Goal: Task Accomplishment & Management: Manage account settings

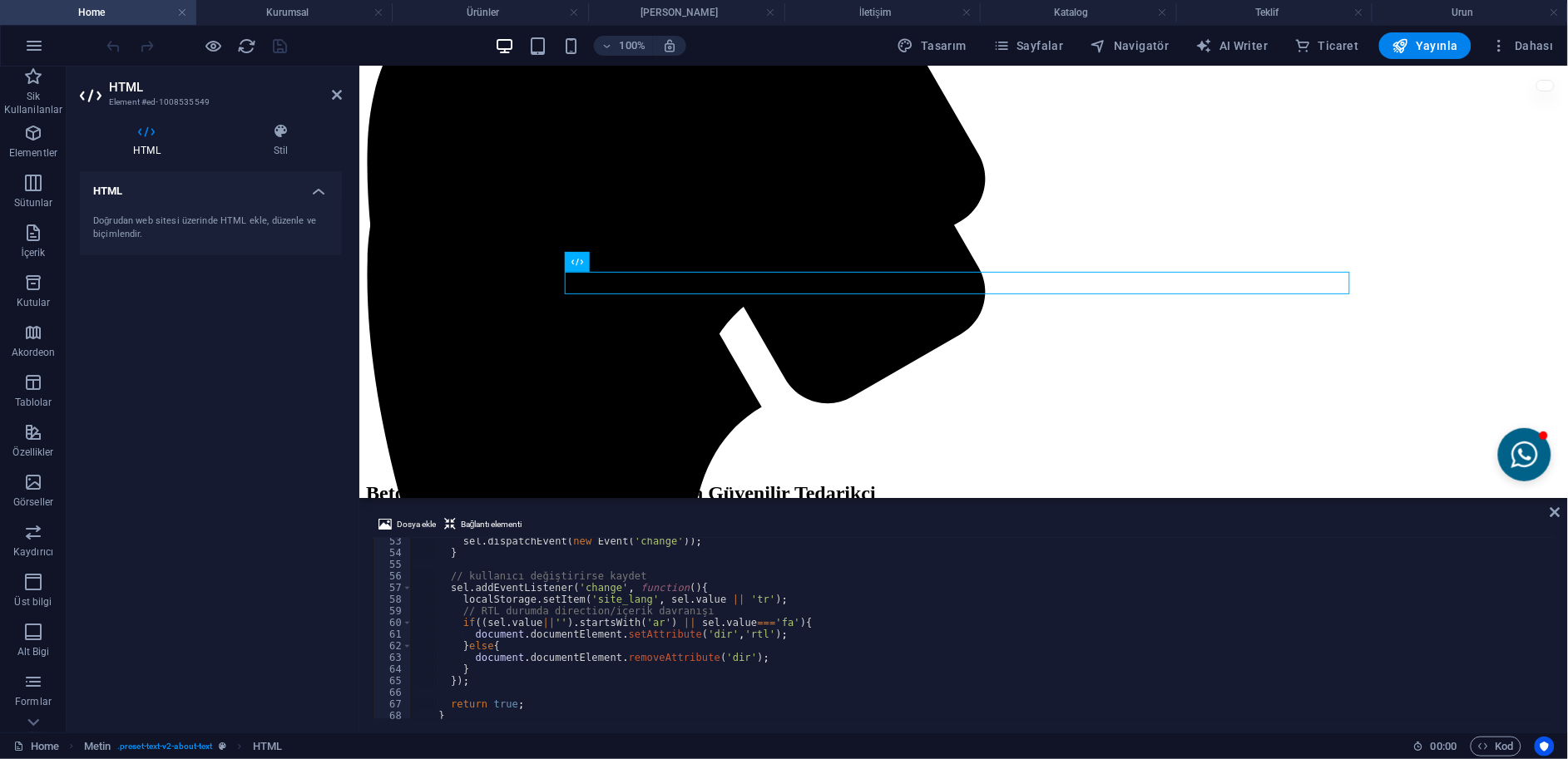
scroll to position [877, 0]
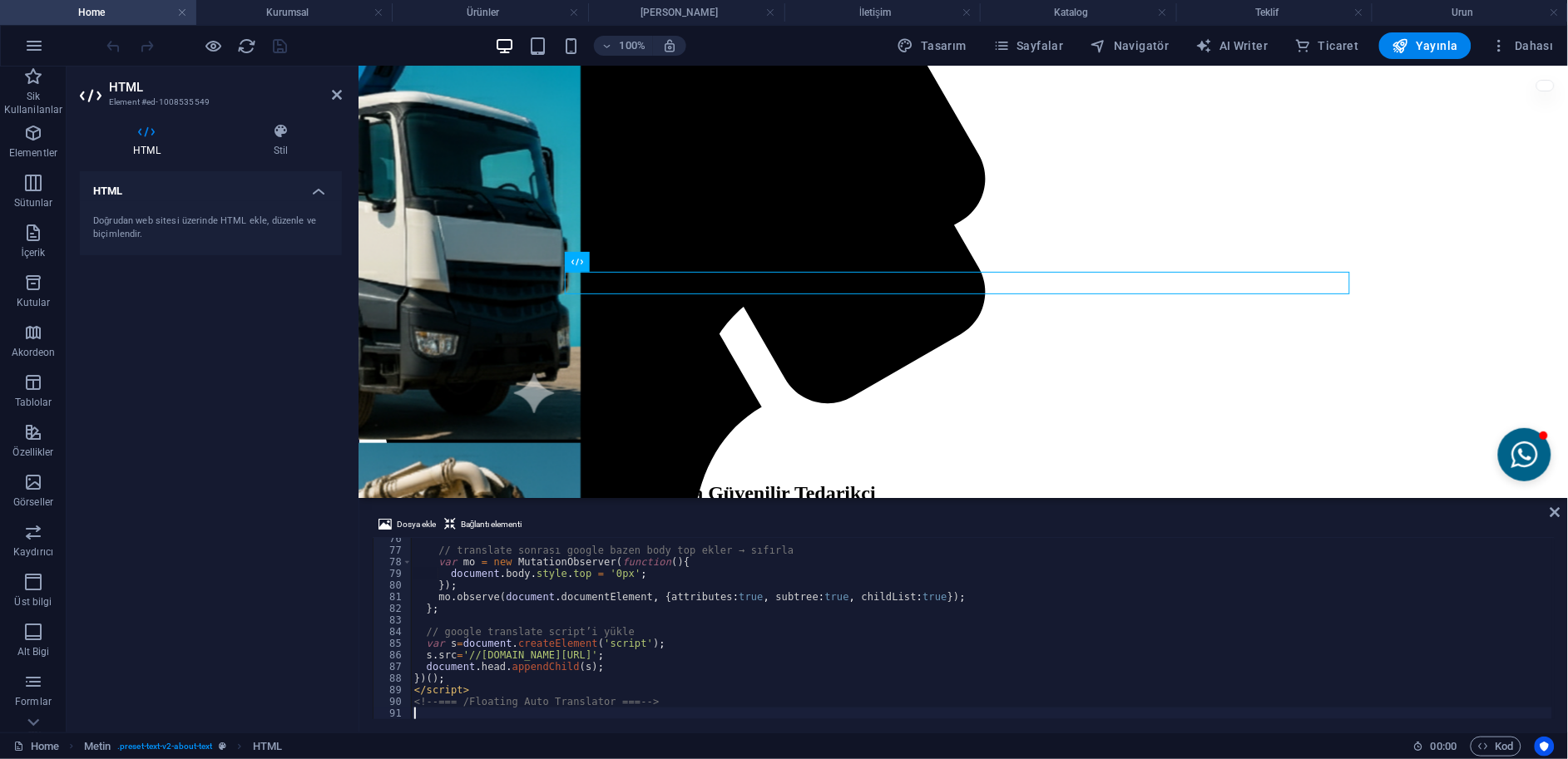
click at [713, 710] on div "// translate sonrası google bazen body top ekler → sıfırla var mo = new Mutatio…" at bounding box center [982, 636] width 1142 height 205
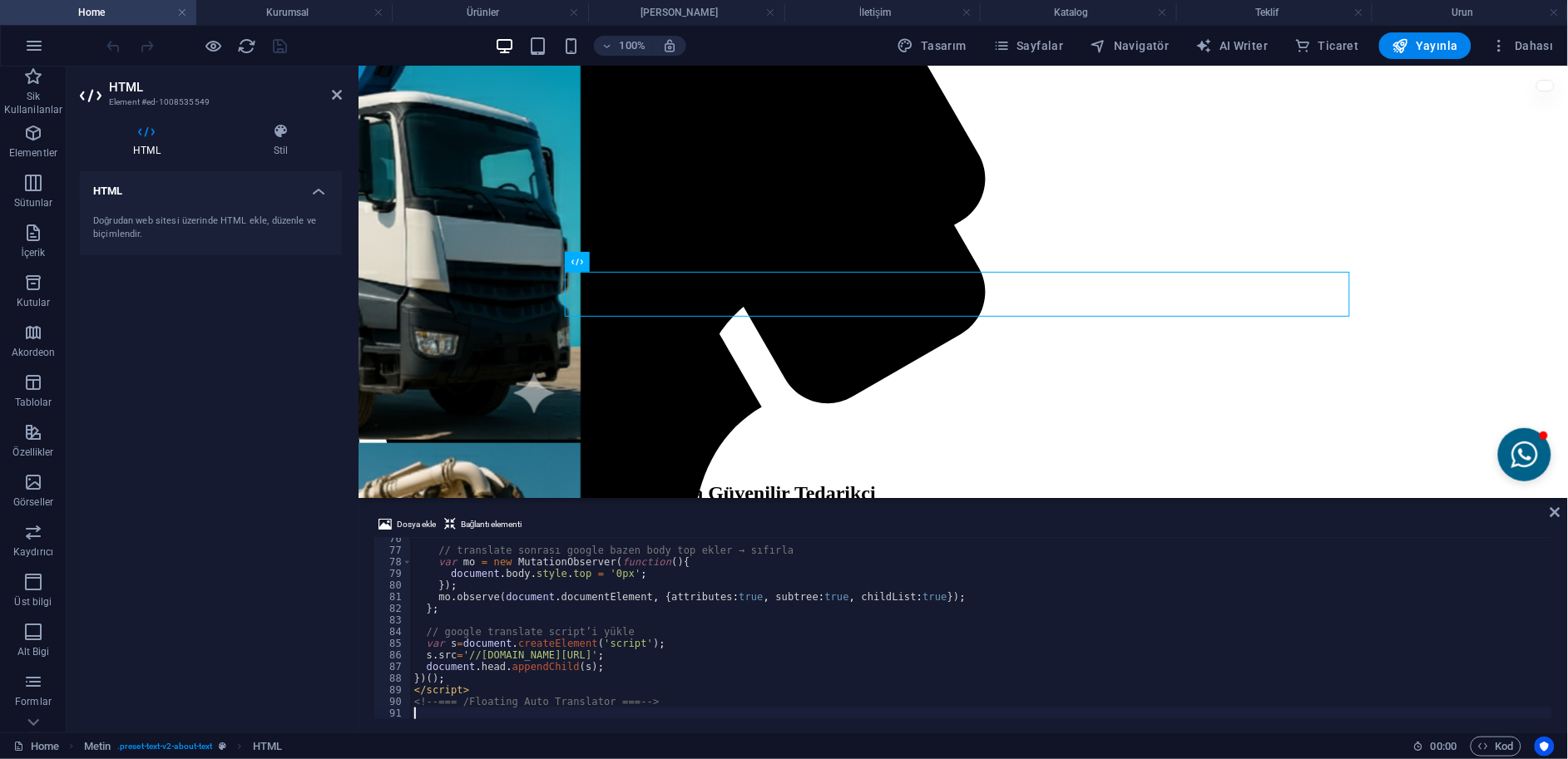
click at [475, 679] on div "// translate sonrası google bazen body top ekler → sıfırla var mo = new Mutatio…" at bounding box center [982, 636] width 1142 height 205
type textarea "})();"
paste textarea "})();"
type textarea "})();"
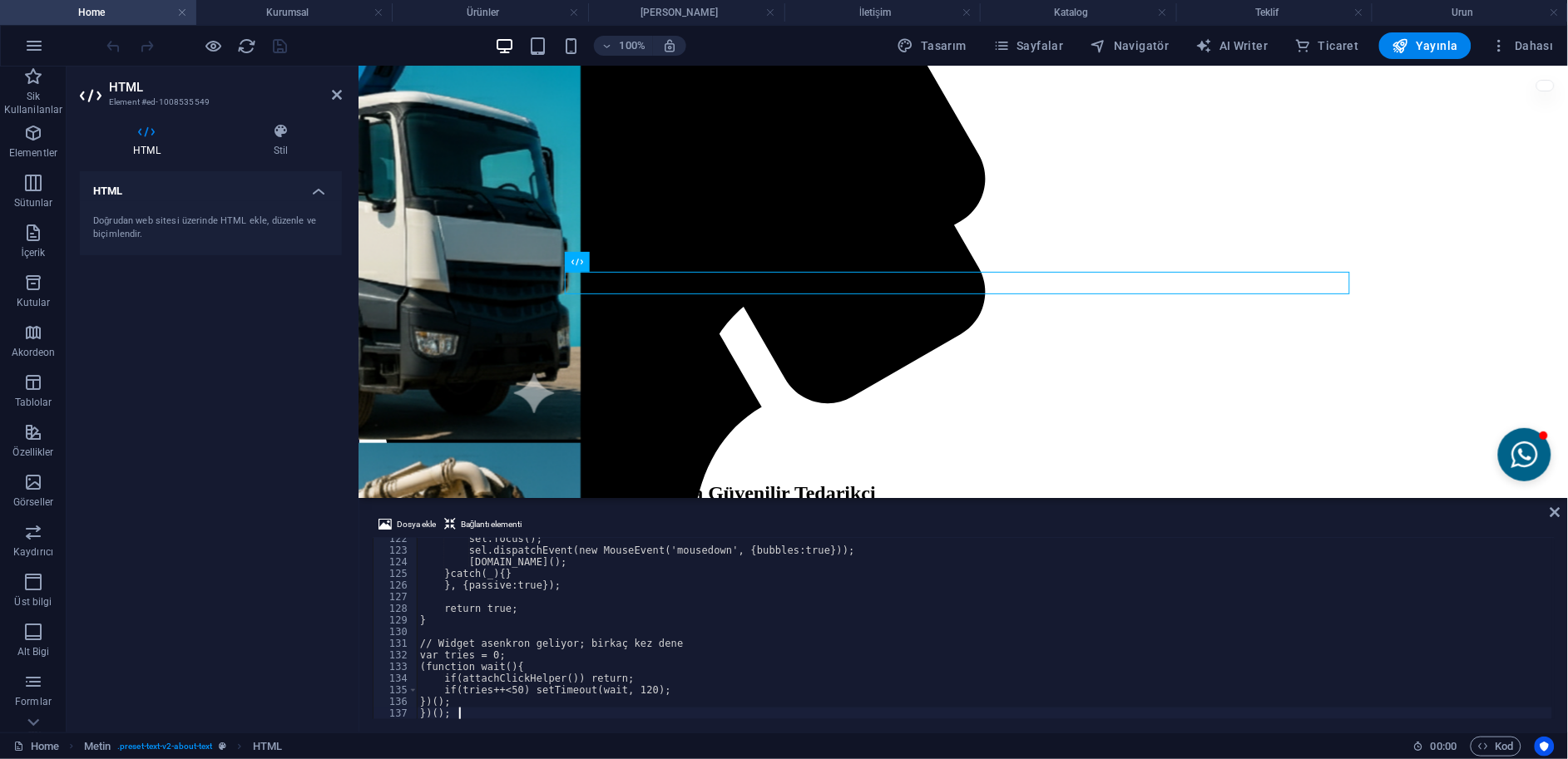
scroll to position [1412, 0]
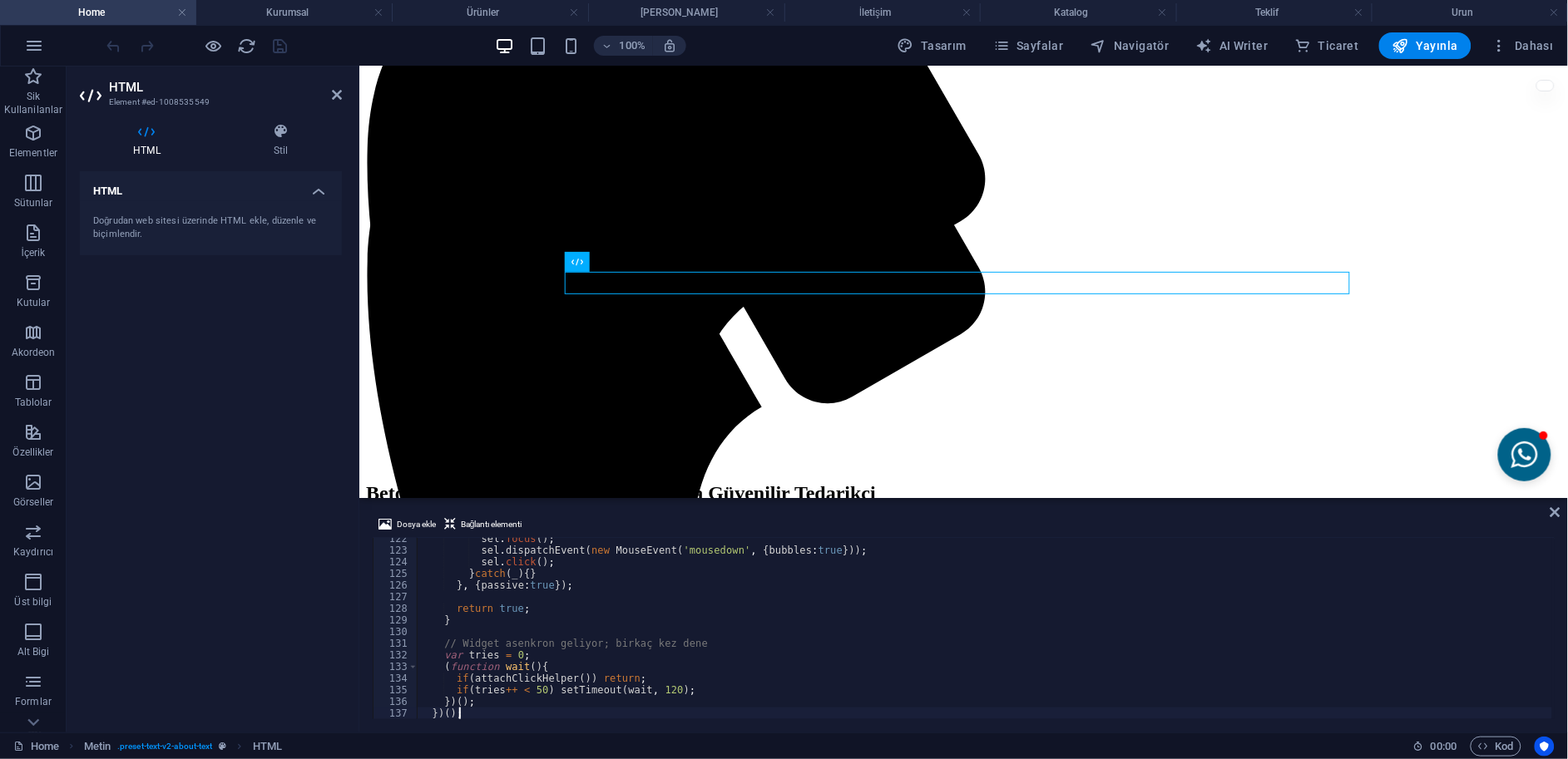
checkbox input "false"
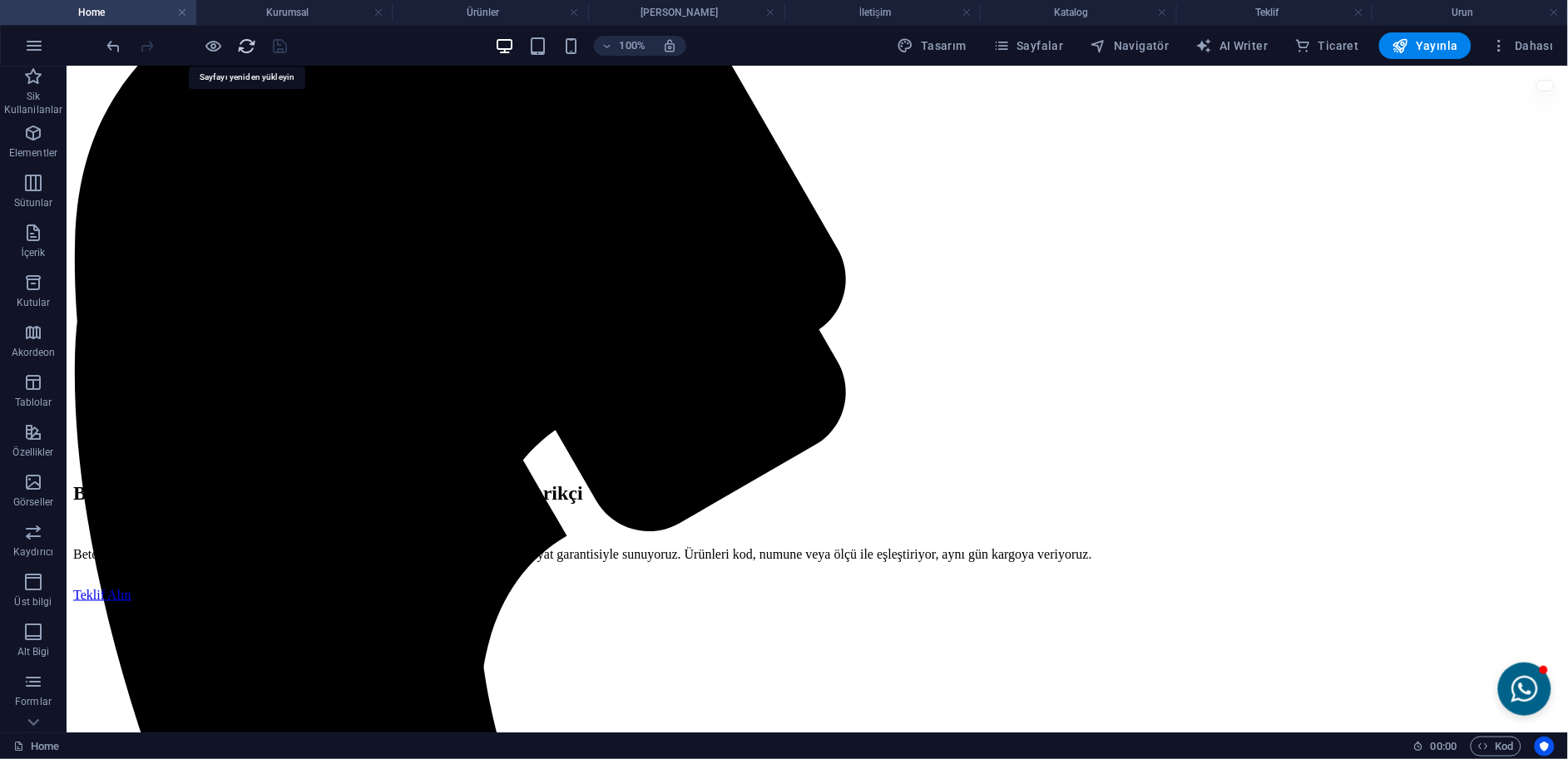
click at [250, 45] on icon "reload" at bounding box center [248, 46] width 19 height 19
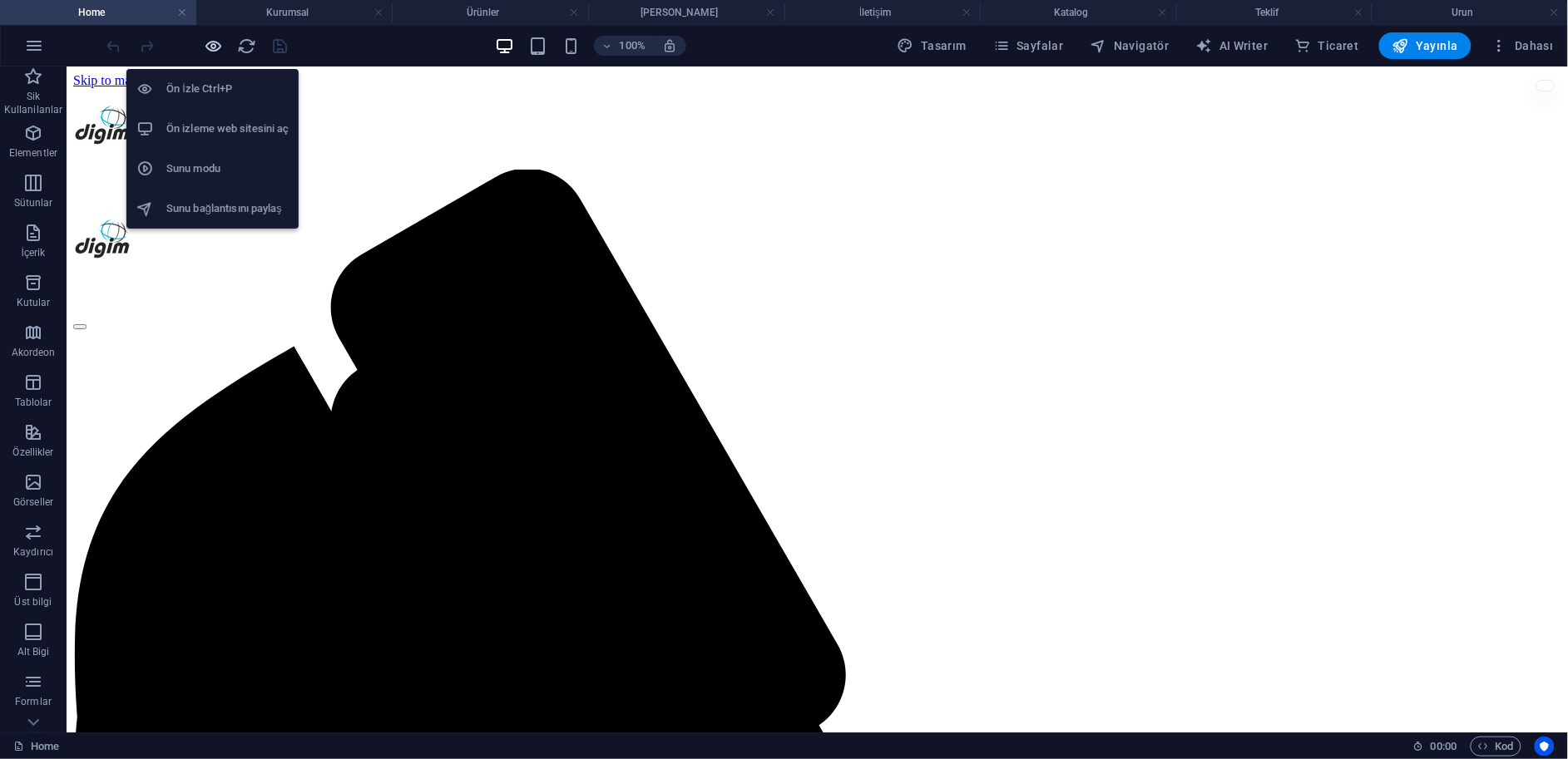
scroll to position [0, 0]
click at [222, 131] on h6 "Ön izleme web sitesini aç" at bounding box center [228, 129] width 123 height 20
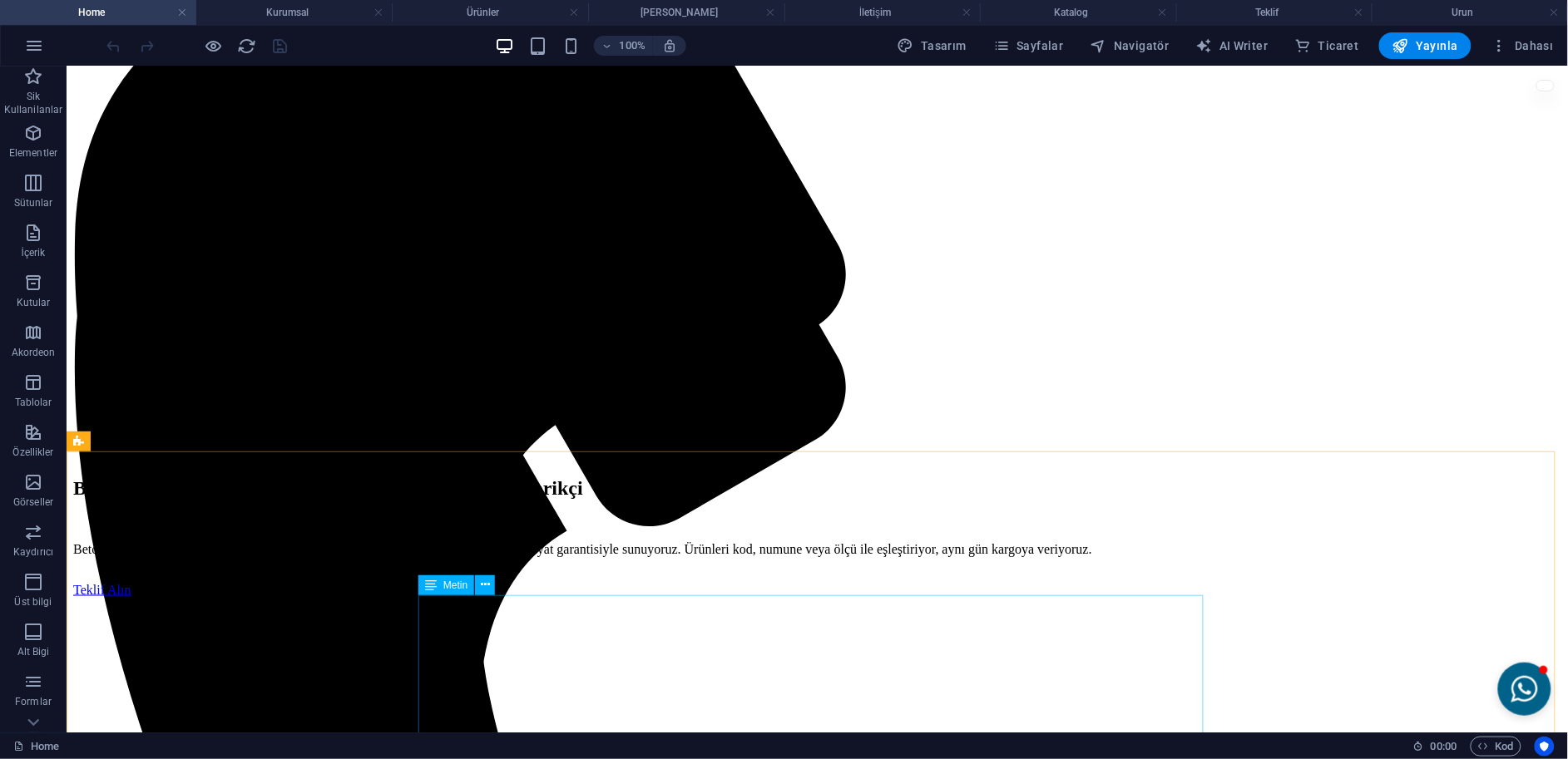
scroll to position [461, 0]
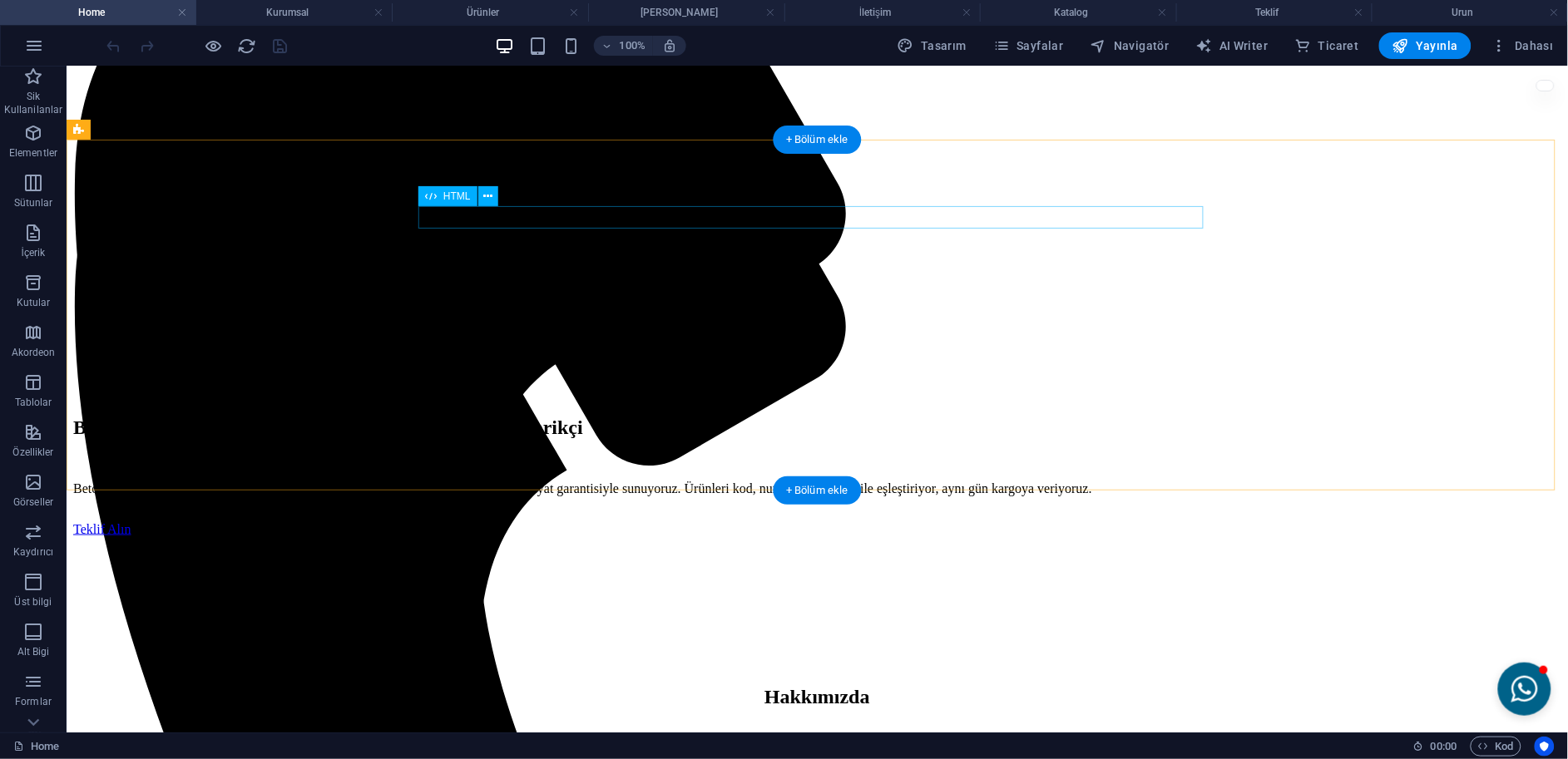
click at [544, 686] on div at bounding box center [816, 686] width 1488 height 0
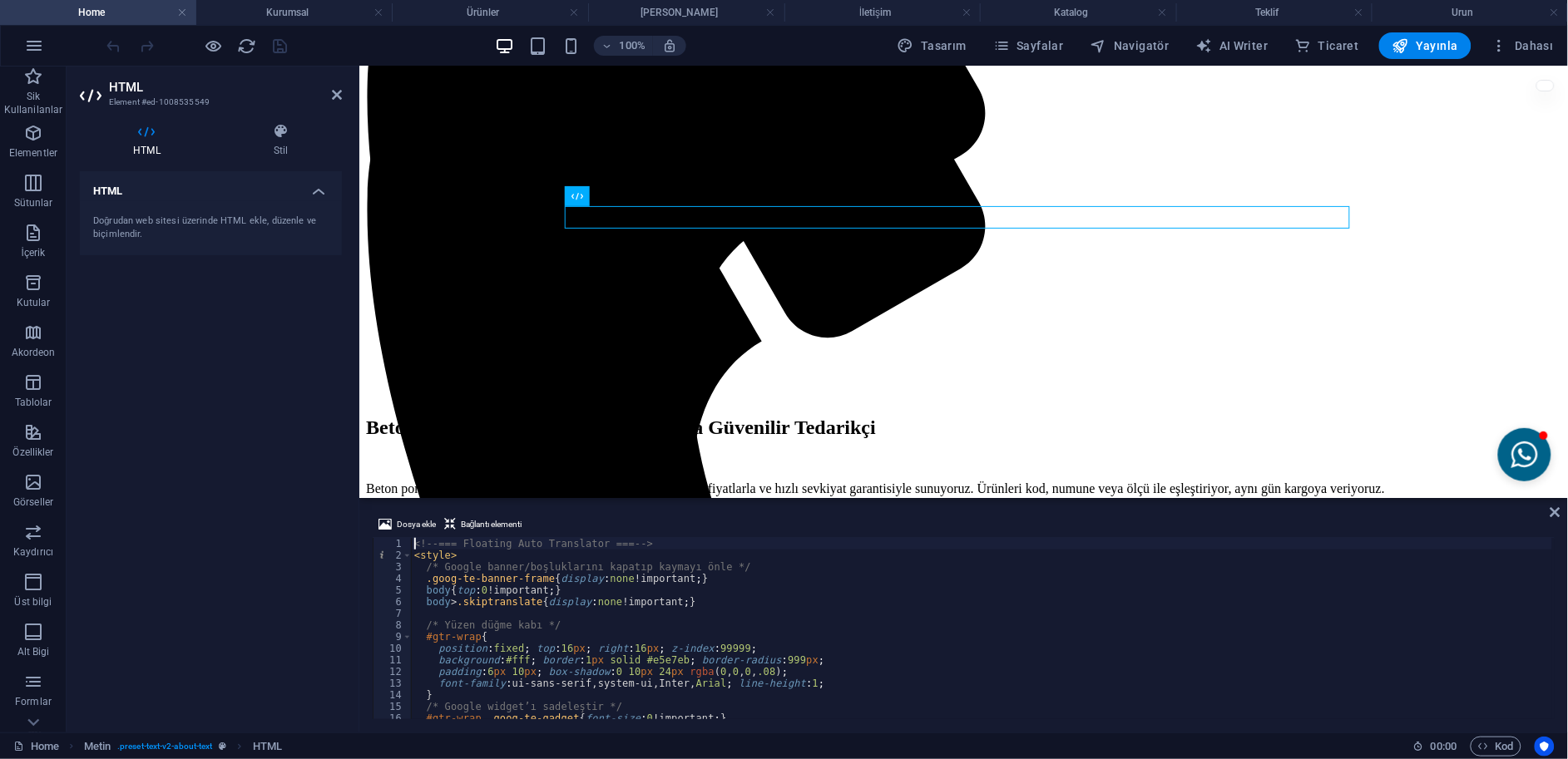
click at [592, 683] on div "<!-- === Floating Auto Translator === --> < style > /* Google banner/boşlukları…" at bounding box center [982, 640] width 1142 height 205
type textarea "<!-- === /Floating Auto Translator === -->"
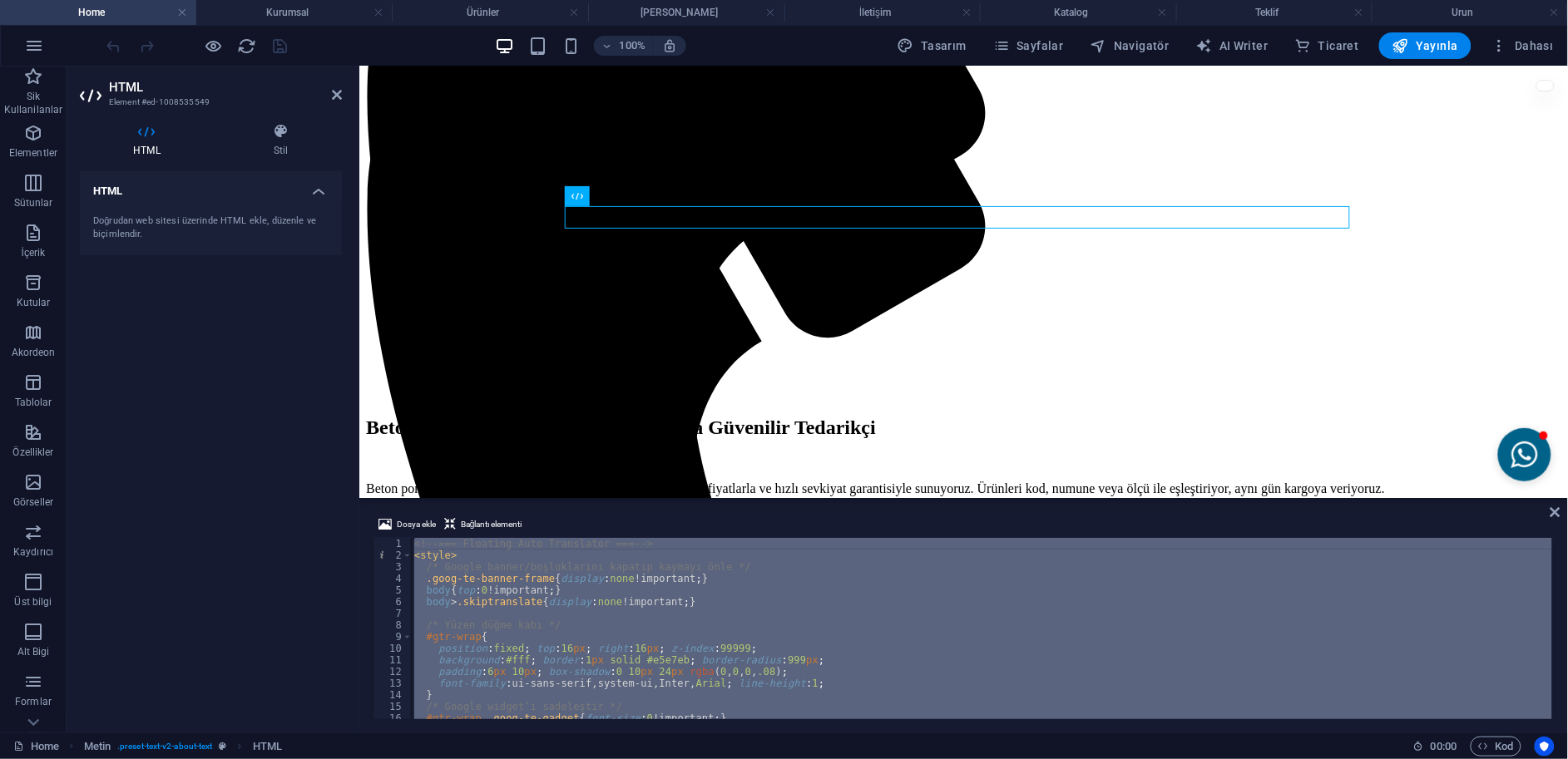
paste textarea
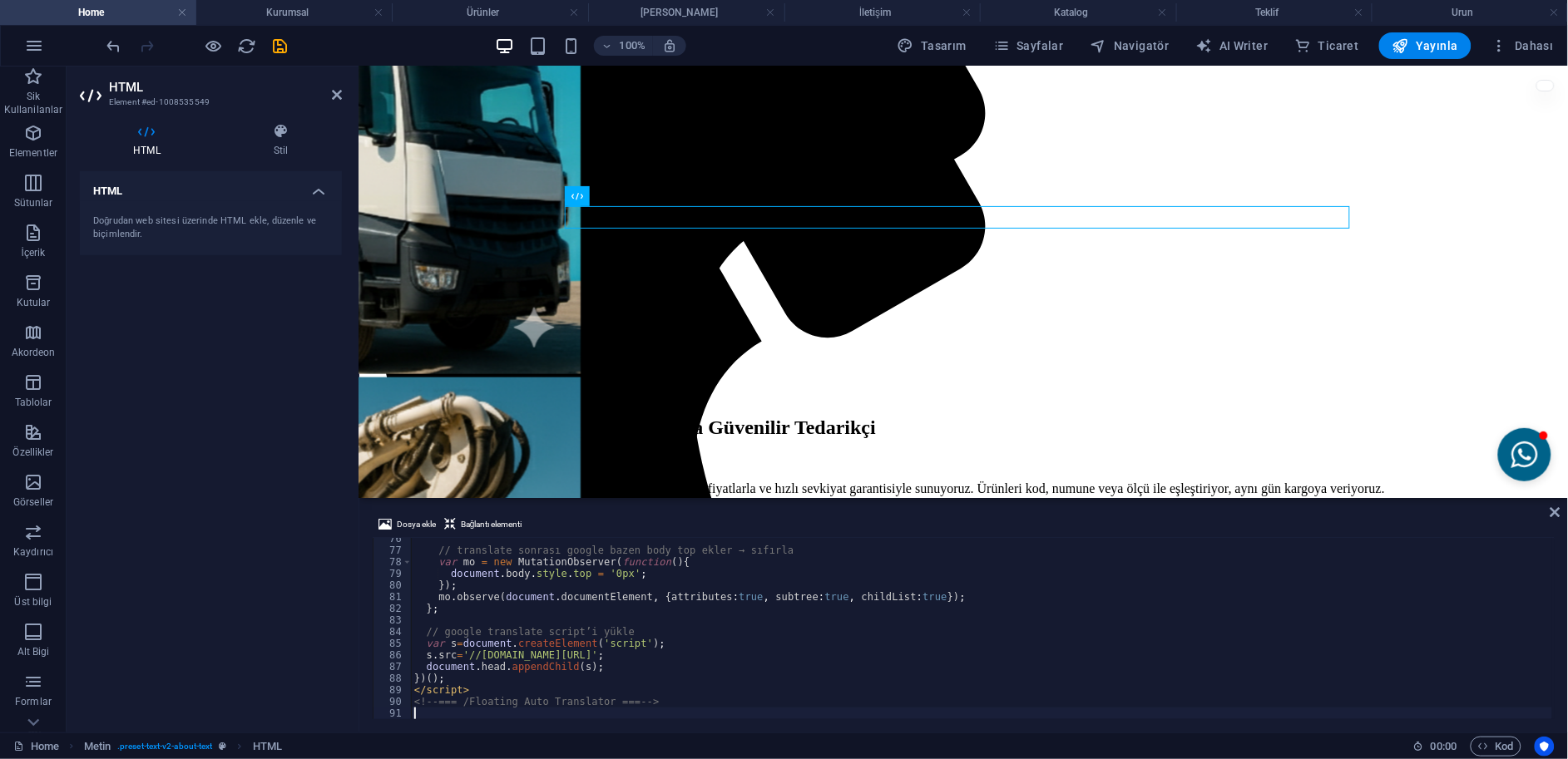
scroll to position [1471, 0]
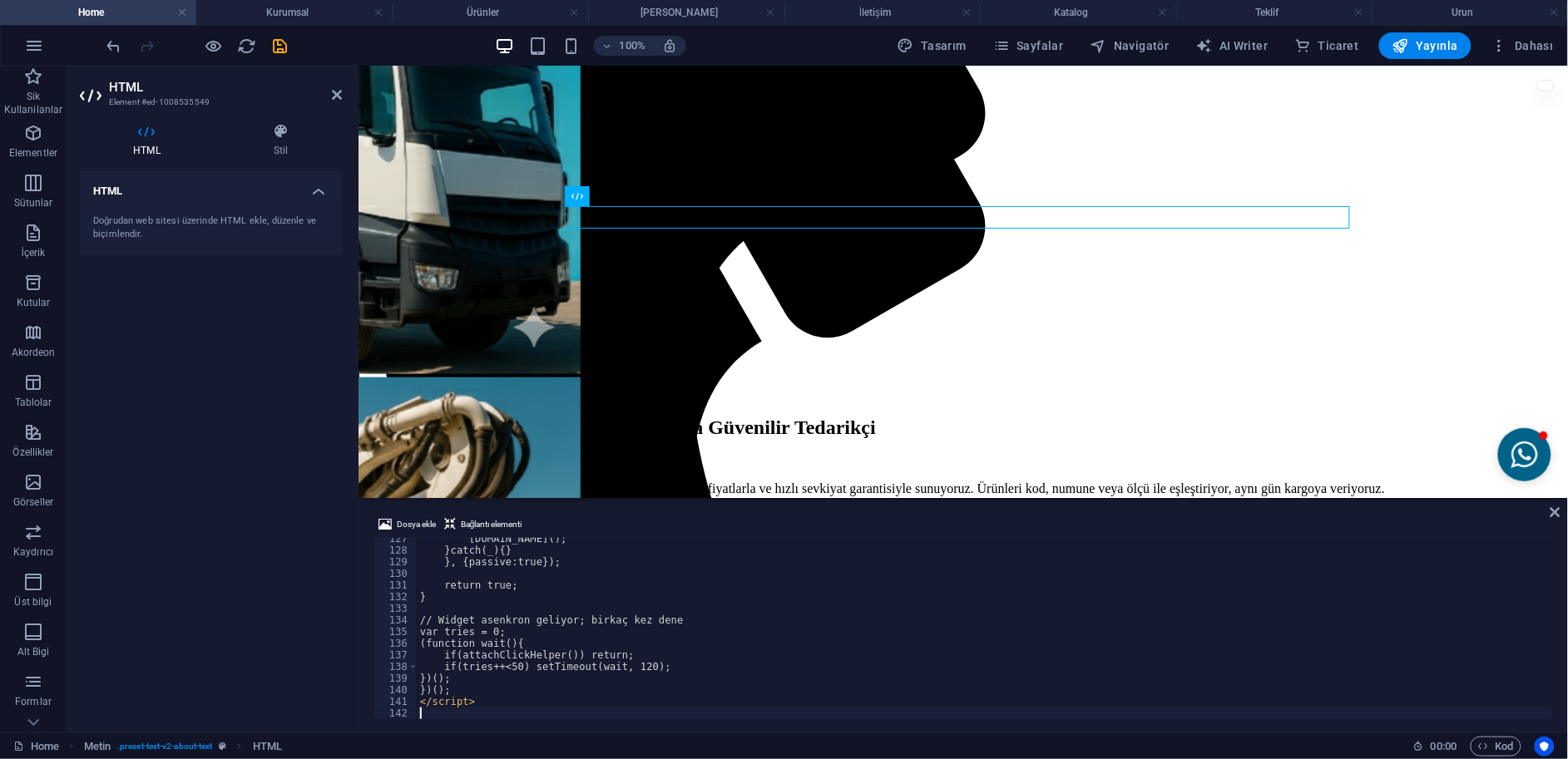
checkbox input "false"
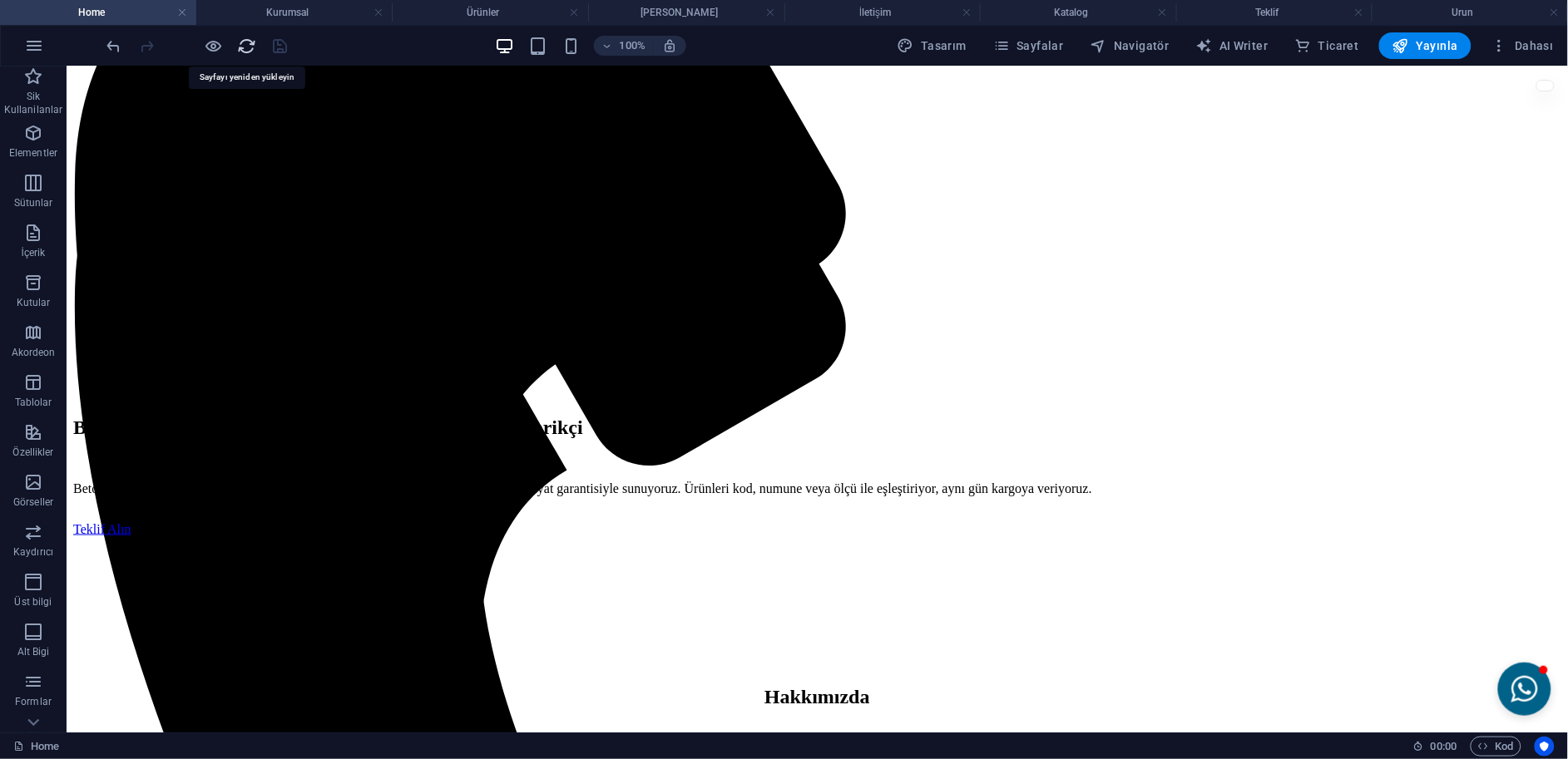
click at [241, 54] on icon "reload" at bounding box center [248, 46] width 19 height 19
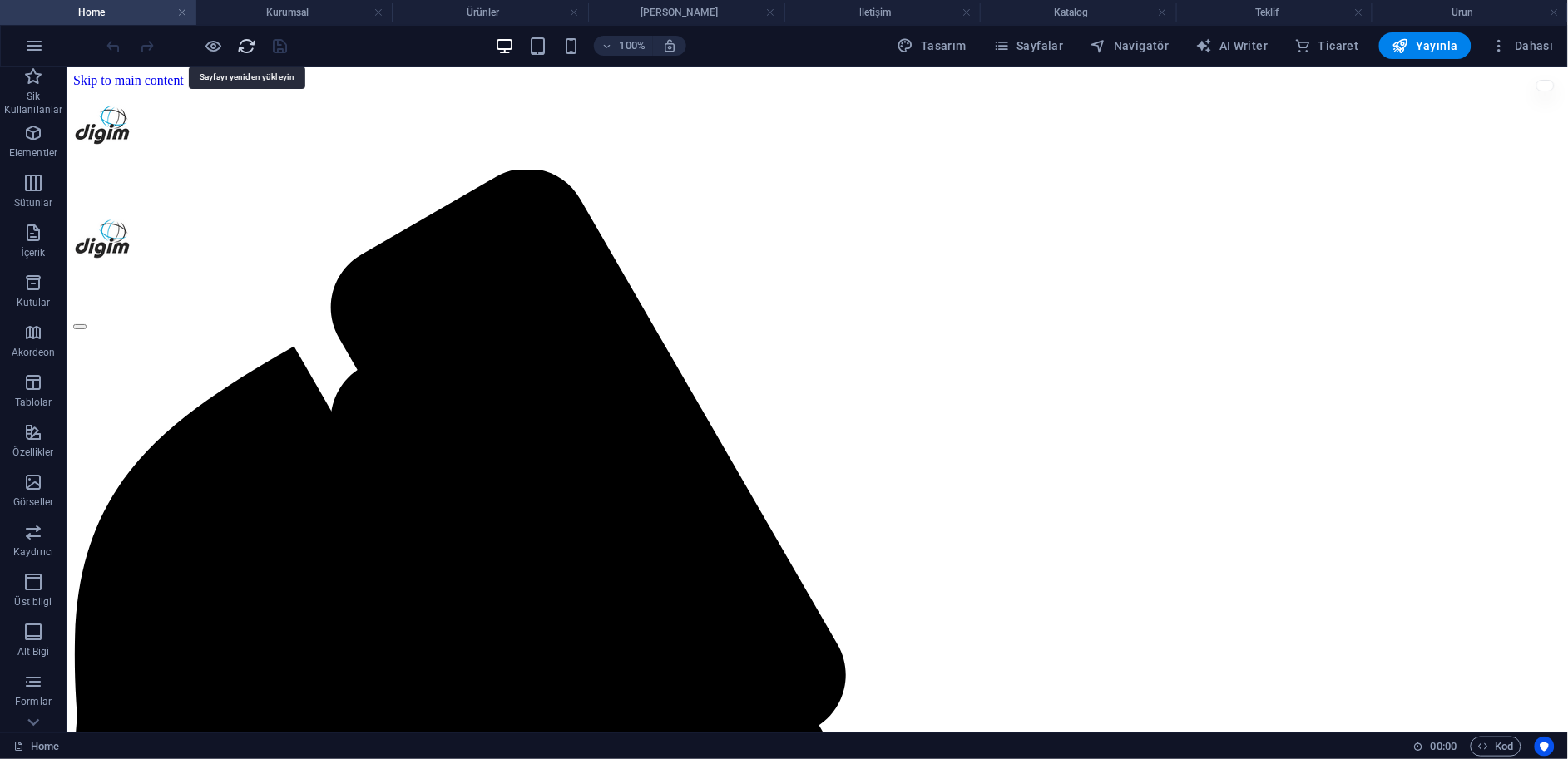
scroll to position [0, 0]
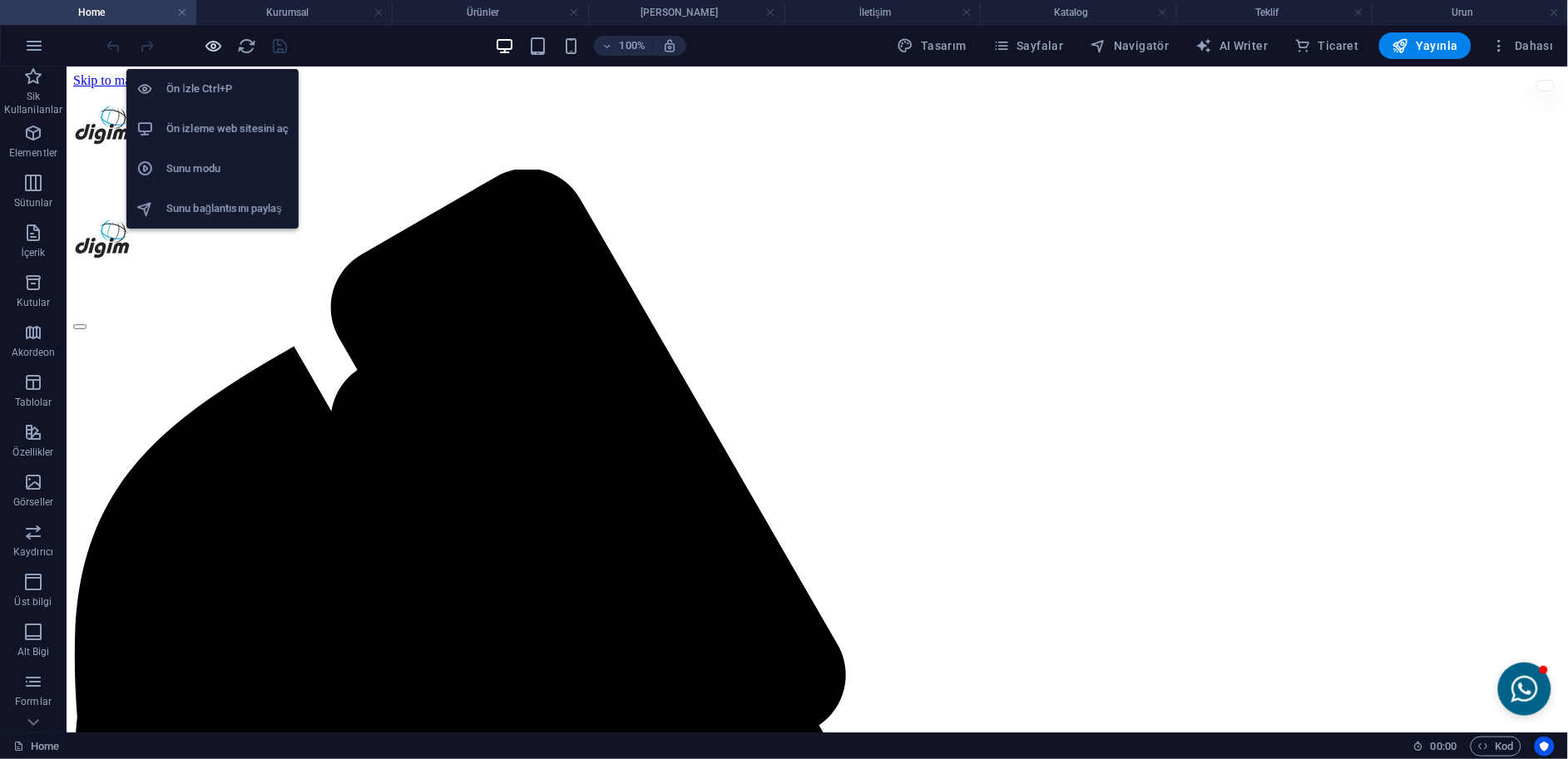
click at [219, 49] on icon "button" at bounding box center [214, 46] width 19 height 19
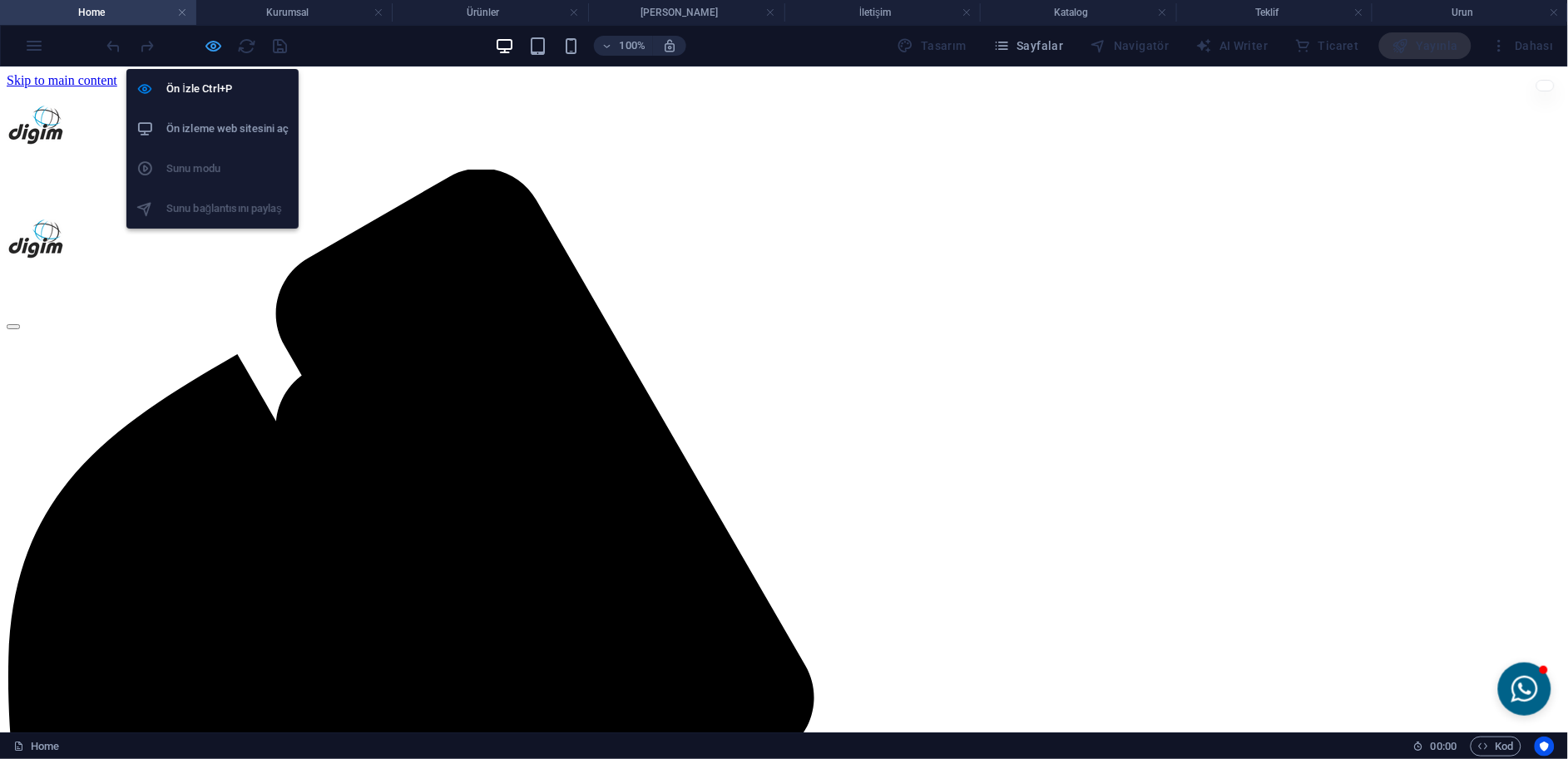
click at [219, 49] on icon "button" at bounding box center [214, 46] width 19 height 19
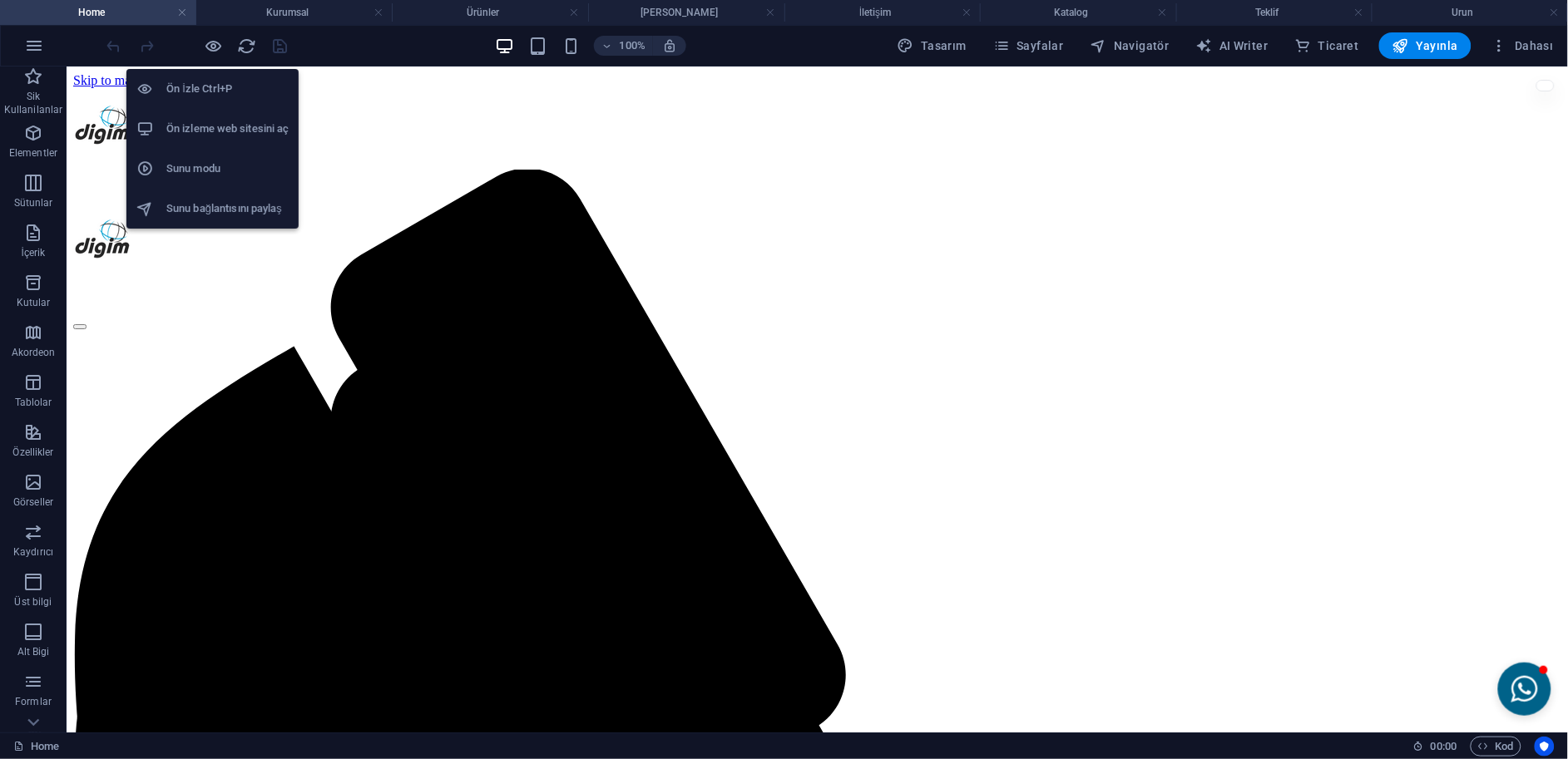
click at [216, 111] on li "Ön izleme web sitesini aç" at bounding box center [212, 129] width 172 height 40
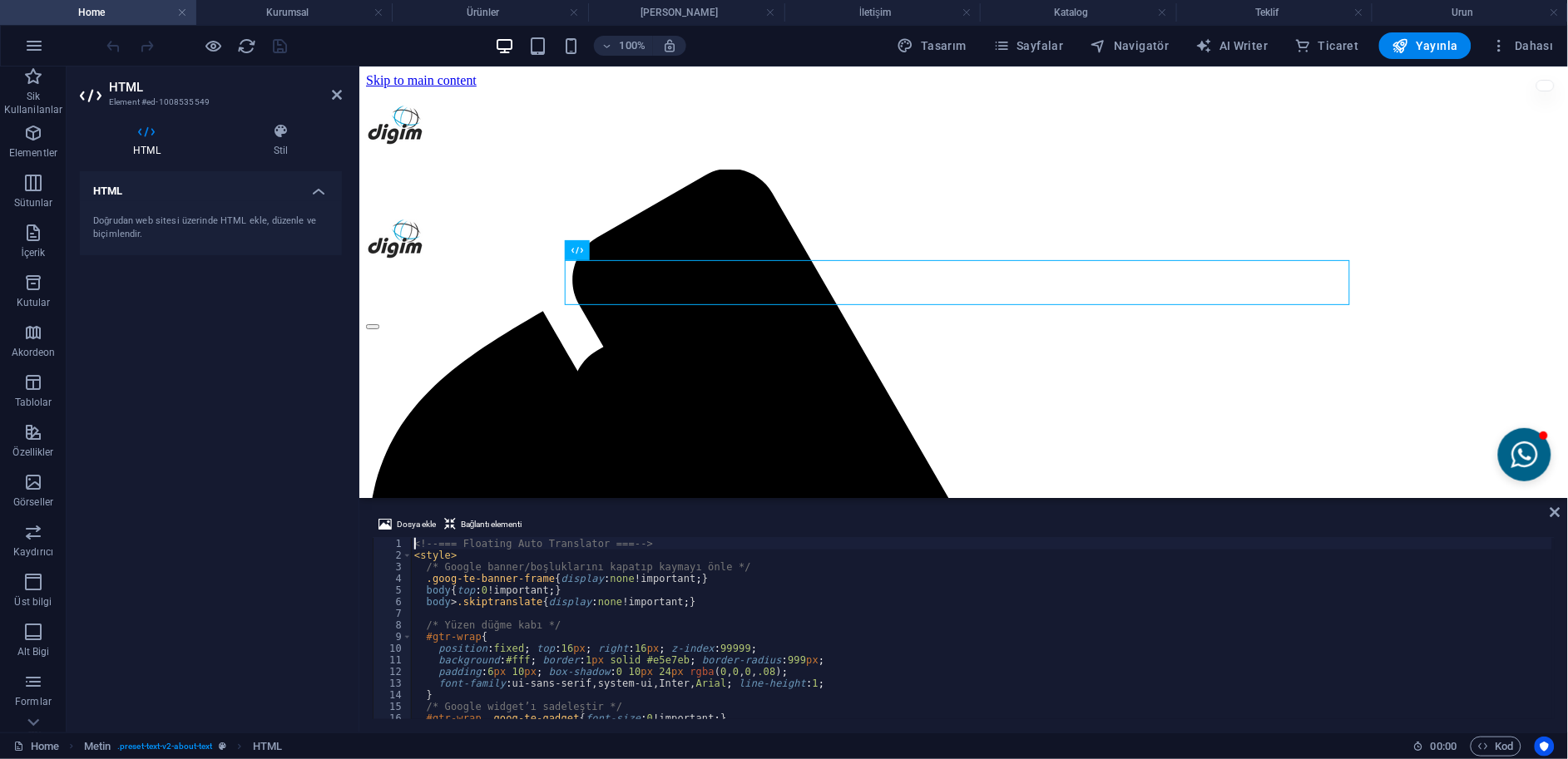
scroll to position [408, 0]
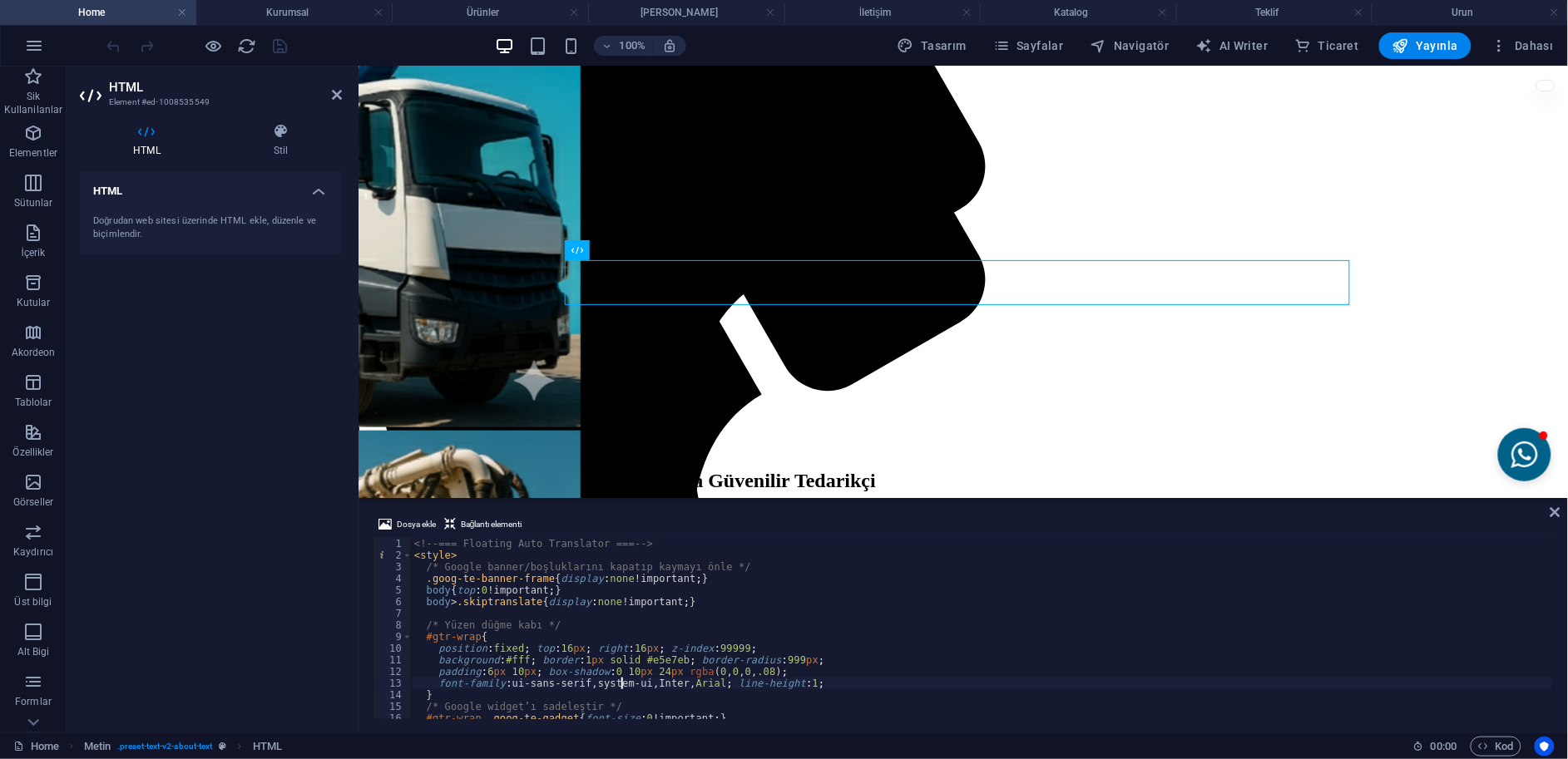
click at [622, 681] on div "<!-- === Floating Auto Translator === --> < style > /* Google banner/boşlukları…" at bounding box center [982, 640] width 1142 height 205
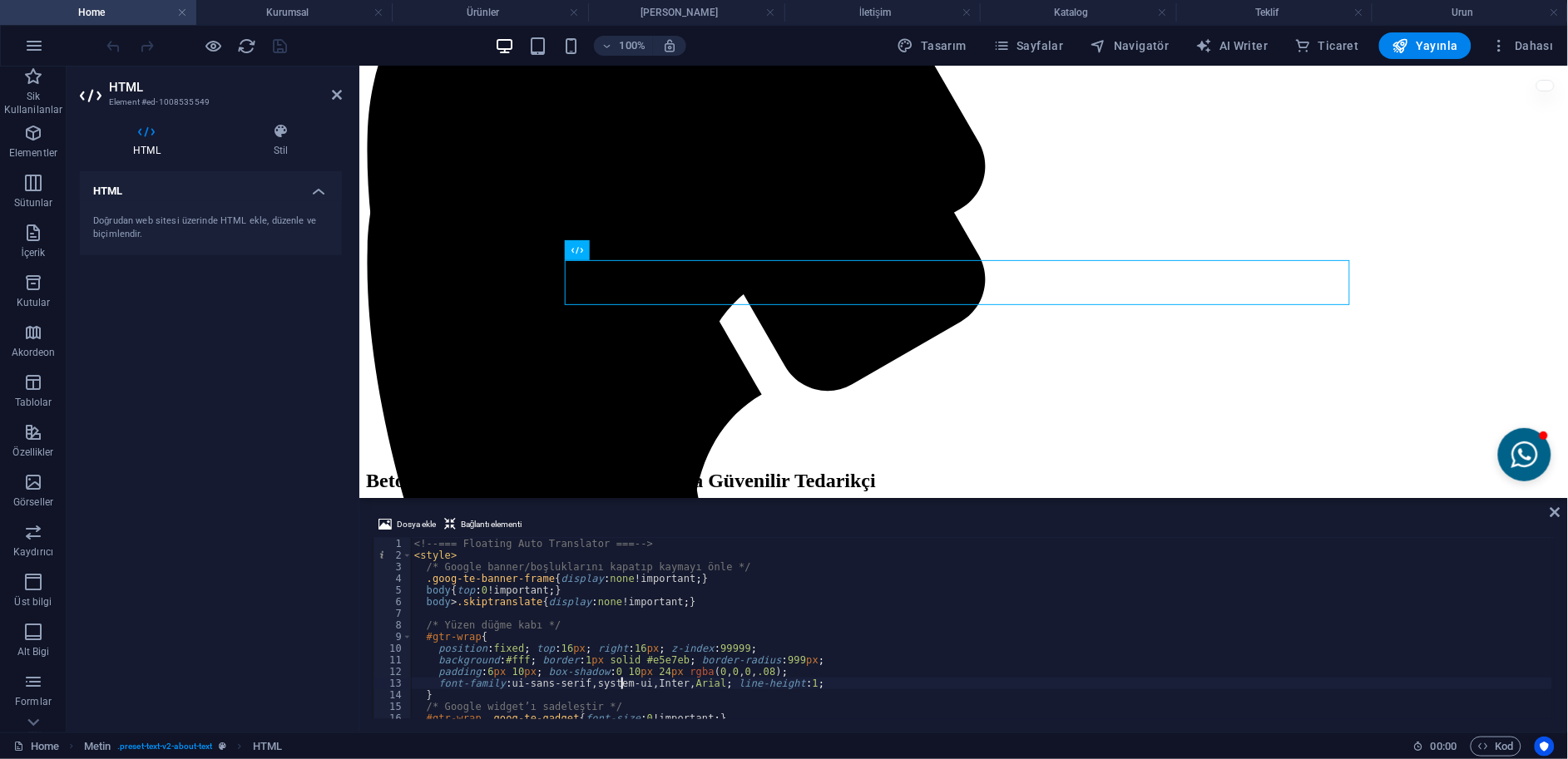
click at [763, 651] on div "<!-- === Floating Auto Translator === --> < style > /* Google banner/boşlukları…" at bounding box center [982, 640] width 1142 height 205
type textarea "</script>"
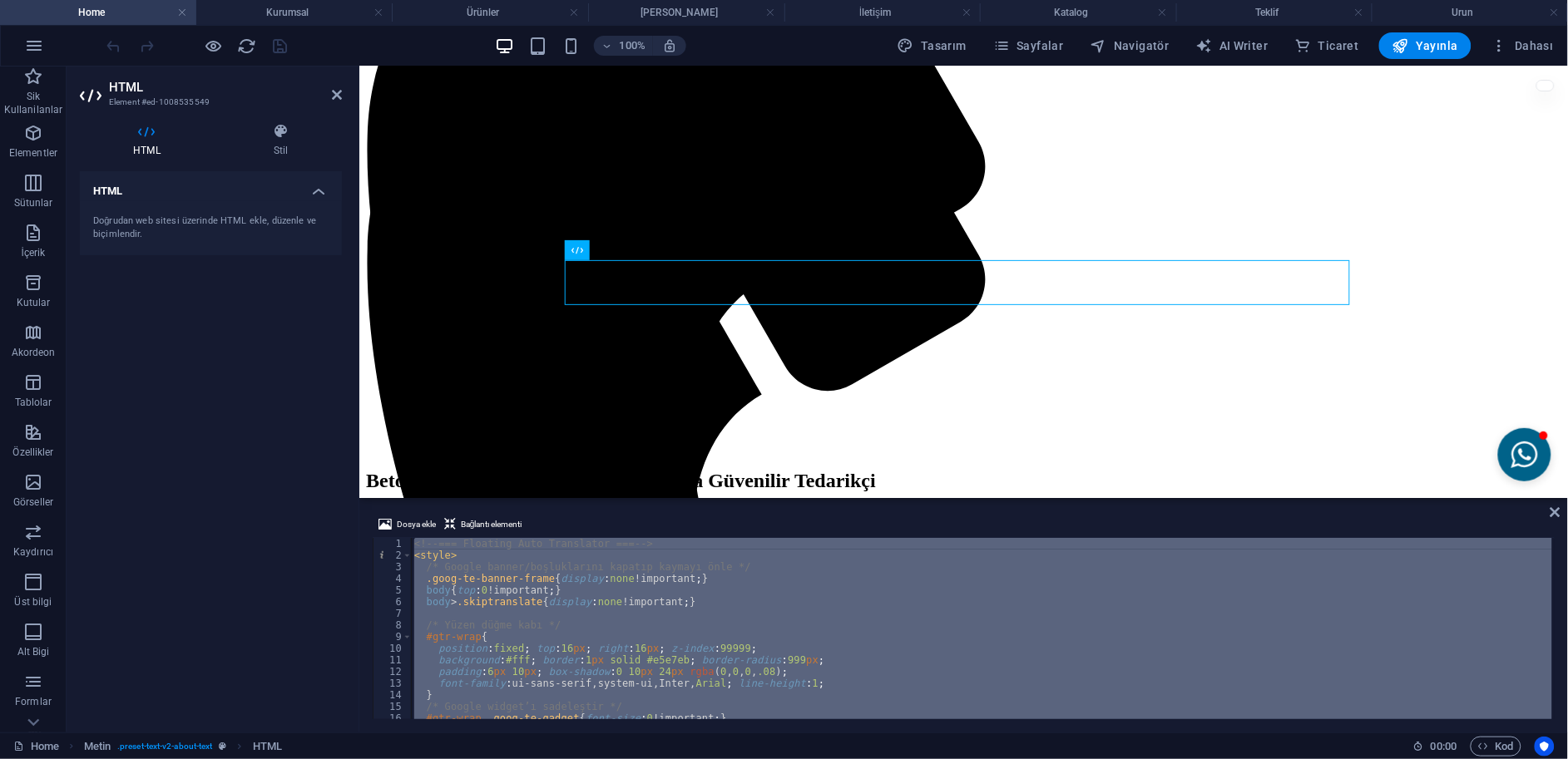
paste textarea
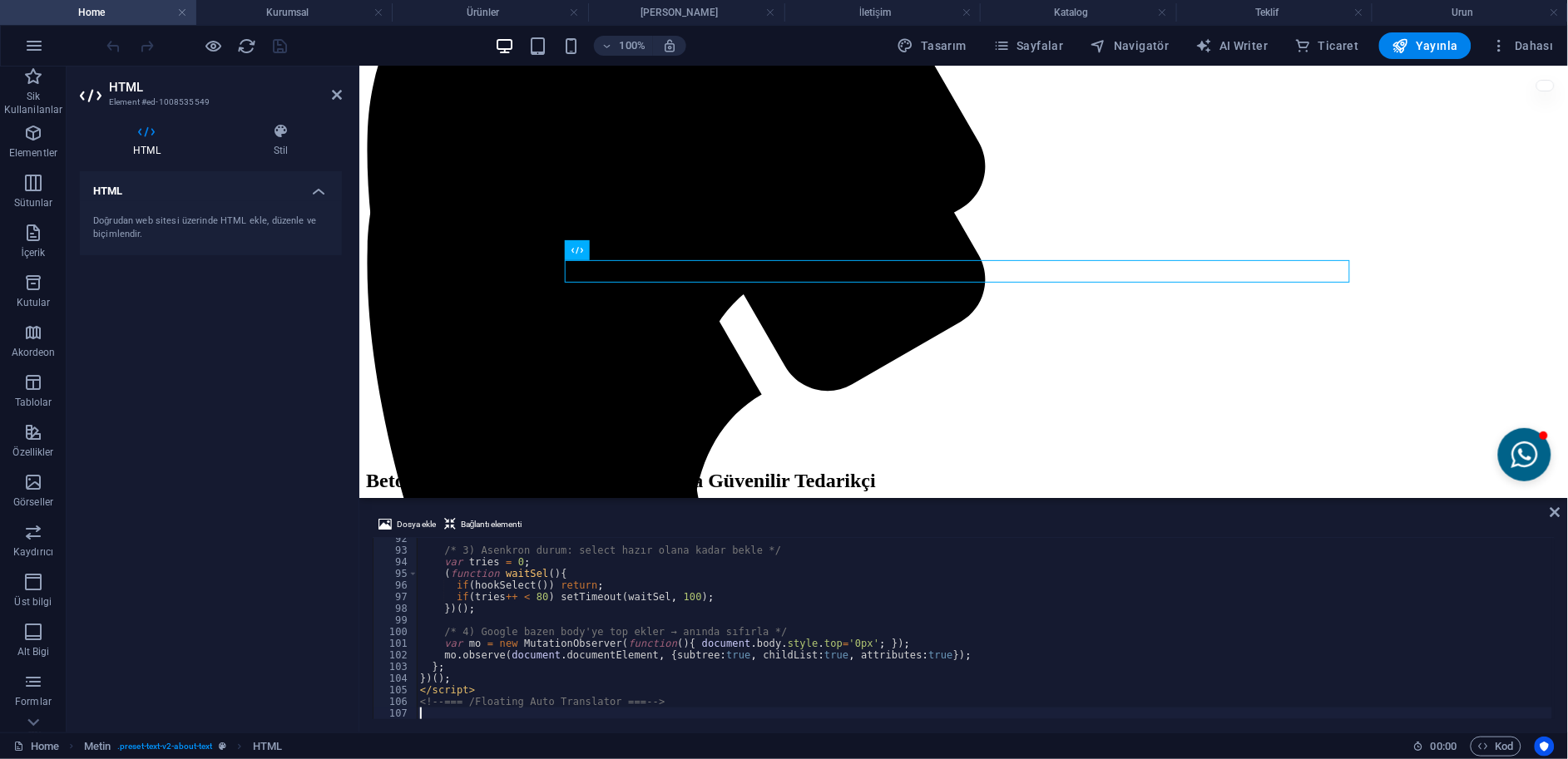
checkbox input "false"
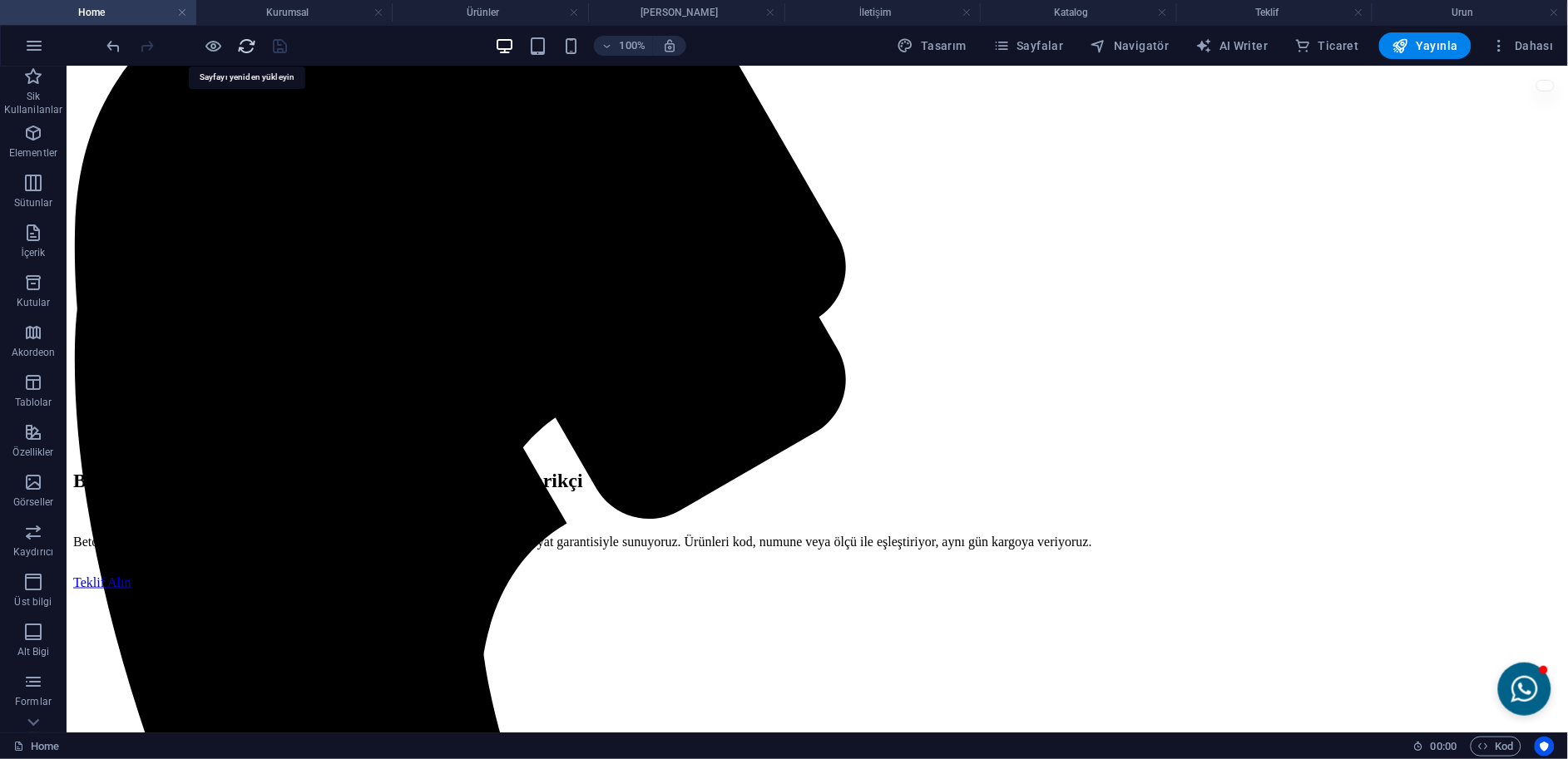
click at [243, 39] on icon "reload" at bounding box center [248, 46] width 19 height 19
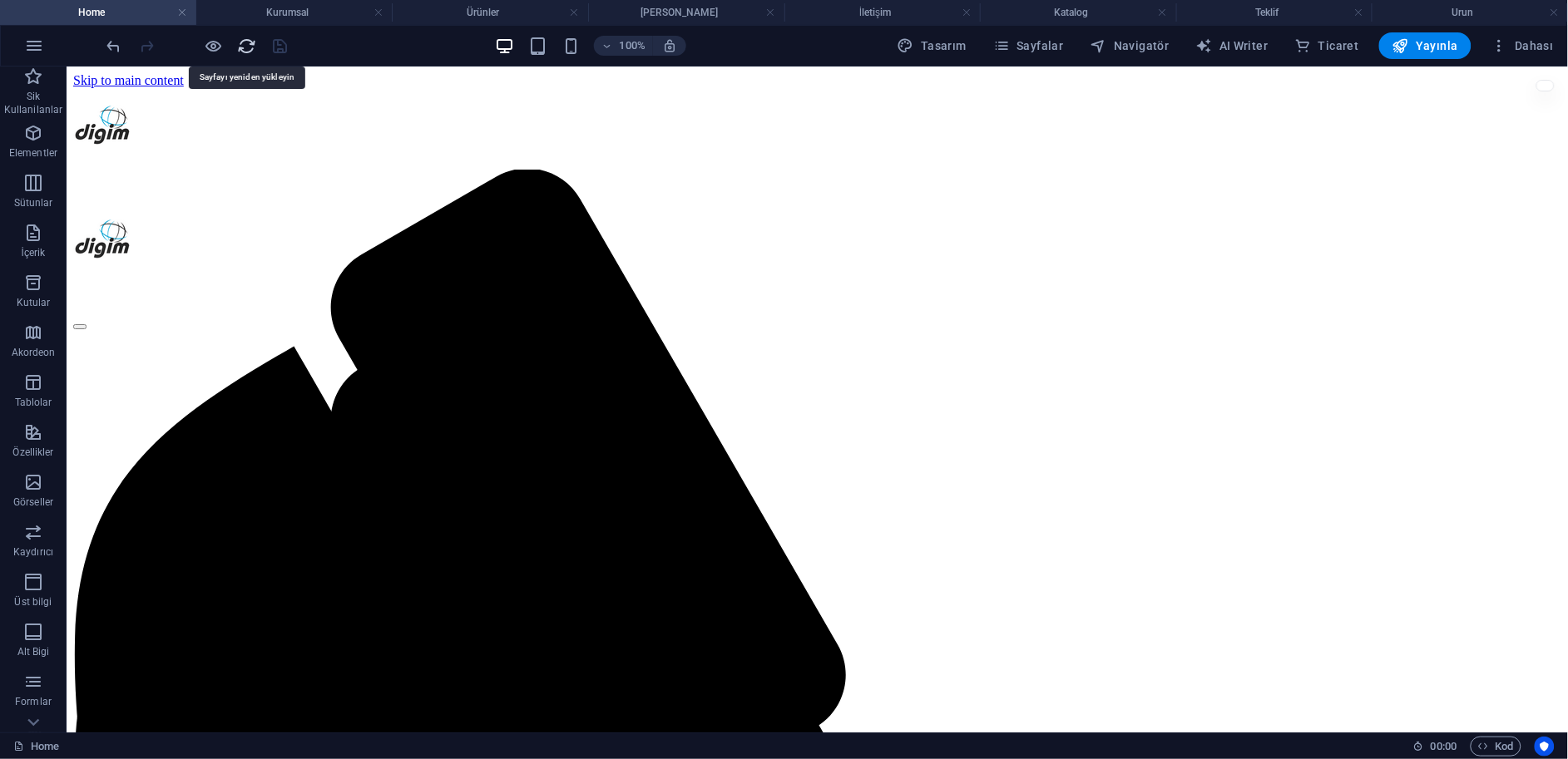
scroll to position [0, 0]
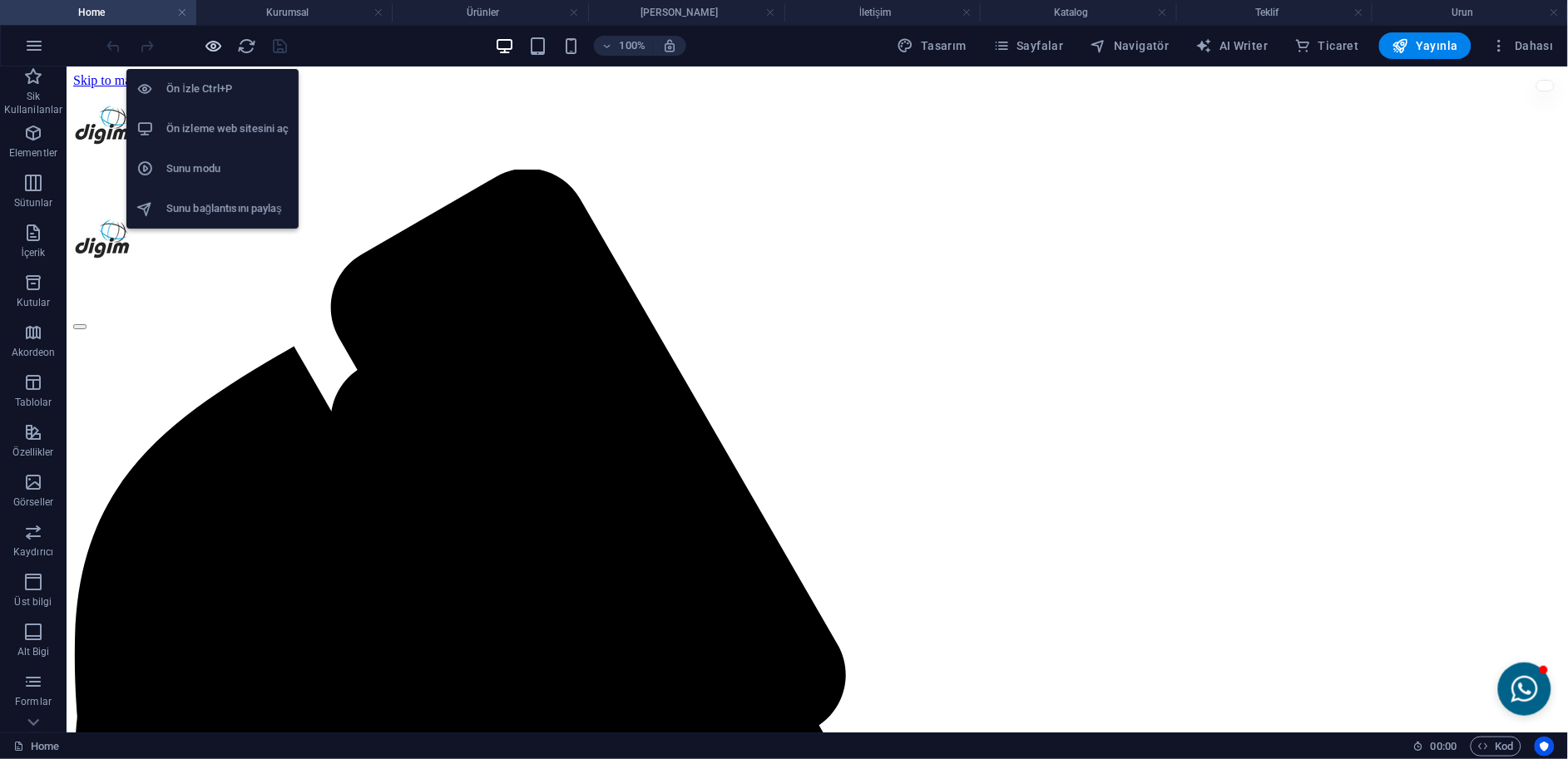
click at [215, 43] on icon "button" at bounding box center [214, 46] width 19 height 19
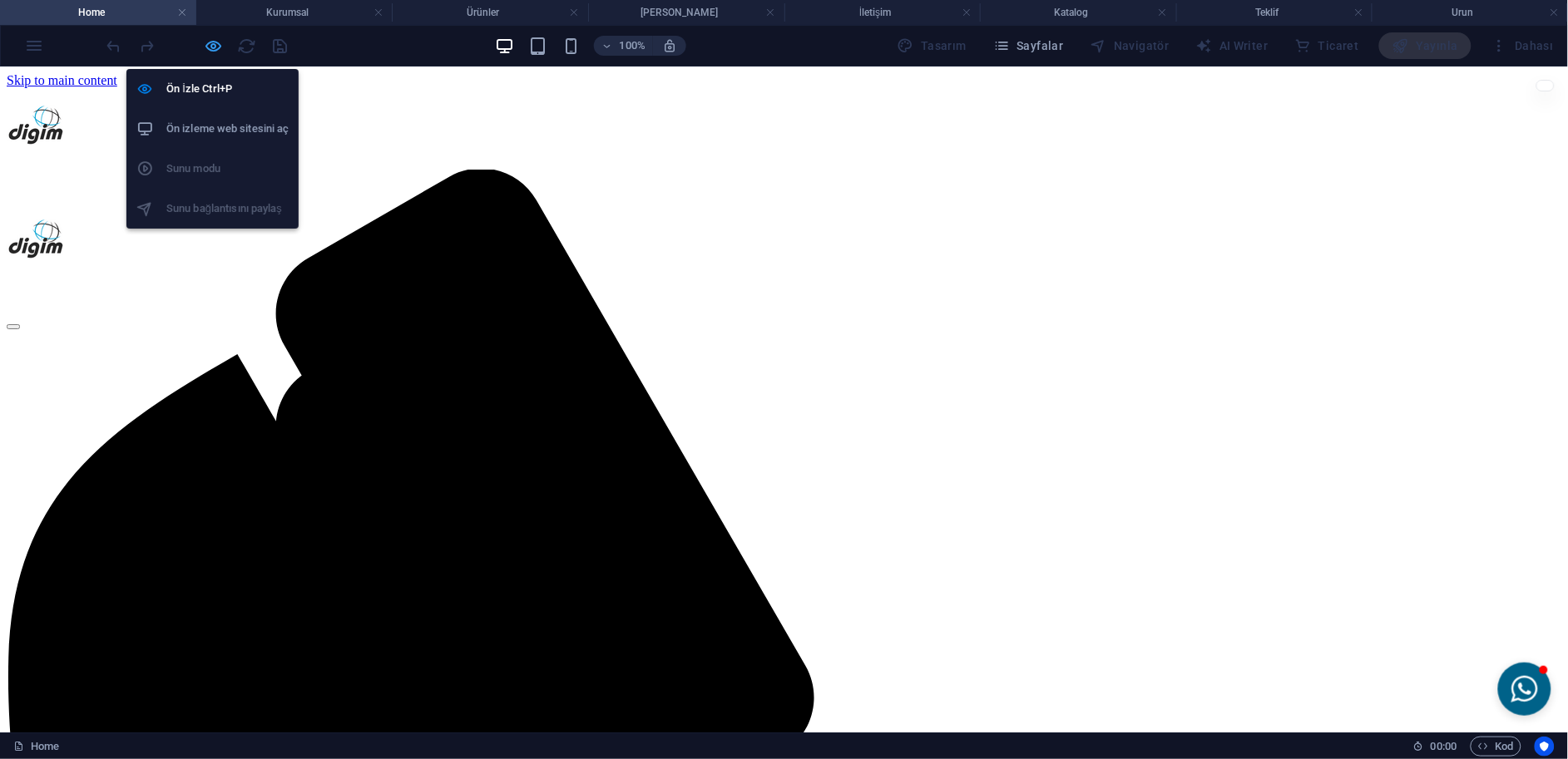
click at [219, 44] on icon "button" at bounding box center [214, 46] width 19 height 19
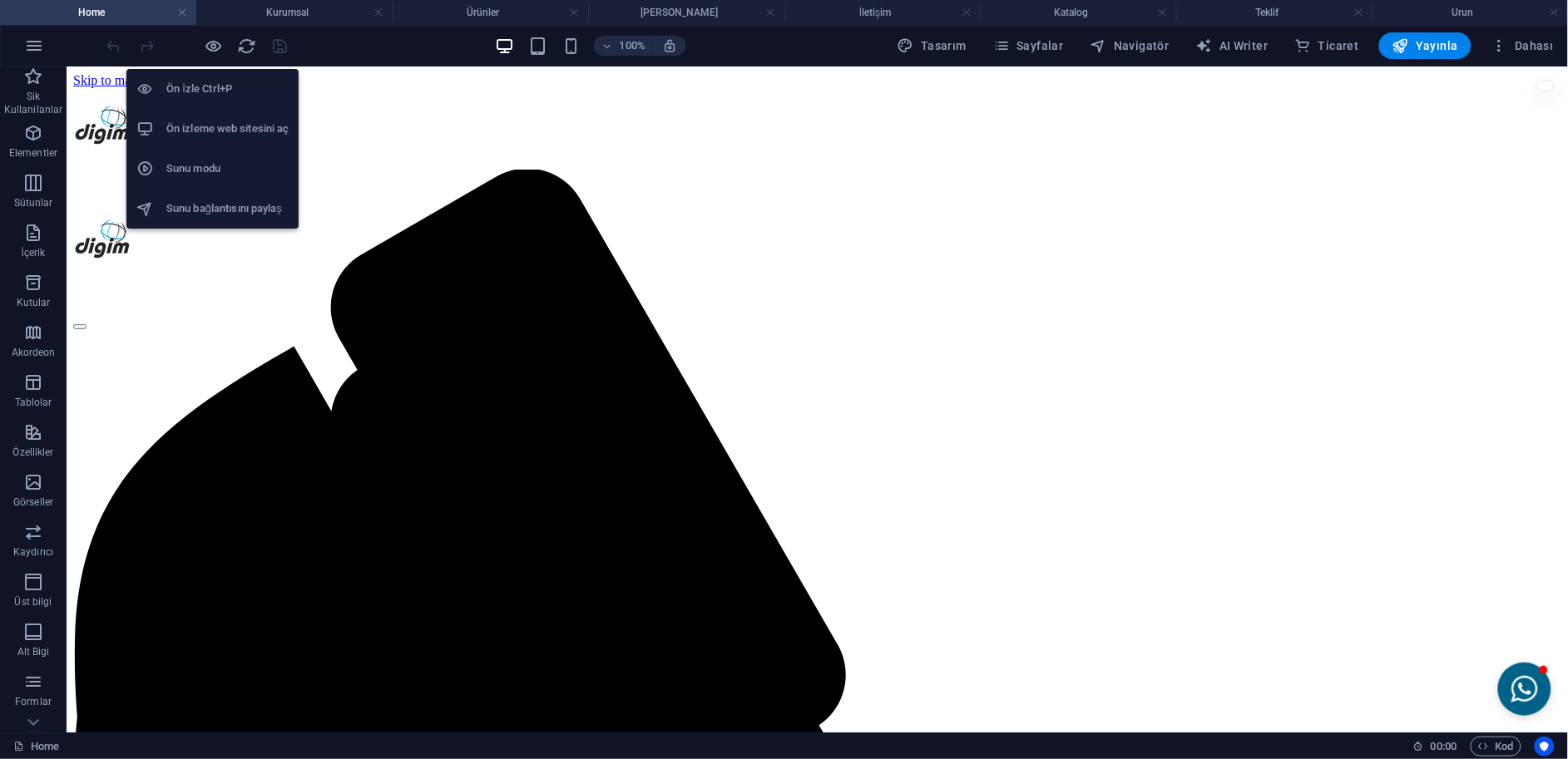
click at [228, 130] on h6 "Ön izleme web sitesini aç" at bounding box center [228, 129] width 123 height 20
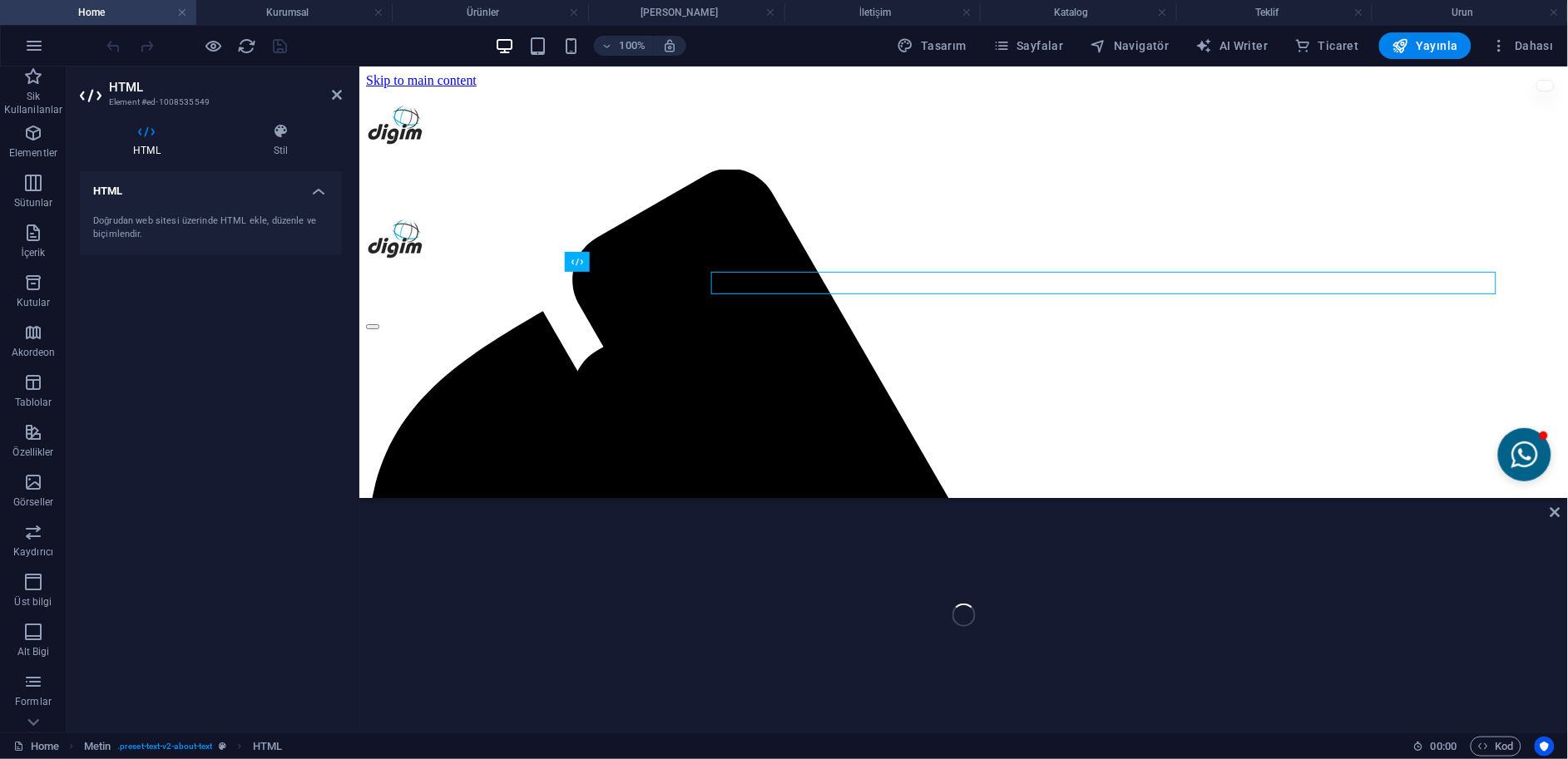
scroll to position [396, 0]
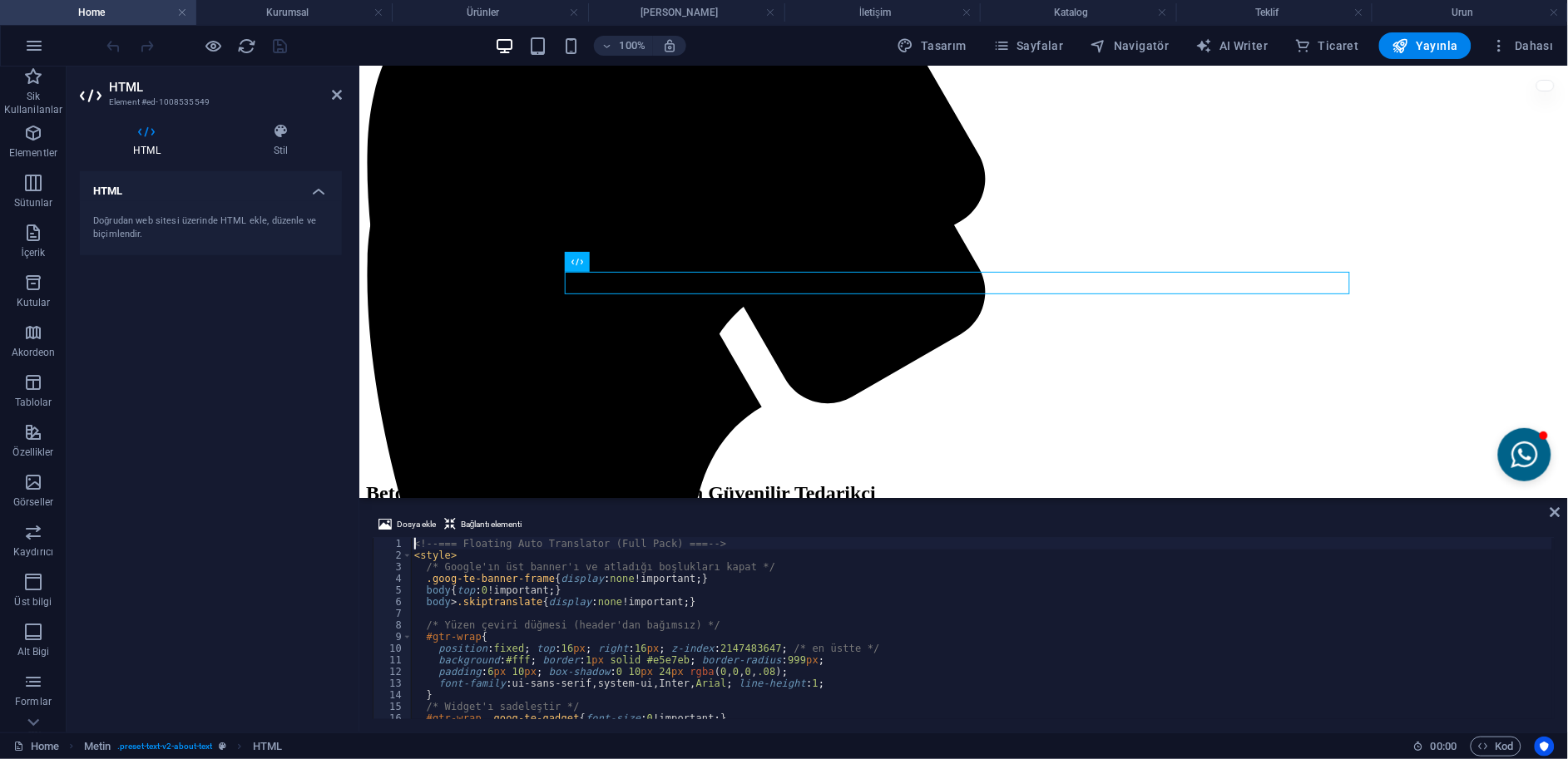
click at [622, 601] on div "<!-- === Floating Auto Translator (Full Pack) === --> < style > /* Google'ın üs…" at bounding box center [982, 640] width 1142 height 205
type textarea "<!-- === /Floating Auto Translator === -->"
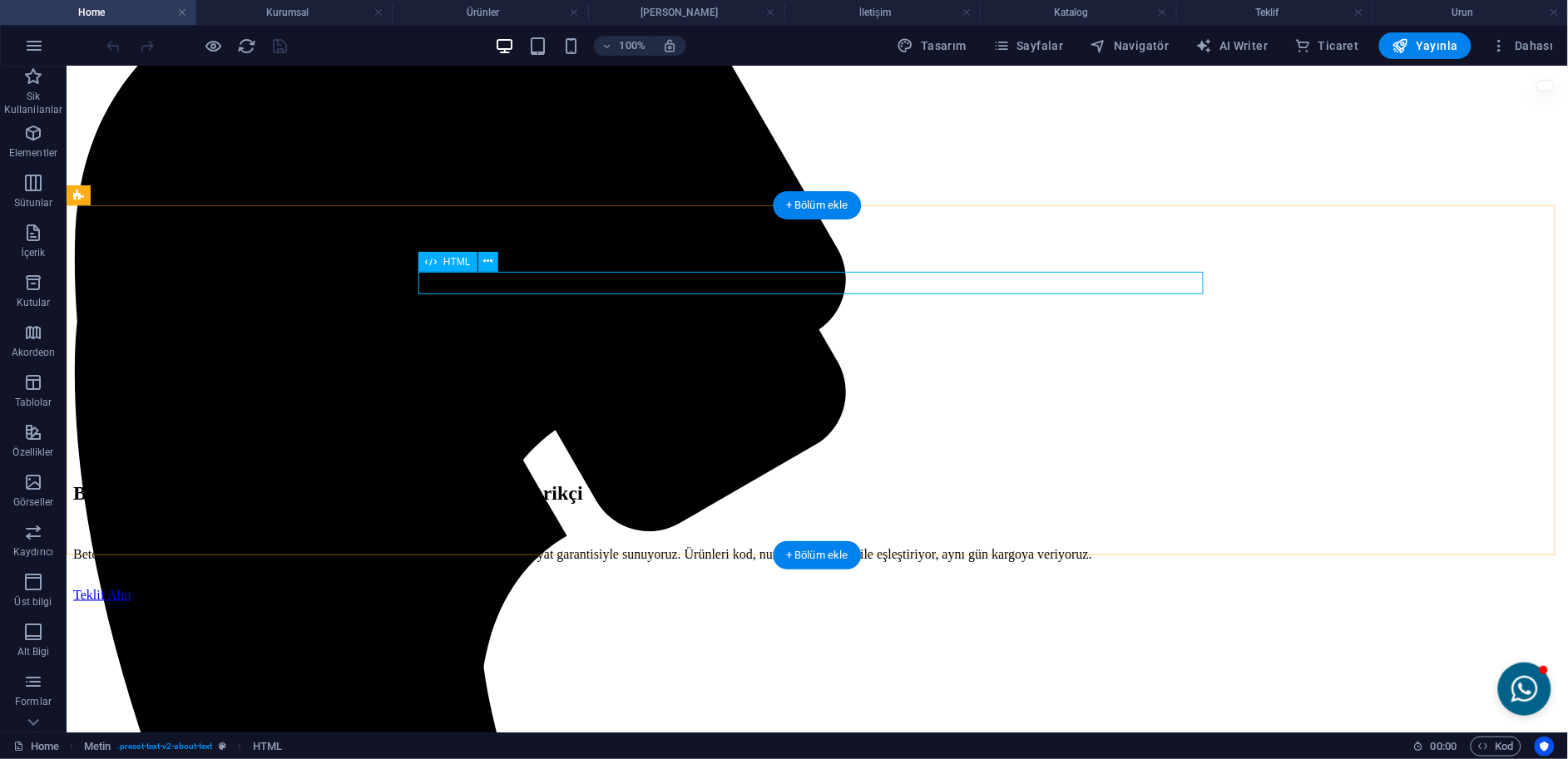
click at [474, 752] on div at bounding box center [816, 752] width 1488 height 0
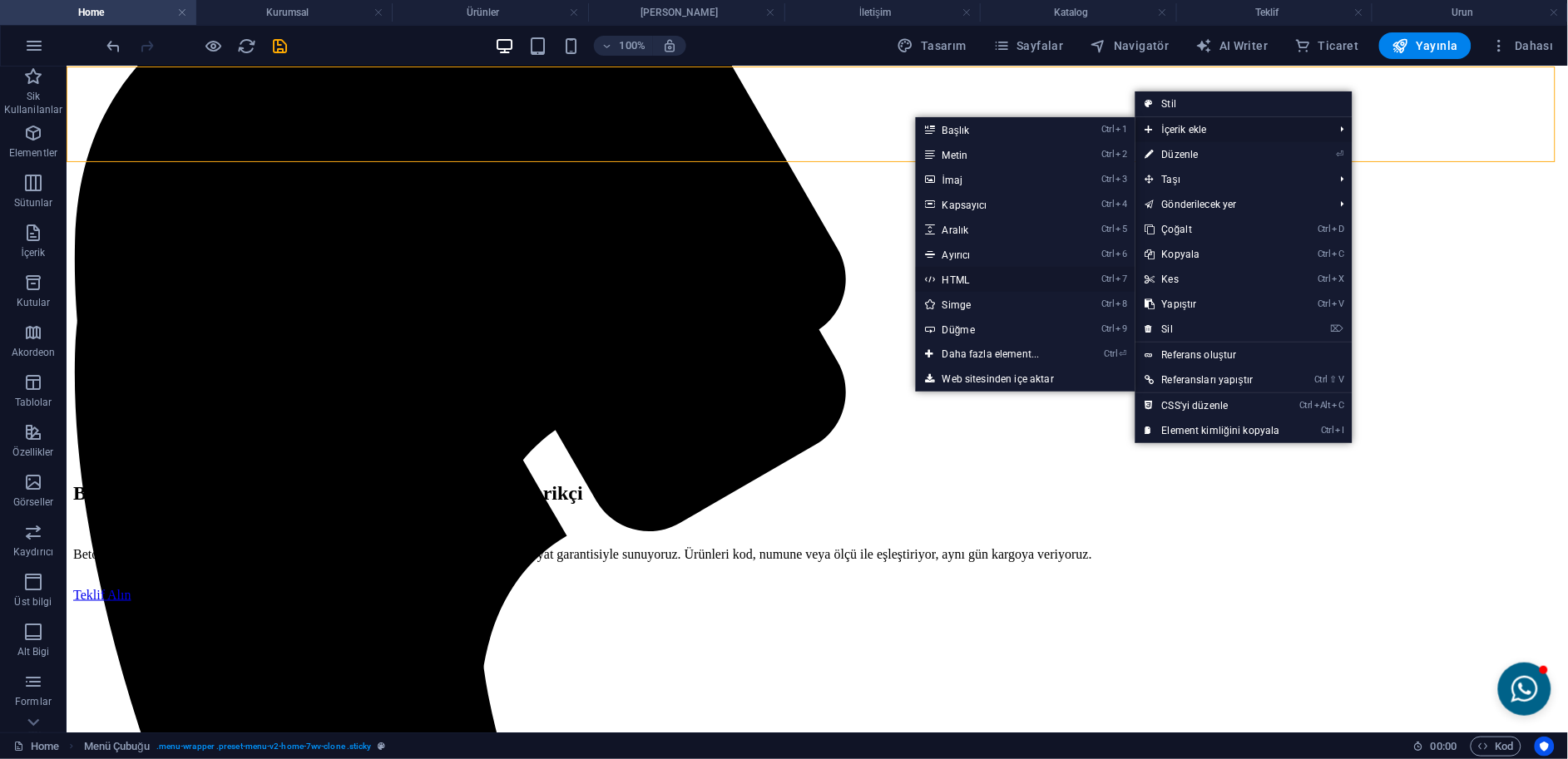
click at [968, 284] on link "Ctrl 7 HTML" at bounding box center [994, 279] width 157 height 25
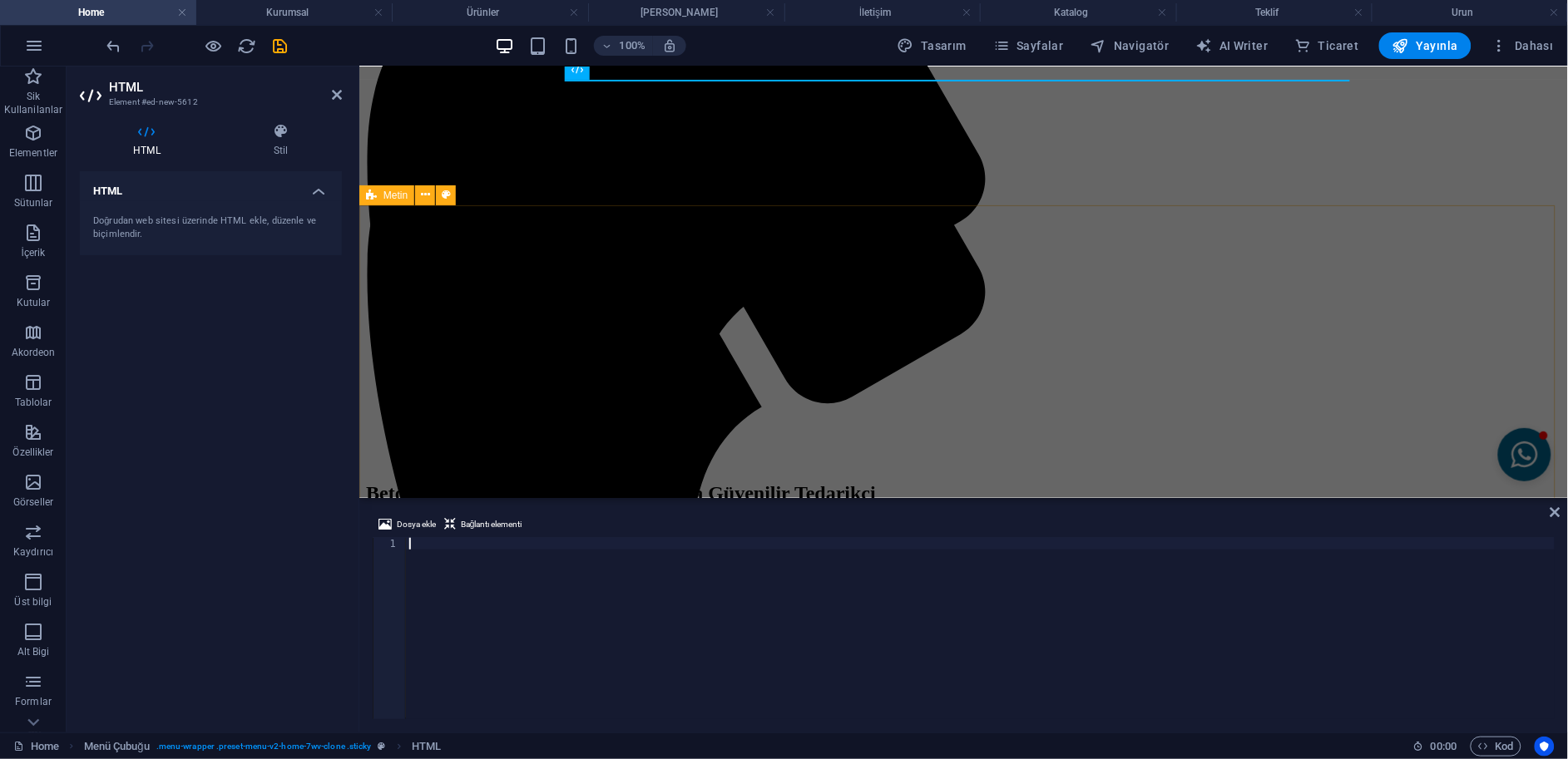
scroll to position [1064, 0]
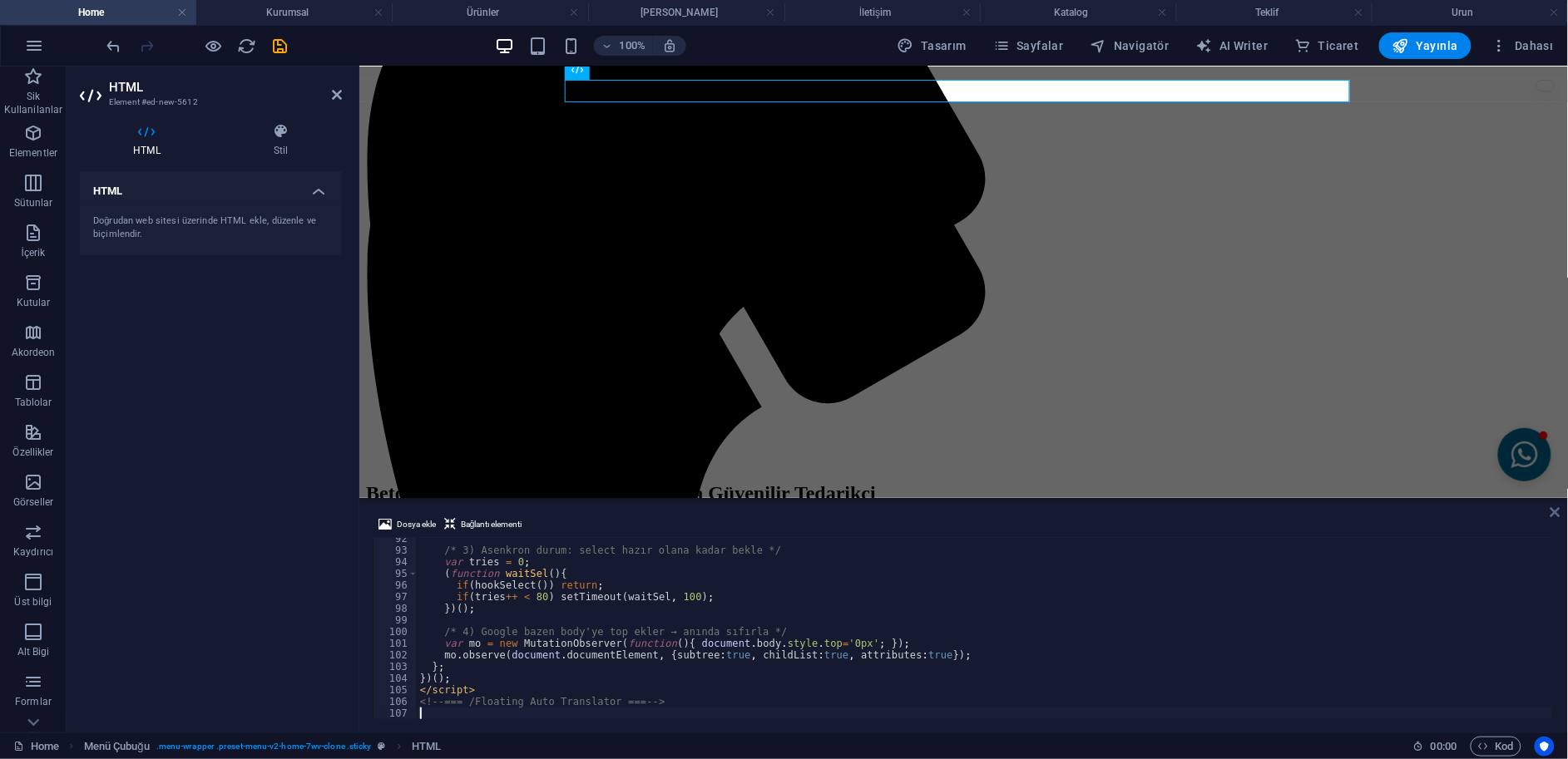
click at [1557, 514] on icon at bounding box center [1555, 511] width 10 height 13
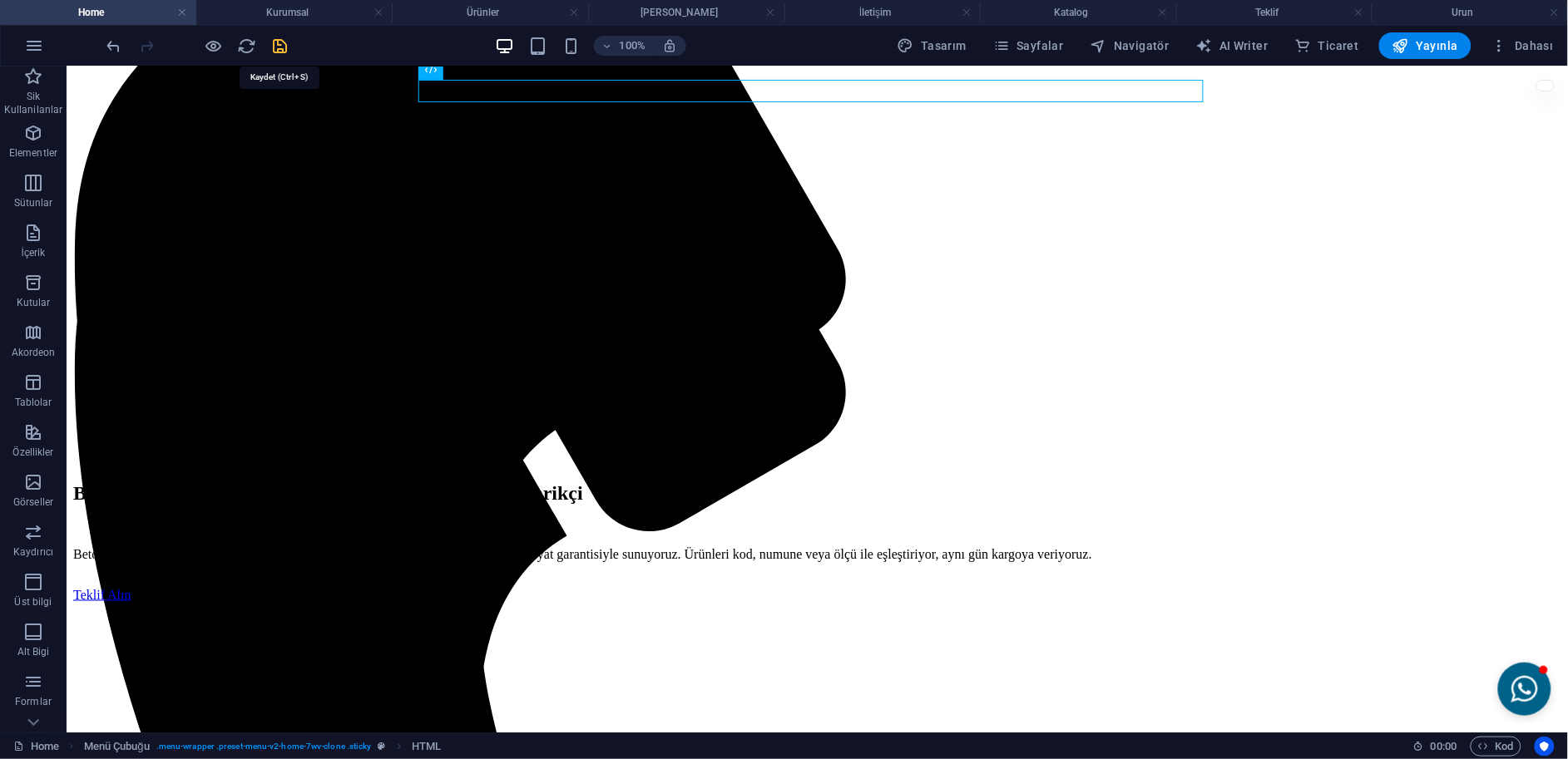
click at [278, 43] on icon "save" at bounding box center [280, 46] width 19 height 19
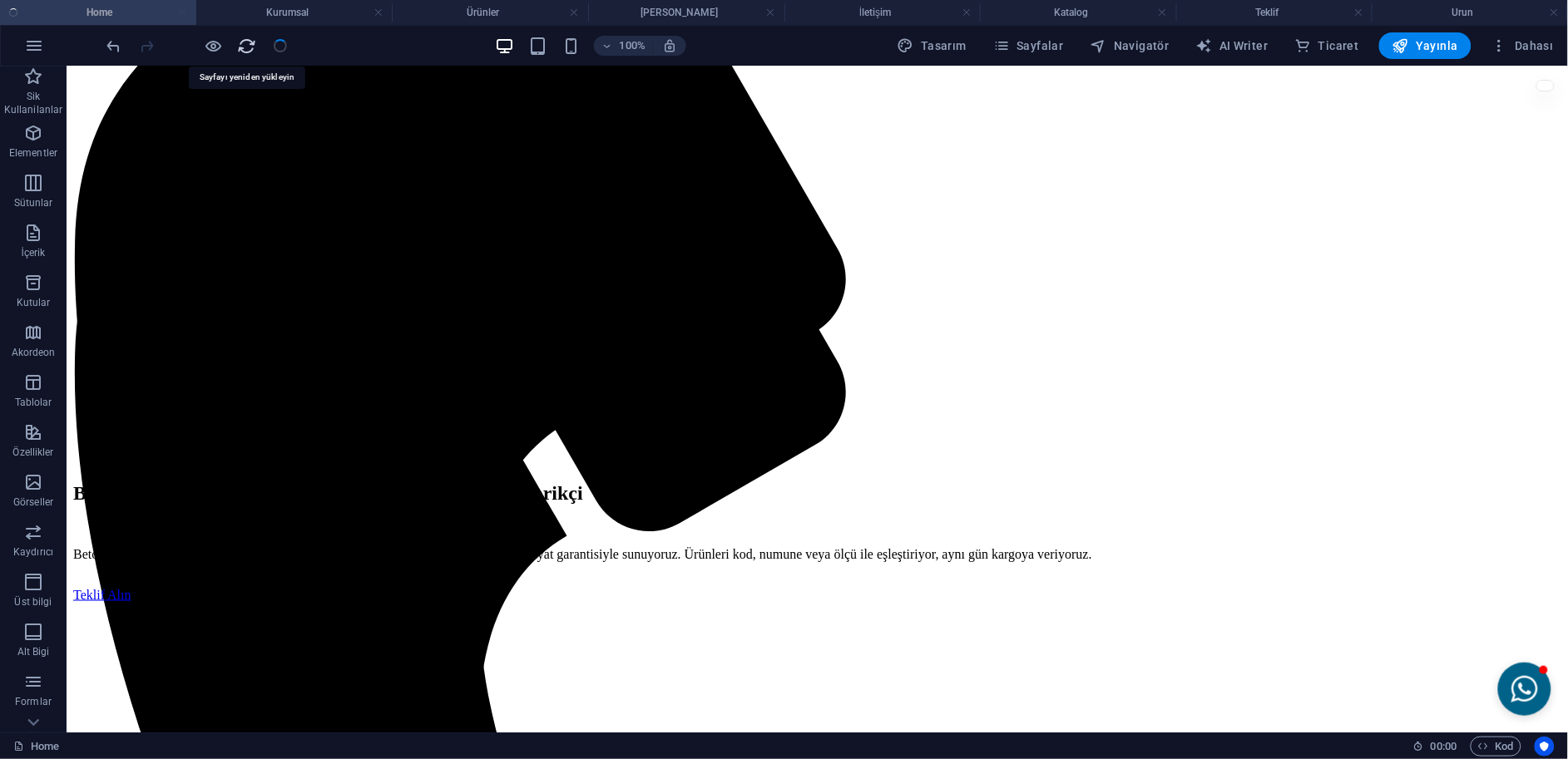
click at [243, 45] on icon "reload" at bounding box center [248, 46] width 19 height 19
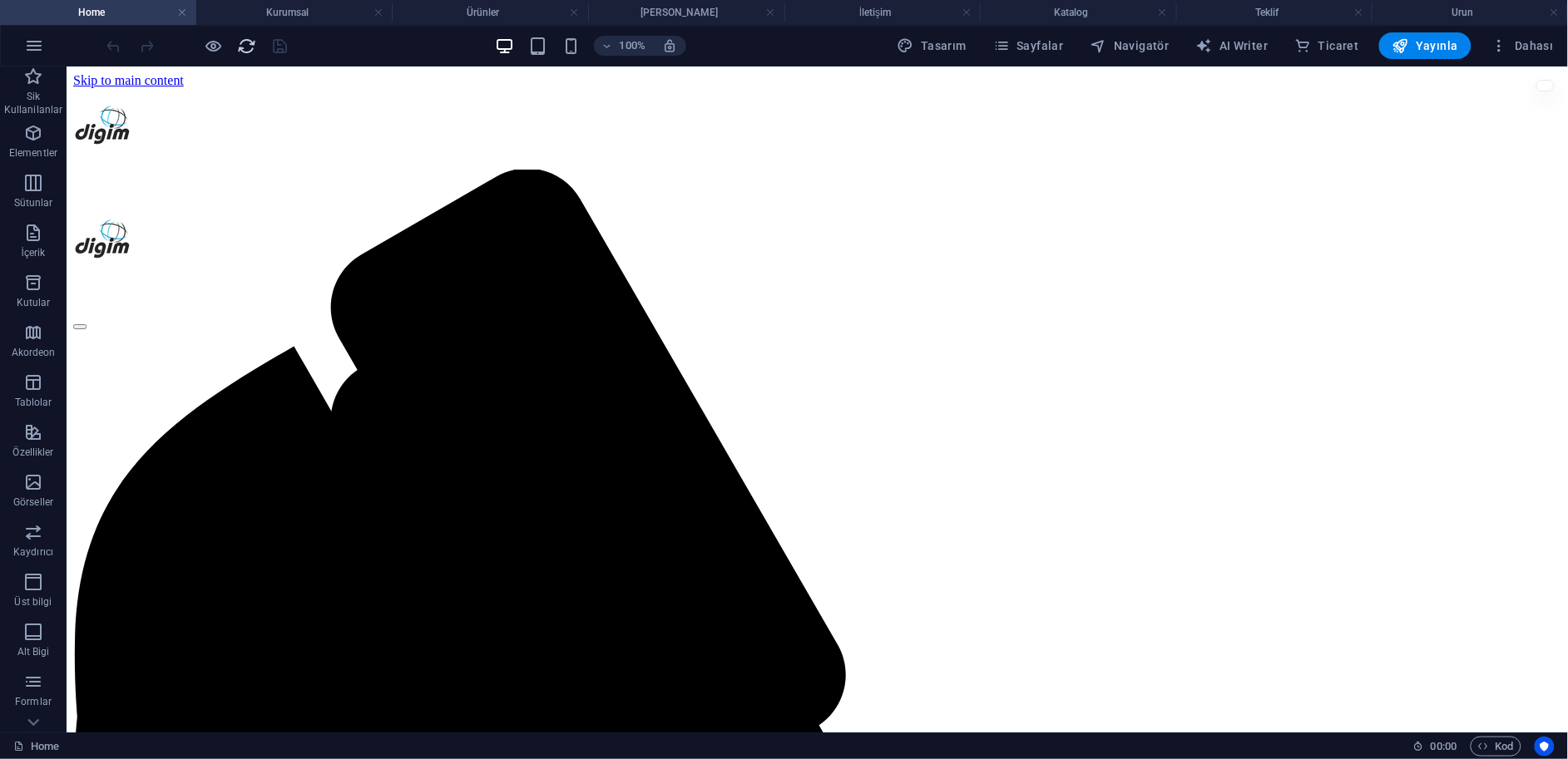
scroll to position [0, 0]
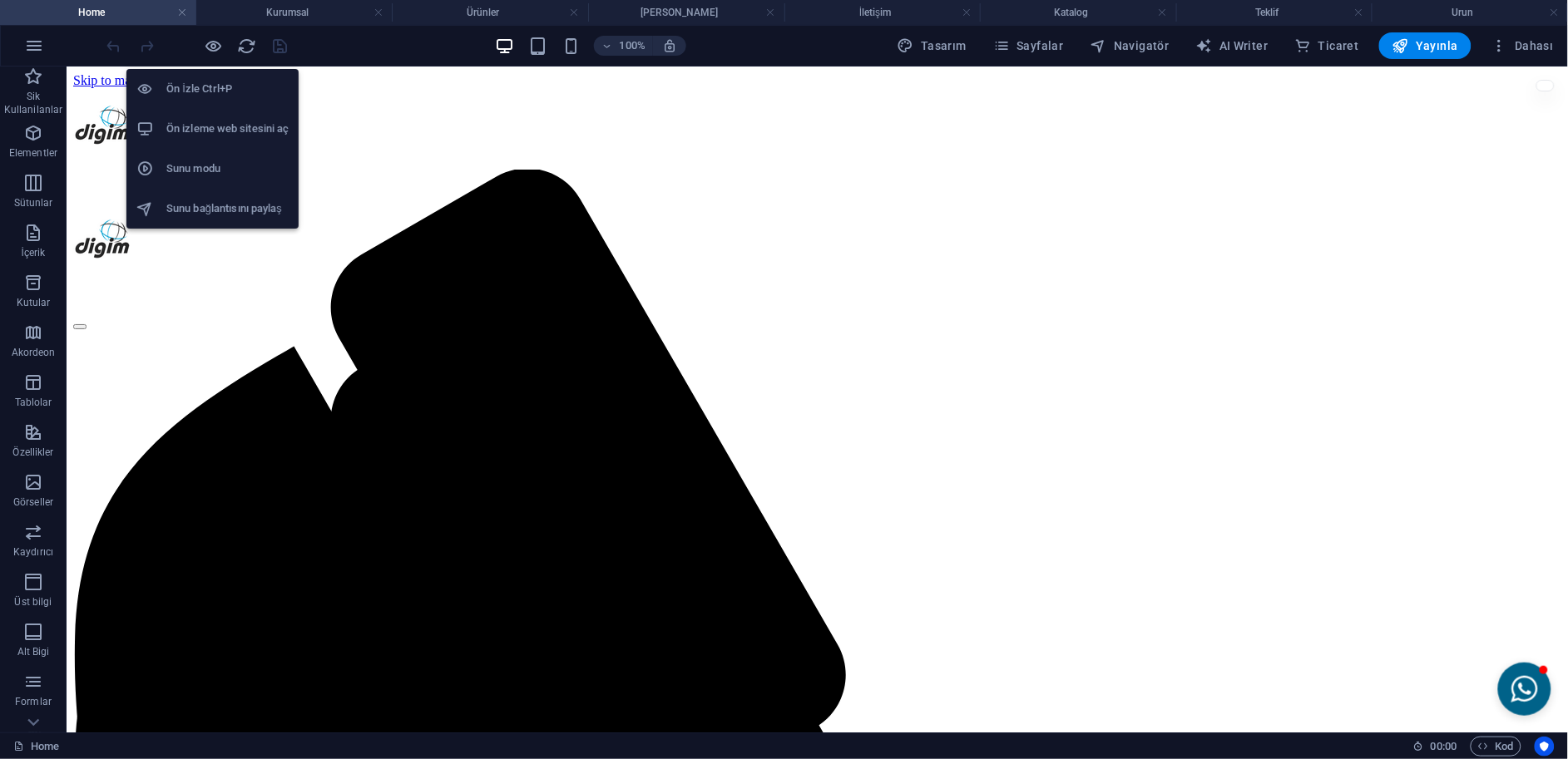
click at [228, 115] on li "Ön izleme web sitesini aç" at bounding box center [212, 129] width 172 height 40
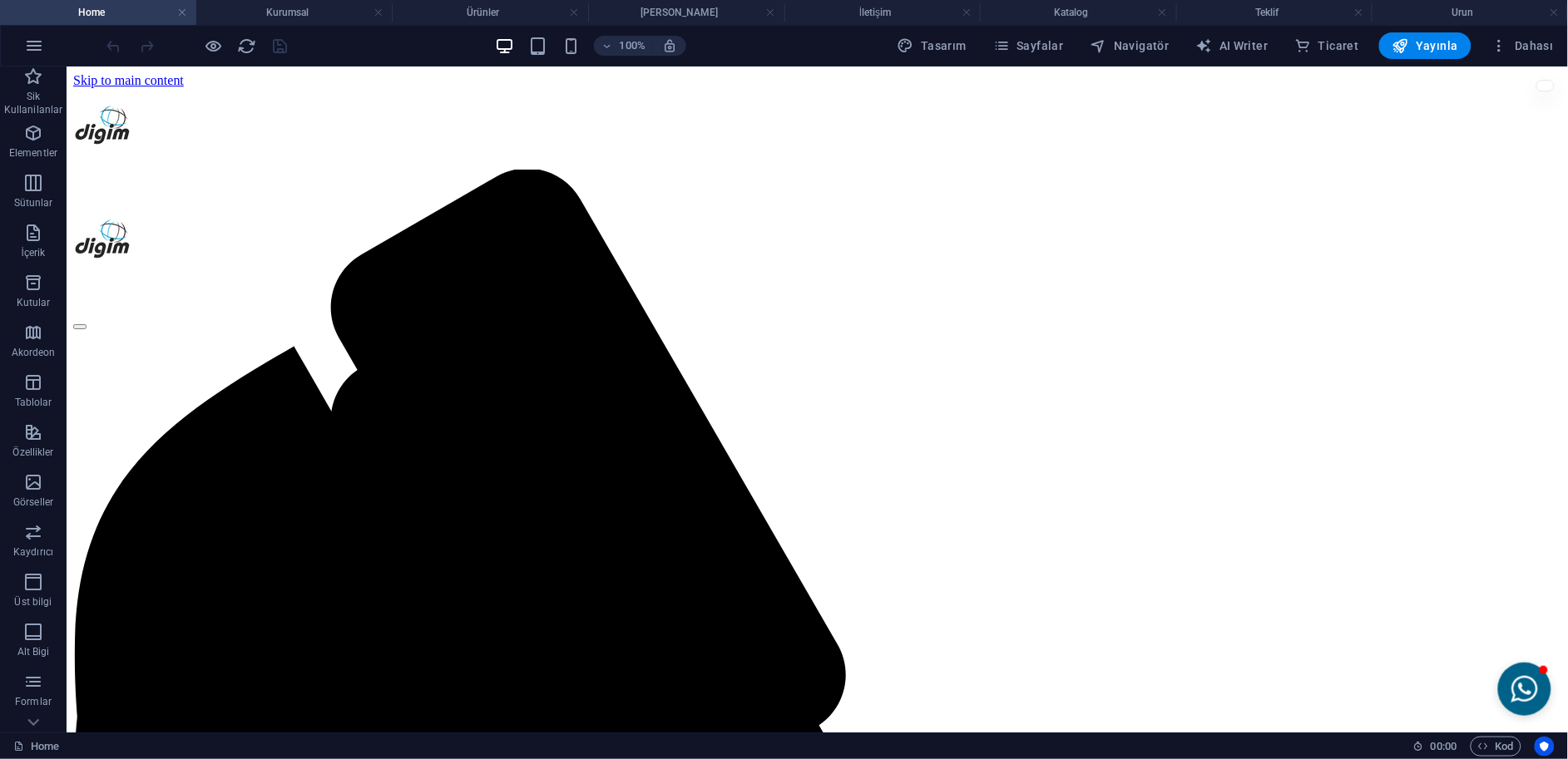
click at [449, 219] on div at bounding box center [816, 219] width 1488 height 0
click at [438, 219] on div at bounding box center [816, 219] width 1488 height 0
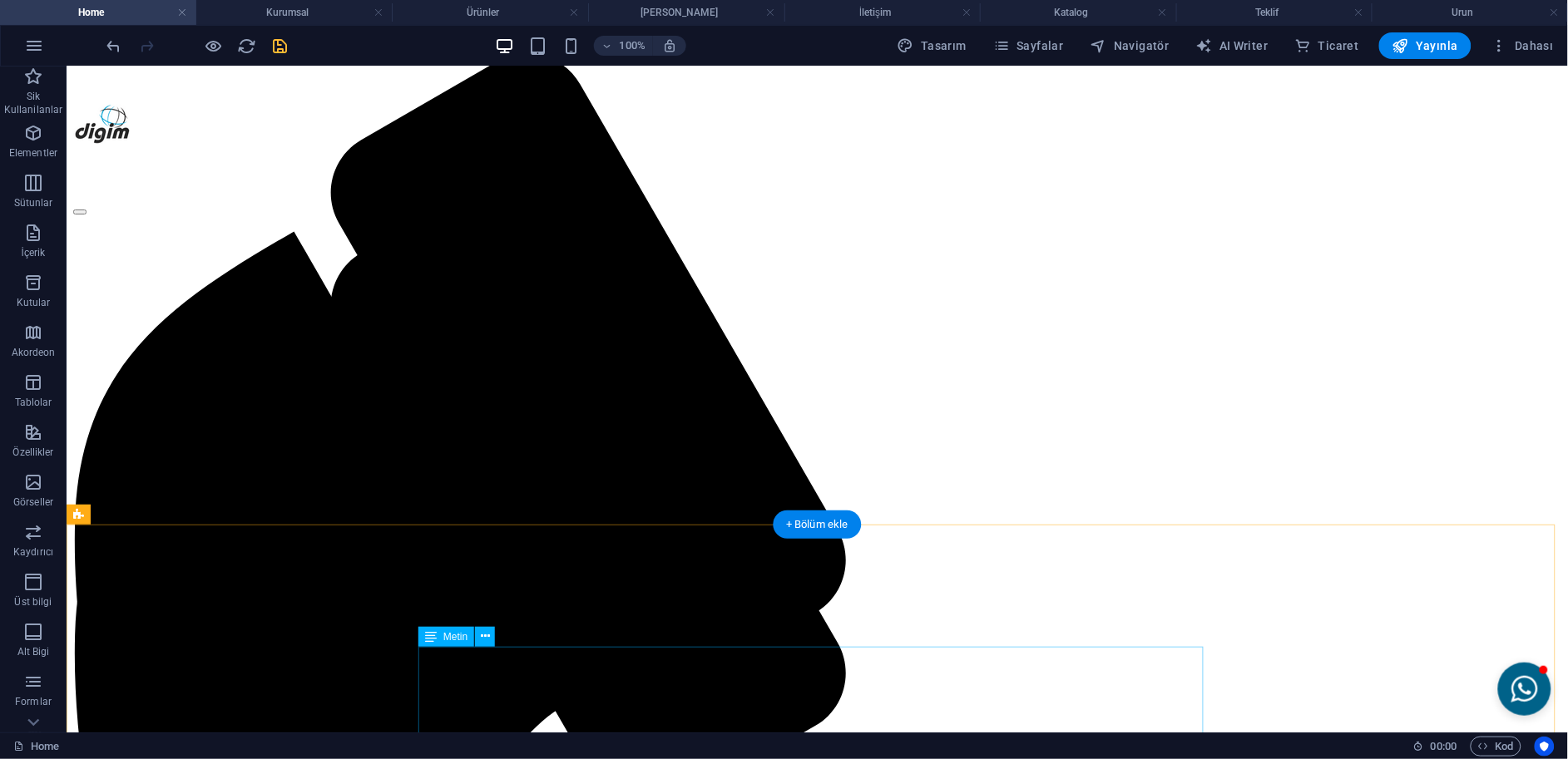
scroll to position [277, 0]
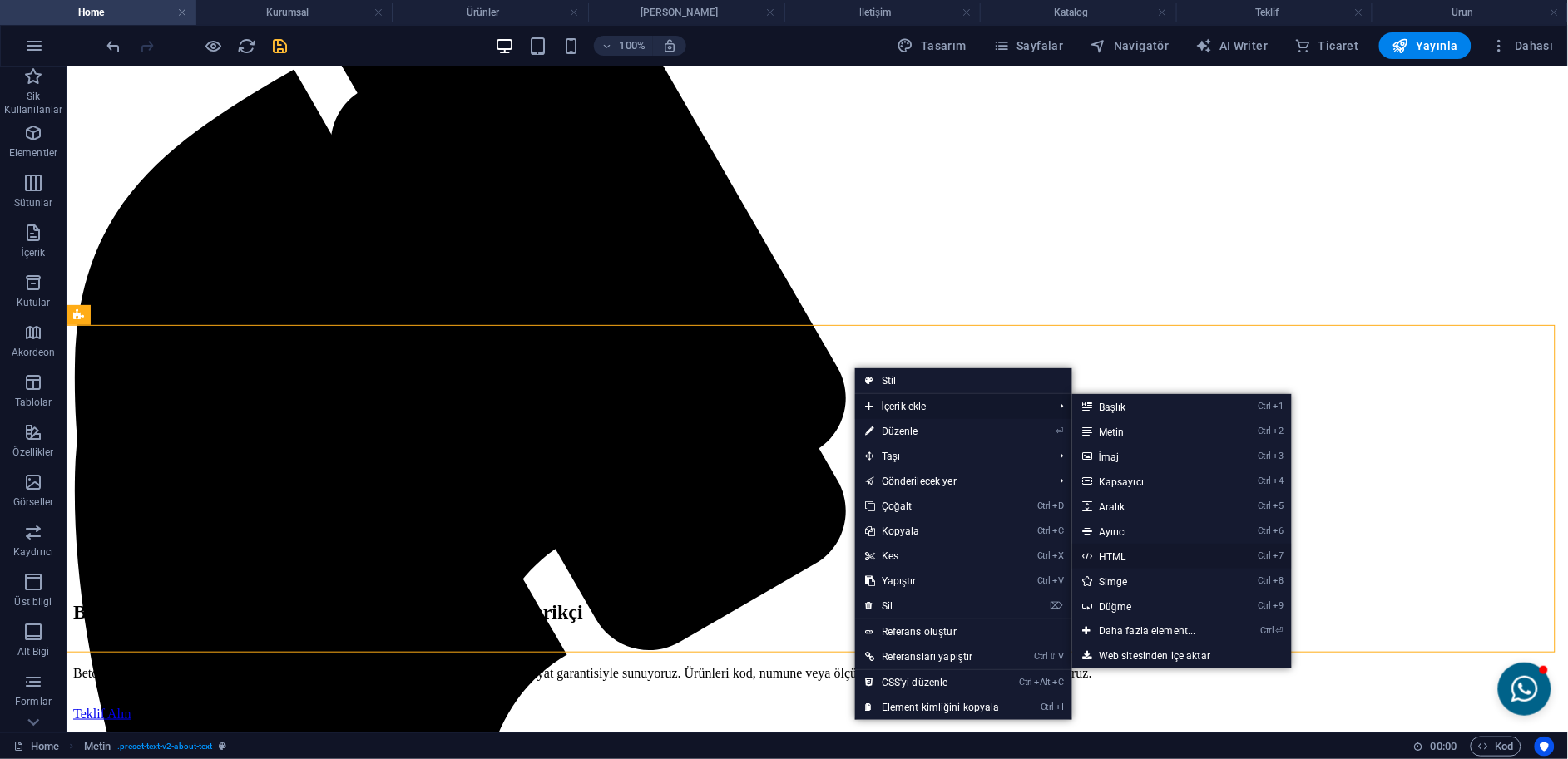
click at [1113, 551] on link "Ctrl 7 HTML" at bounding box center [1151, 556] width 157 height 25
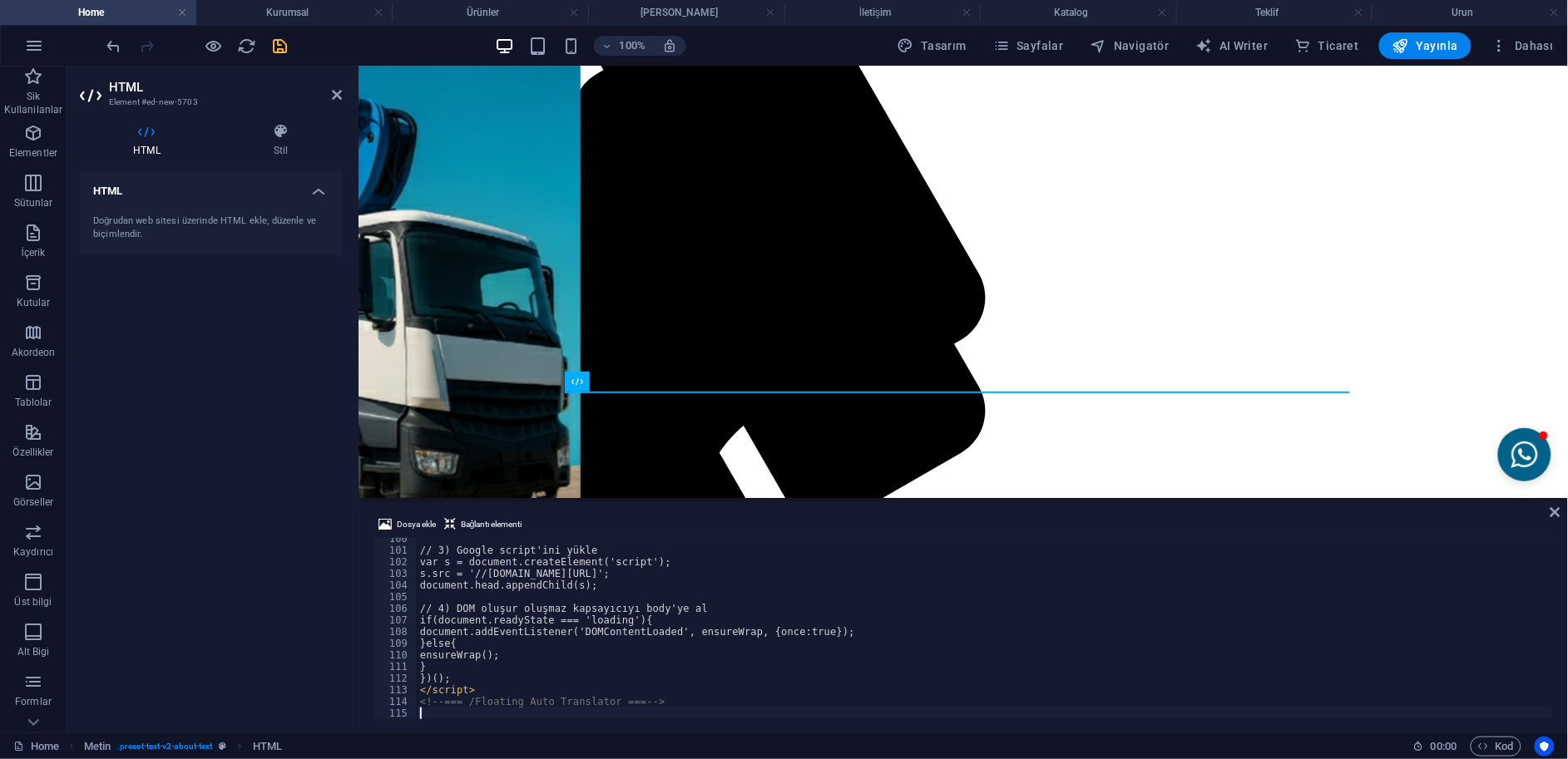
scroll to position [1157, 0]
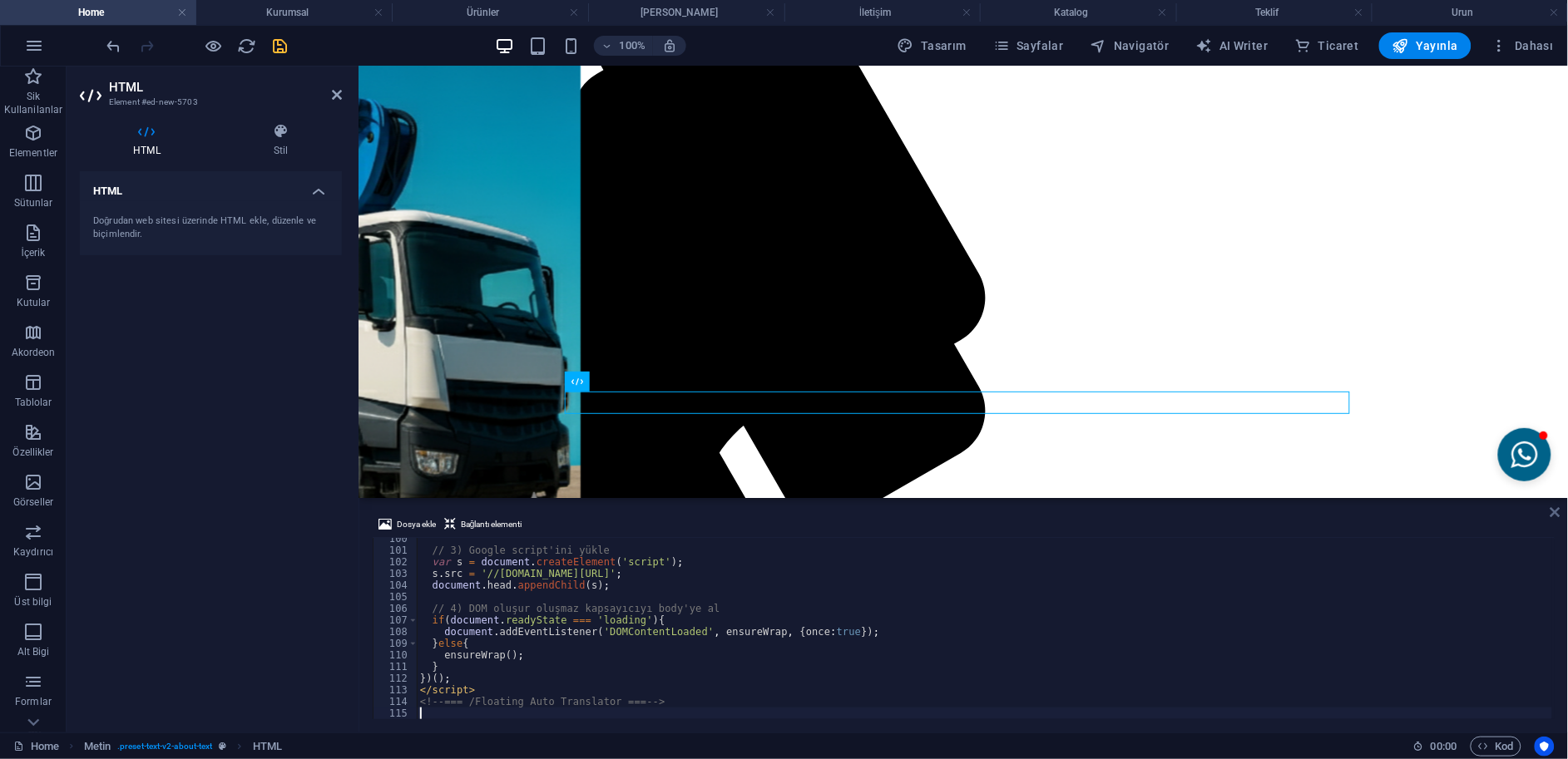
click at [1554, 510] on icon at bounding box center [1555, 511] width 10 height 13
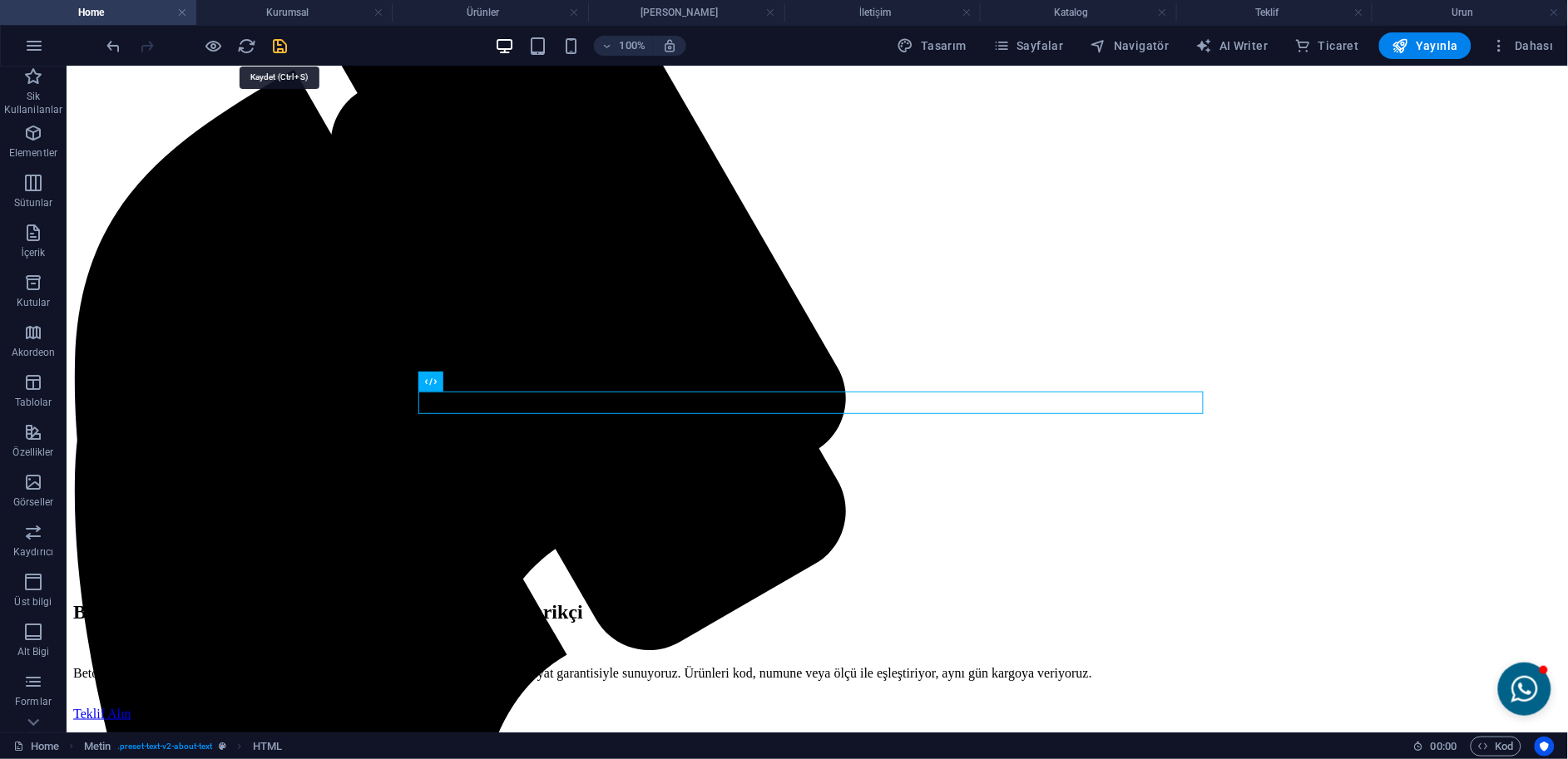
click at [282, 45] on icon "save" at bounding box center [280, 46] width 19 height 19
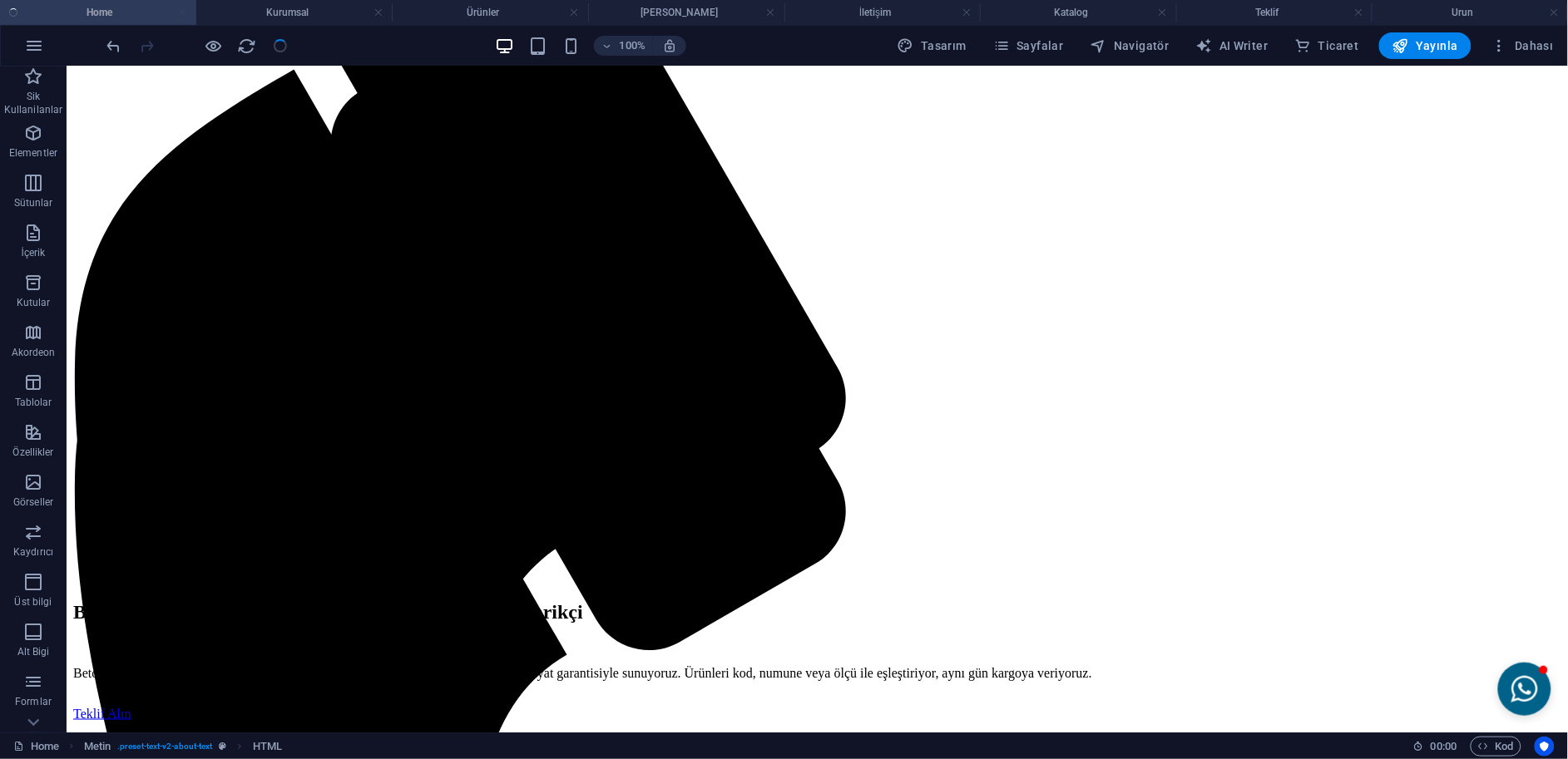
checkbox input "false"
click at [251, 41] on icon "reload" at bounding box center [248, 46] width 19 height 19
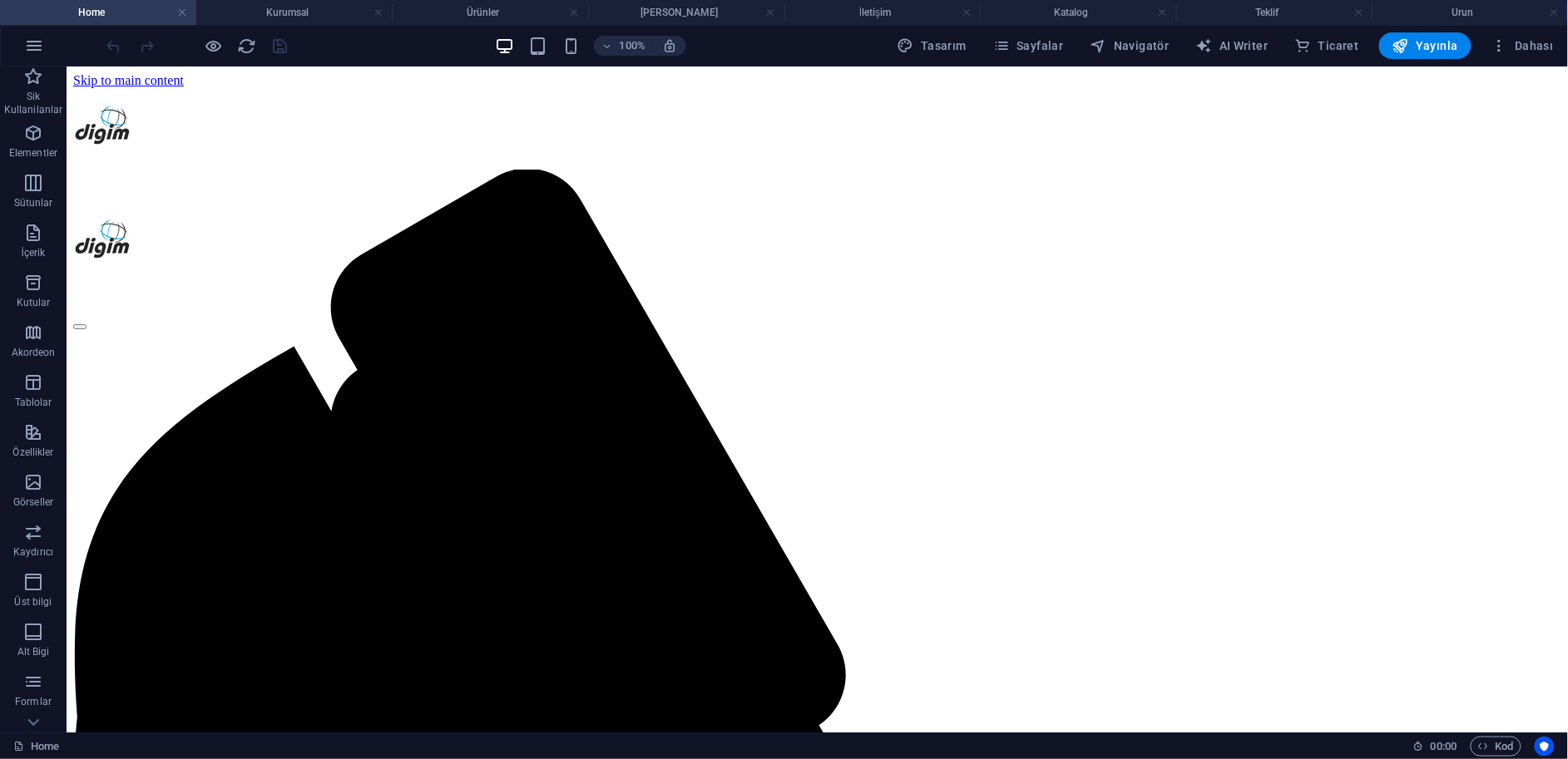
scroll to position [0, 0]
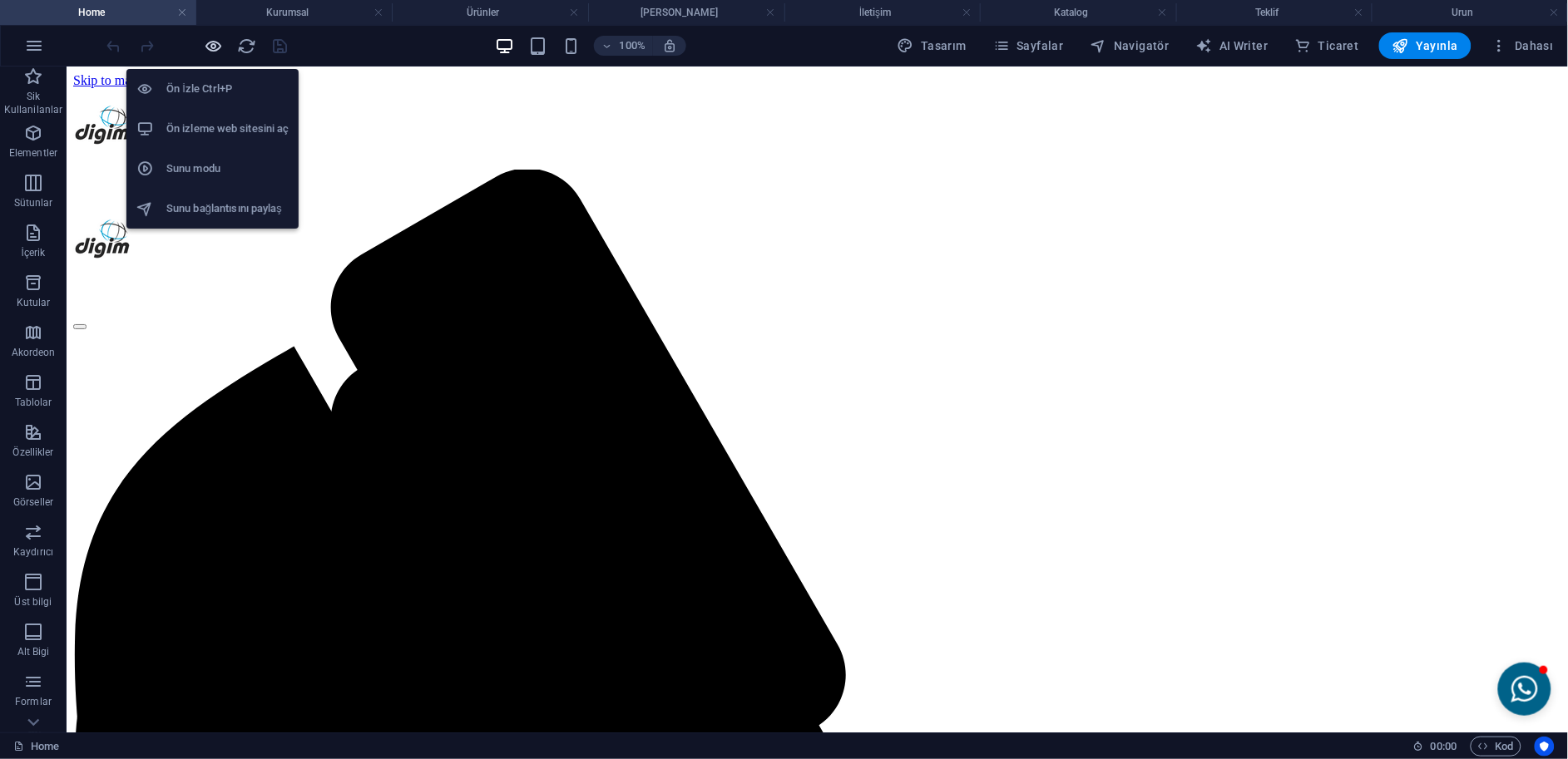
click at [216, 48] on icon "button" at bounding box center [214, 46] width 19 height 19
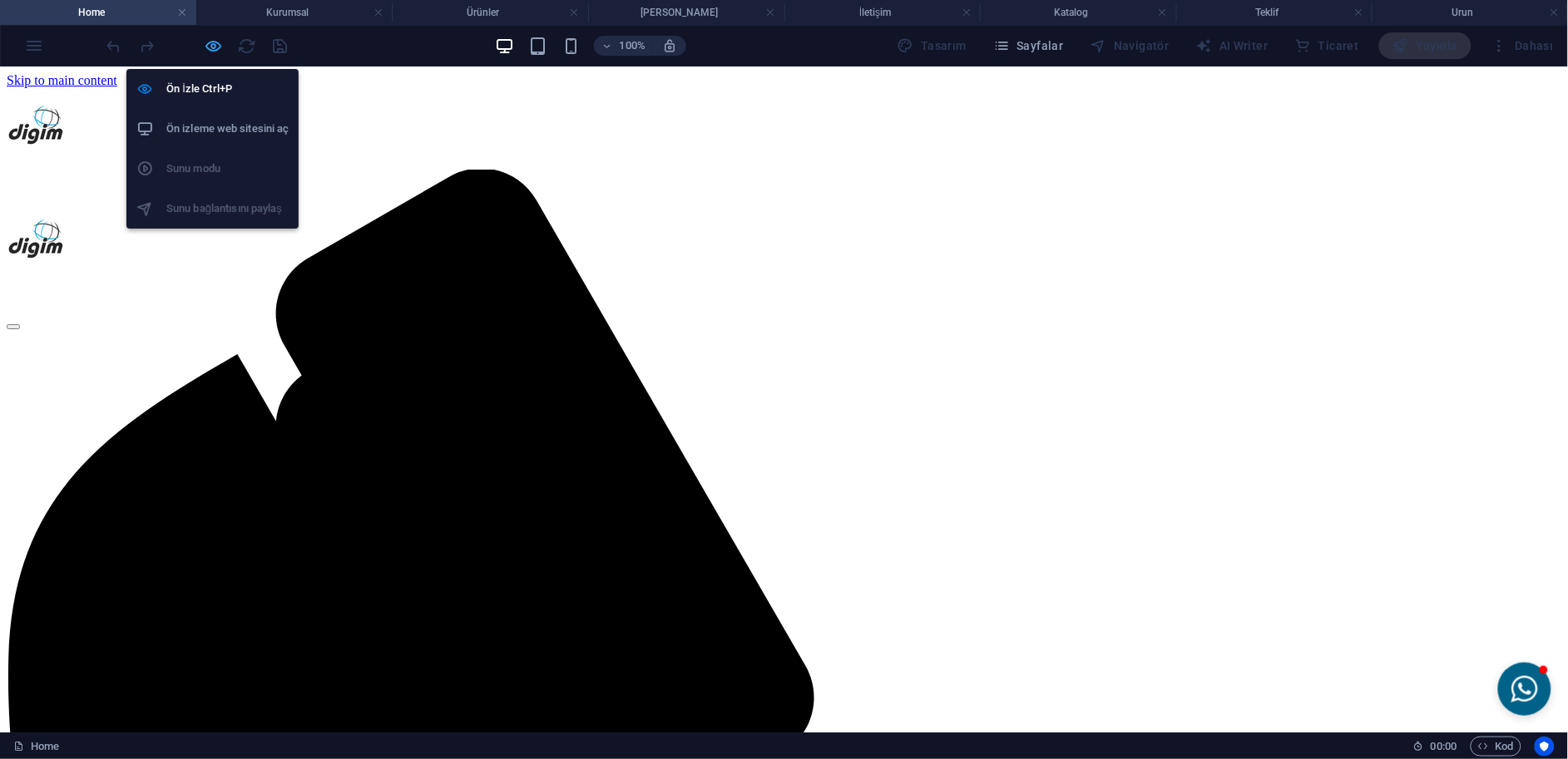
click at [216, 54] on icon "button" at bounding box center [214, 46] width 19 height 19
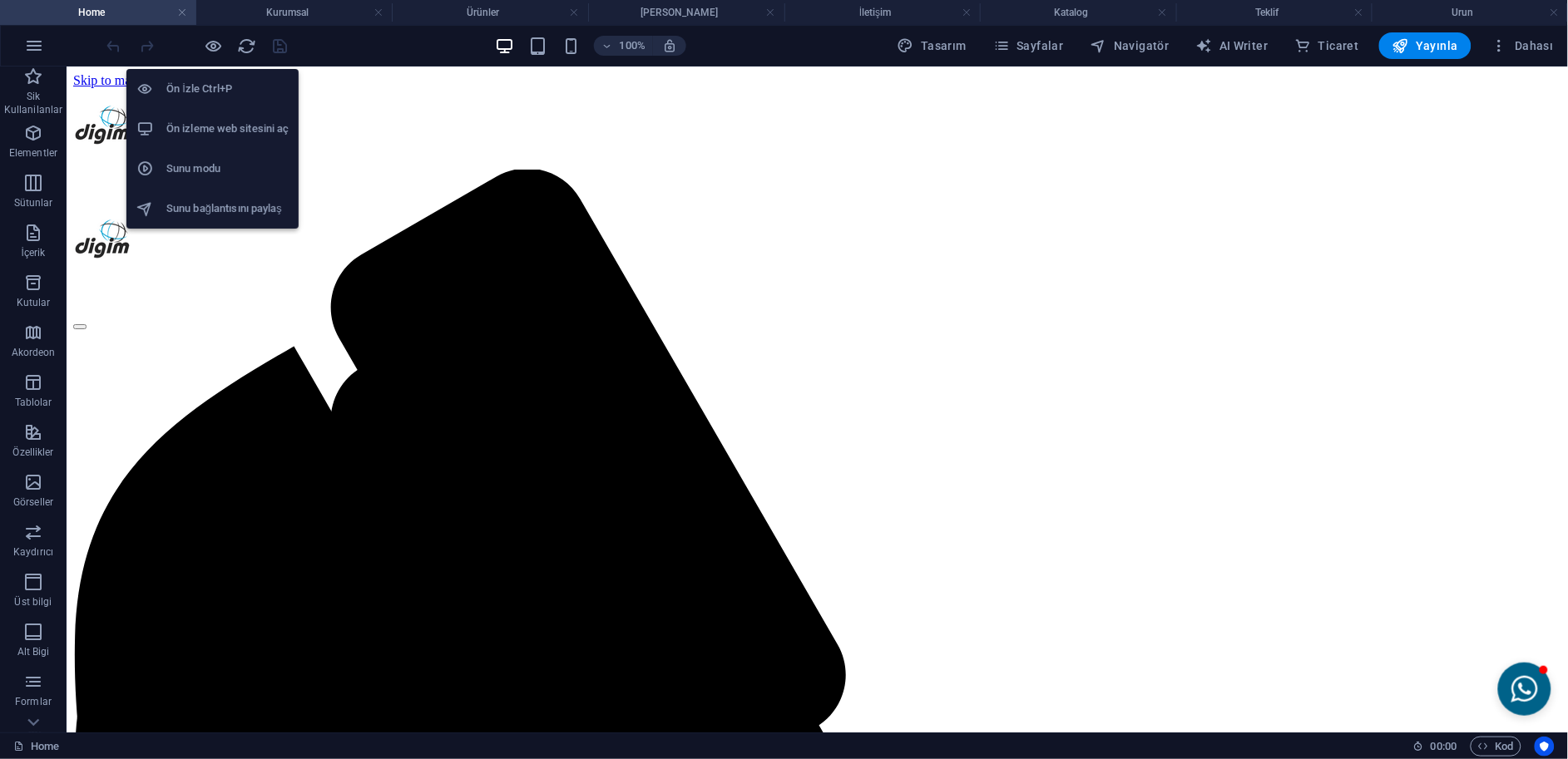
click at [229, 129] on h6 "Ön izleme web sitesini aç" at bounding box center [228, 129] width 123 height 20
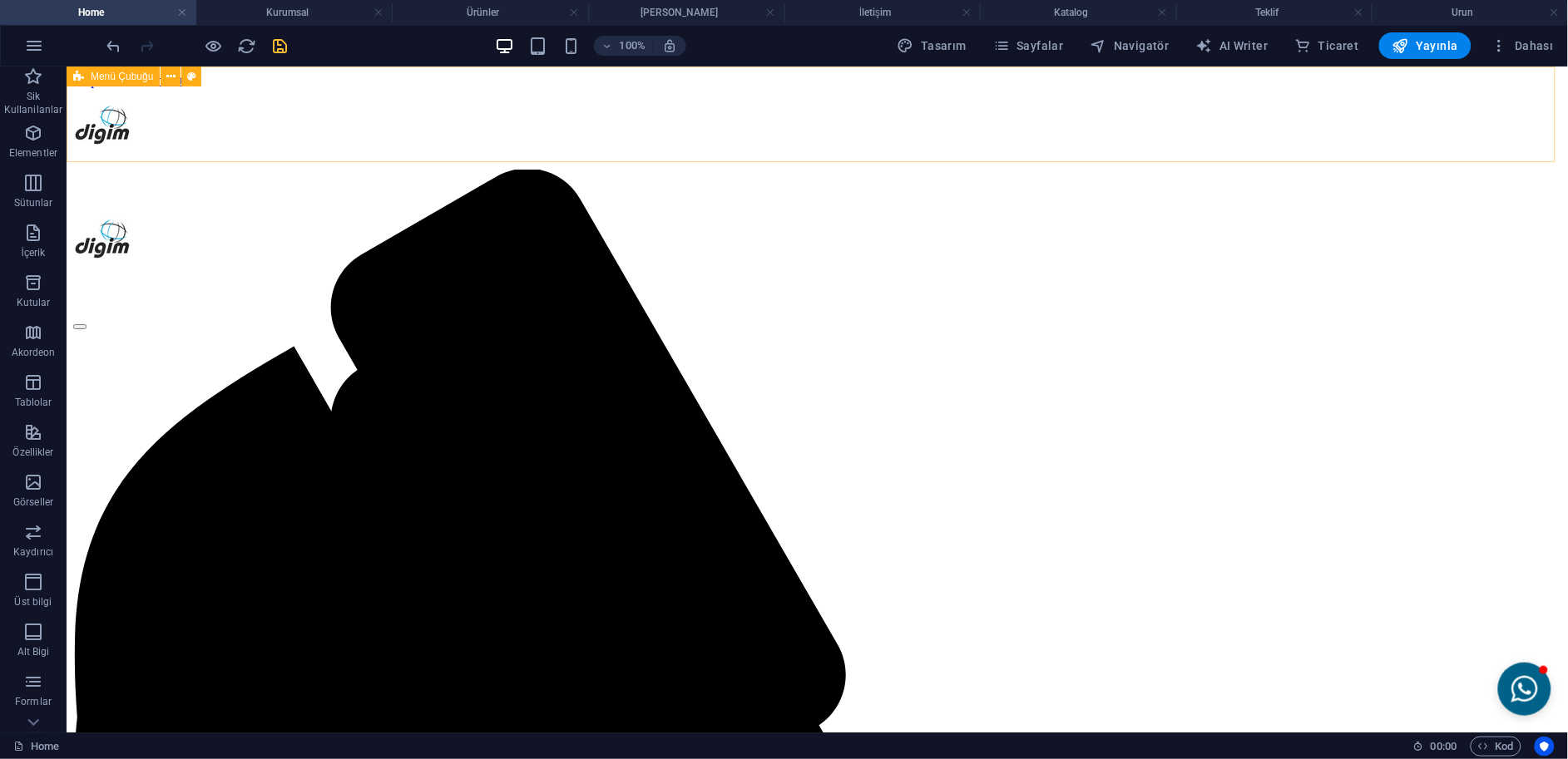
click at [143, 219] on div "Menu [PERSON_NAME] Kurumsal Ürünler Özel Ürünler İletişim Katalog TEKLİF AL" at bounding box center [816, 266] width 1488 height 95
select select "px"
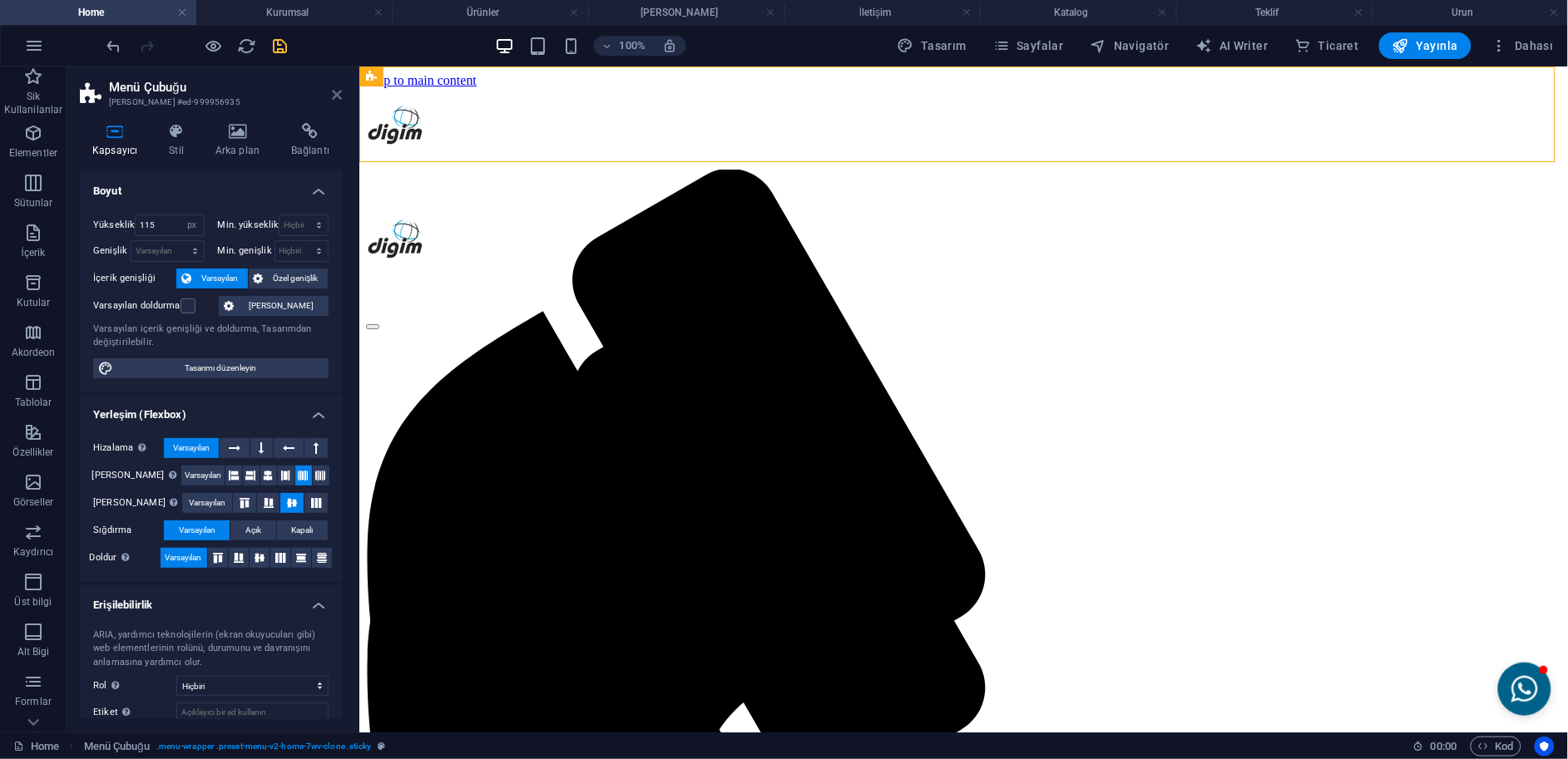
click at [339, 95] on icon at bounding box center [336, 94] width 10 height 13
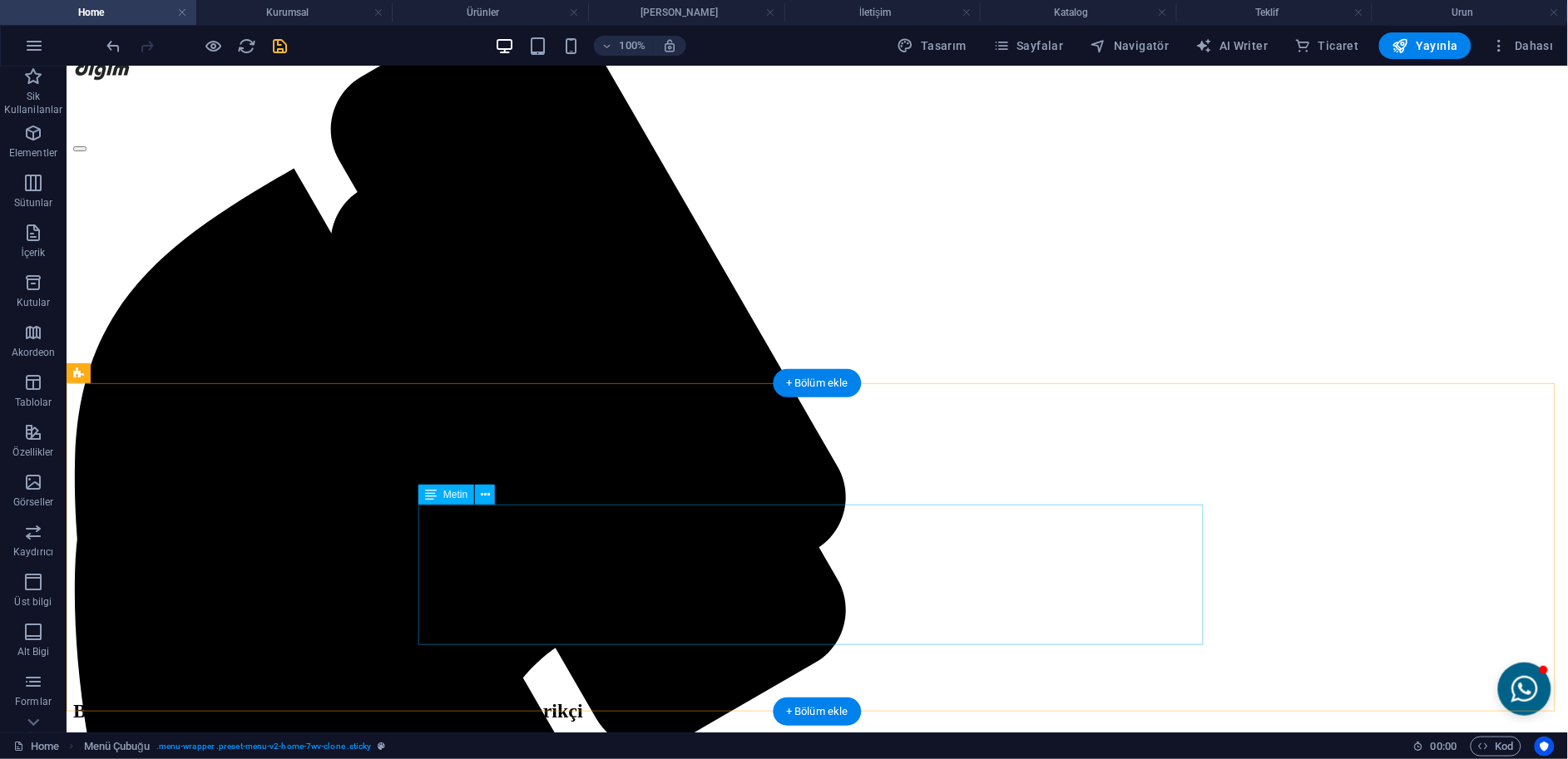
scroll to position [277, 0]
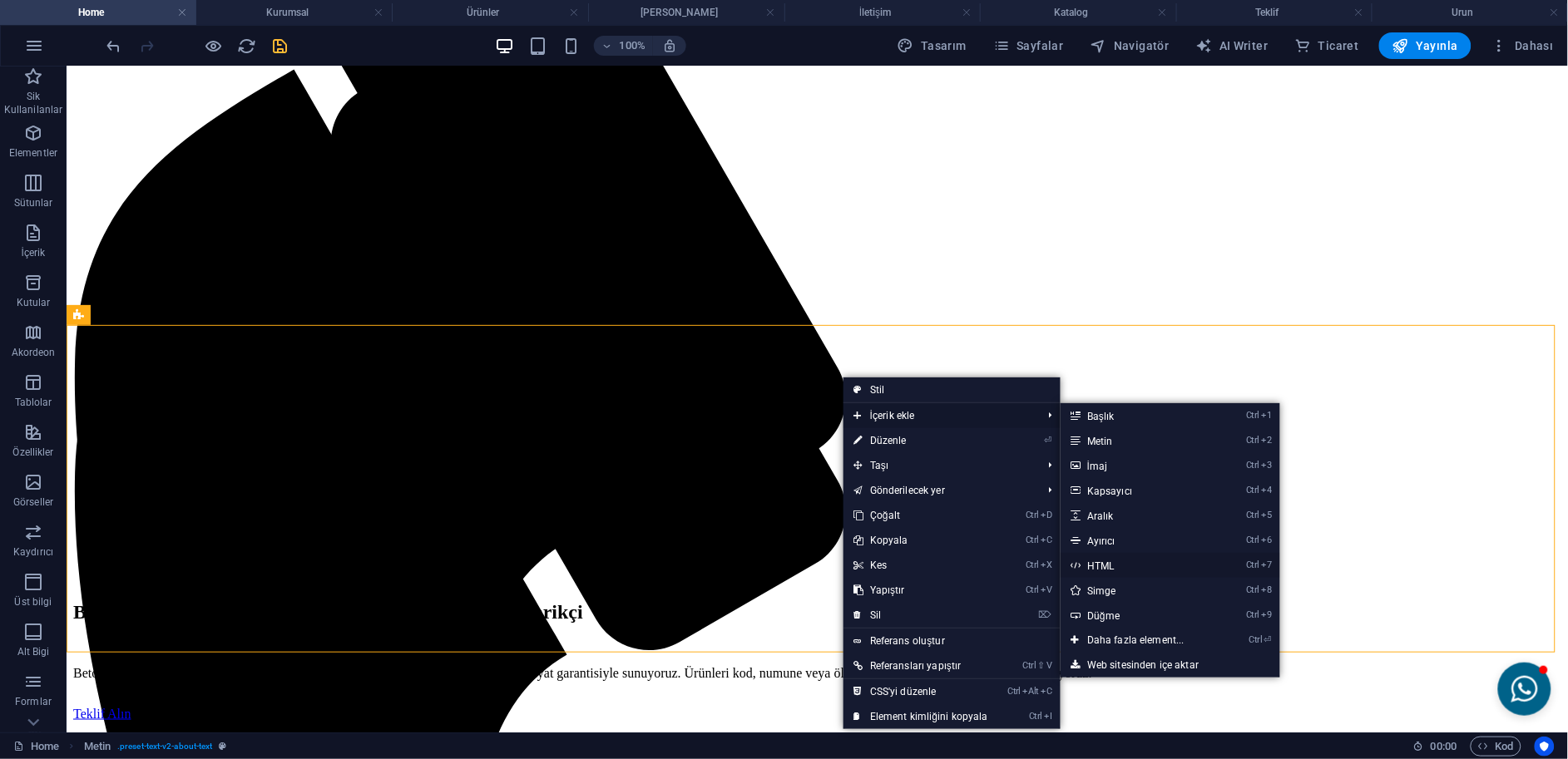
click at [1103, 562] on link "Ctrl 7 HTML" at bounding box center [1139, 565] width 157 height 25
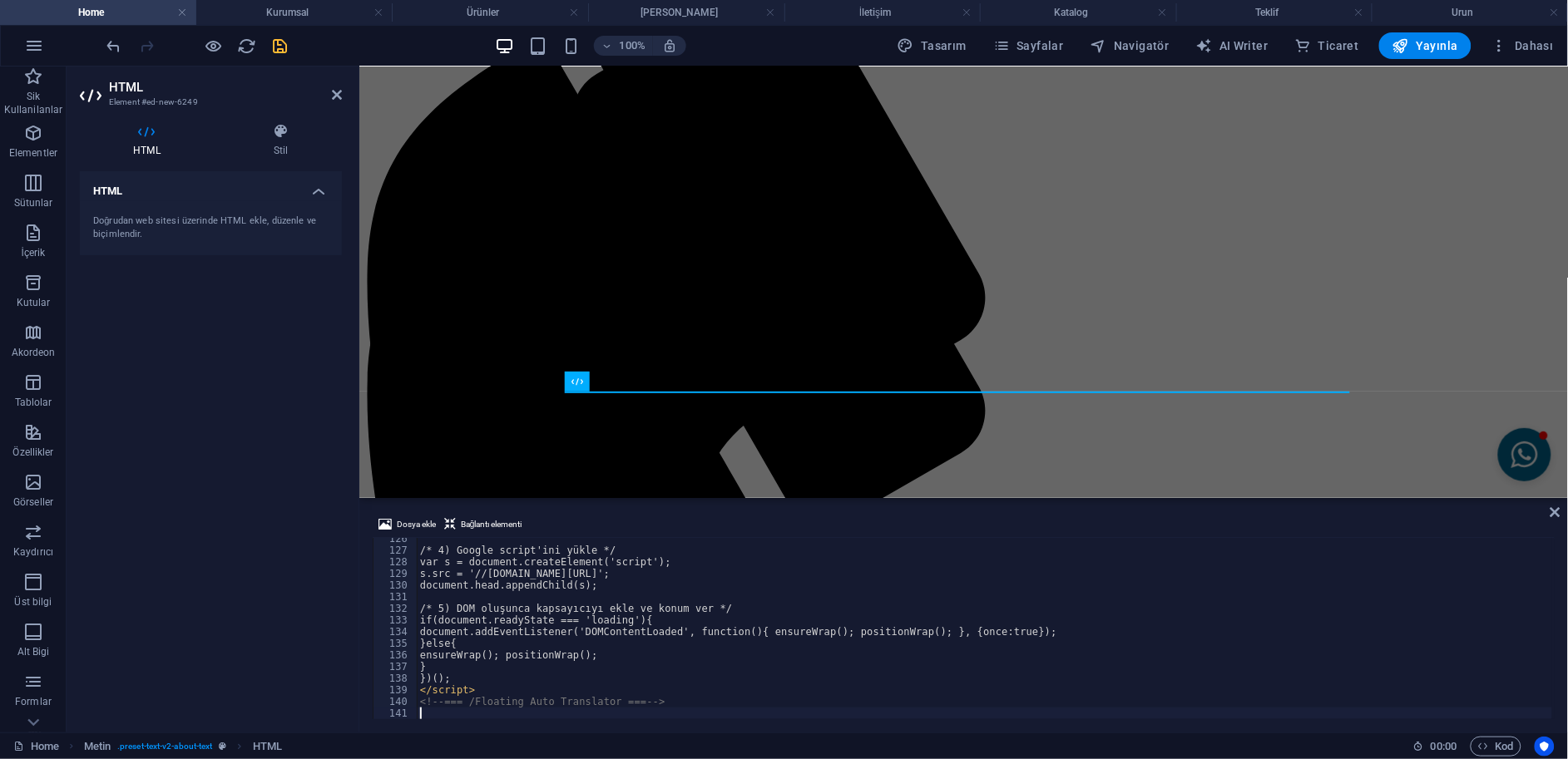
scroll to position [1459, 0]
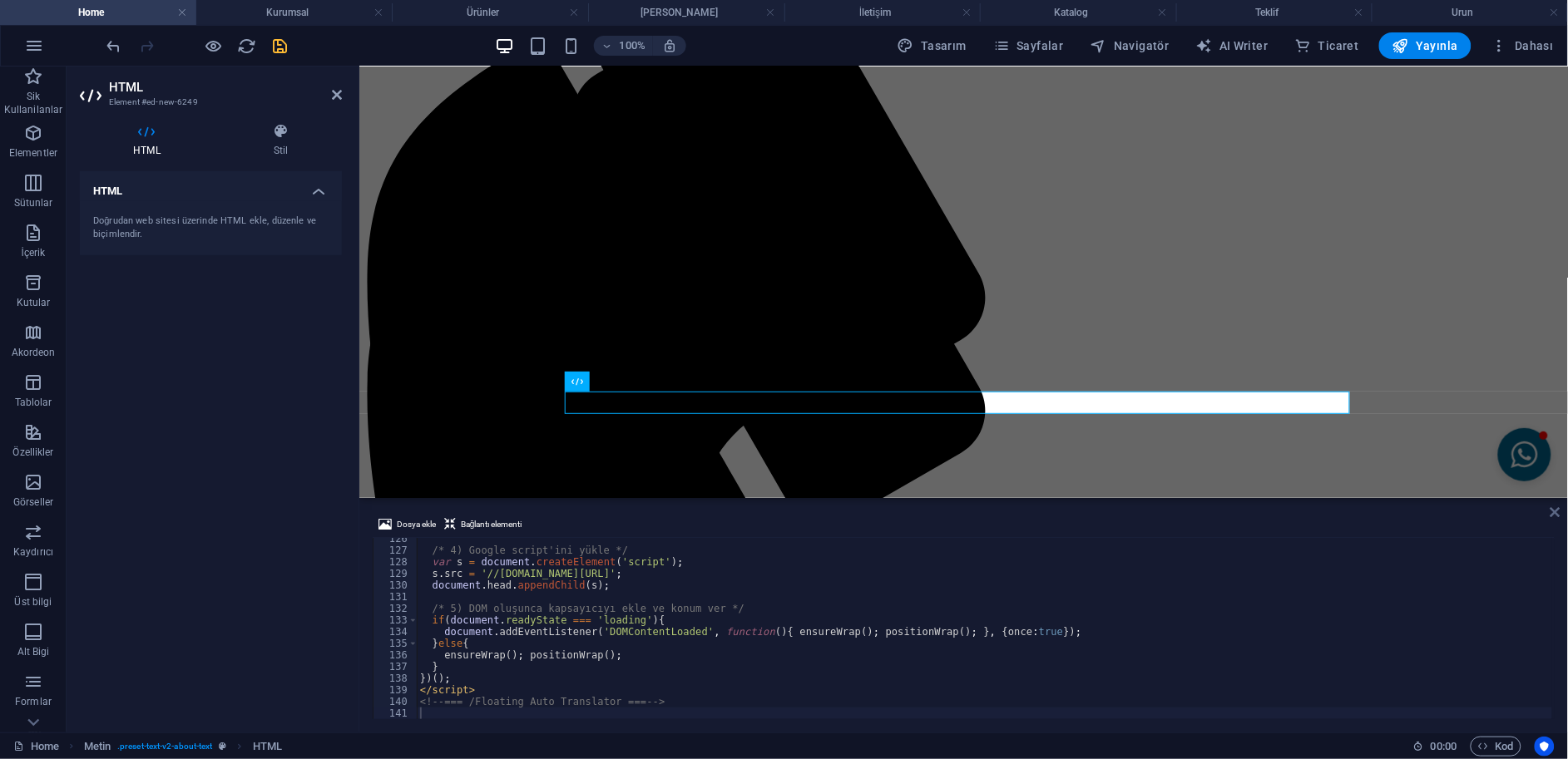
drag, startPoint x: 1556, startPoint y: 512, endPoint x: 1487, endPoint y: 445, distance: 96.2
click at [1556, 512] on icon at bounding box center [1555, 511] width 10 height 13
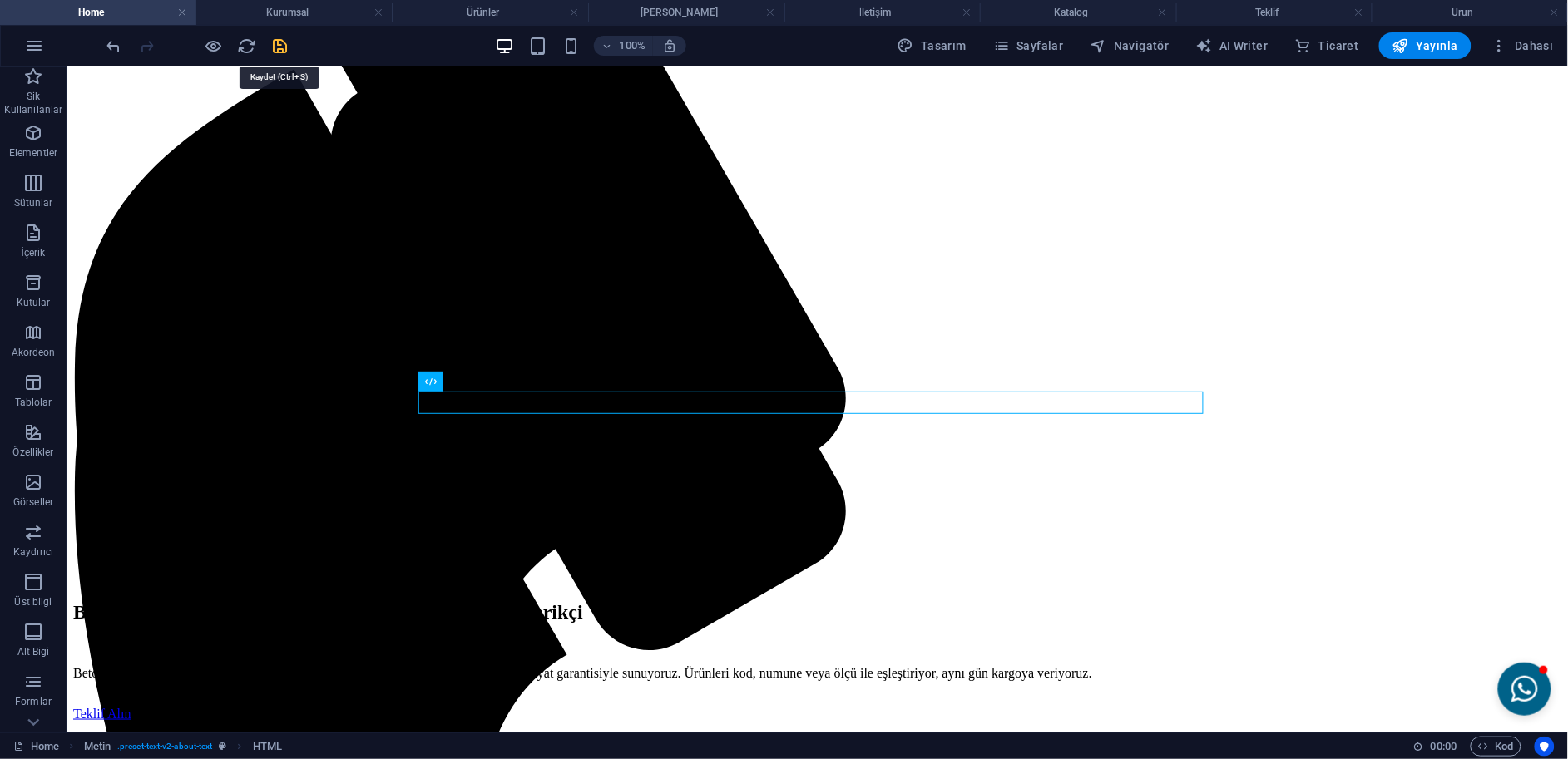
click at [285, 52] on icon "save" at bounding box center [280, 46] width 19 height 19
checkbox input "false"
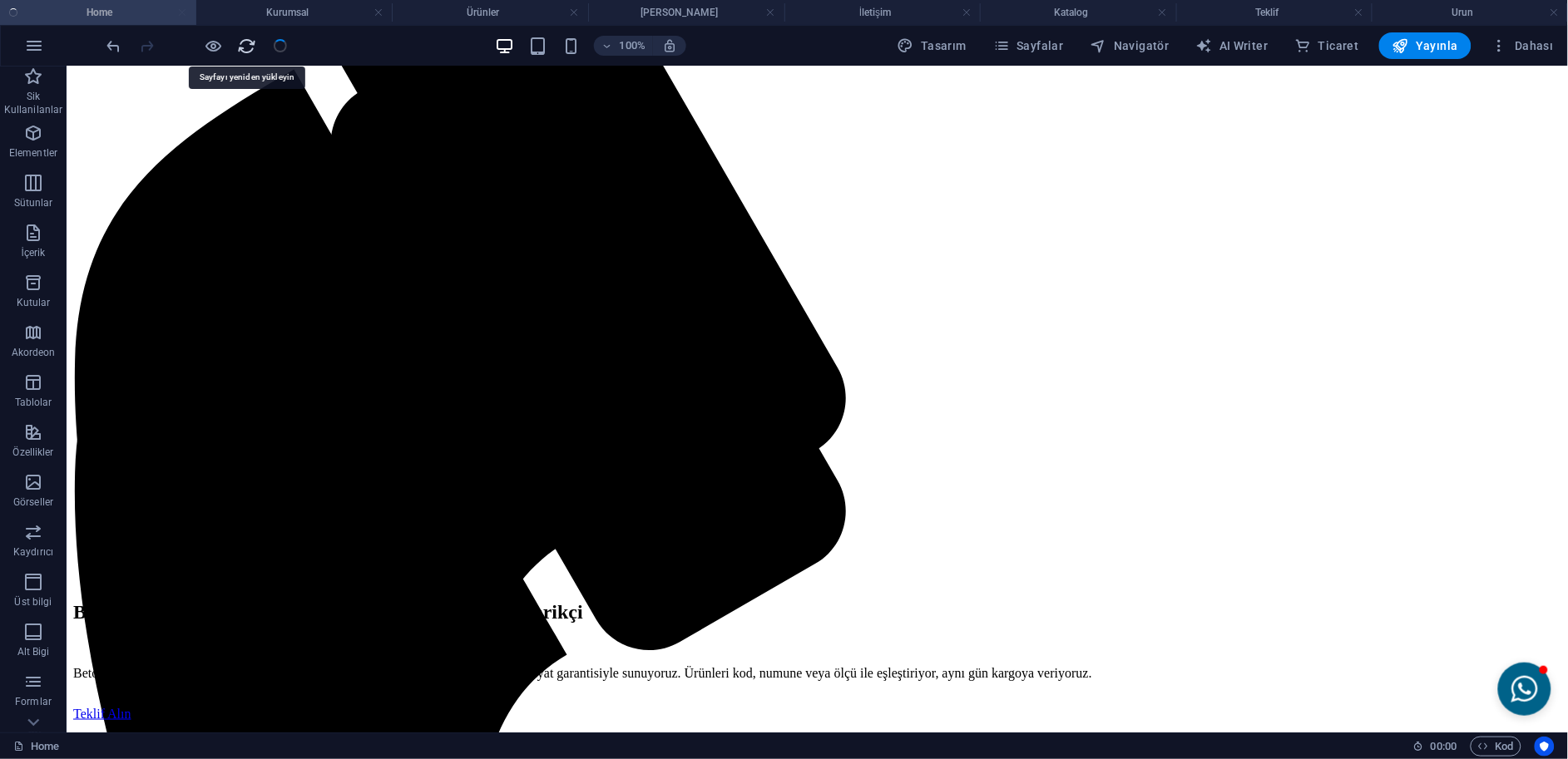
click at [252, 48] on icon "reload" at bounding box center [248, 46] width 19 height 19
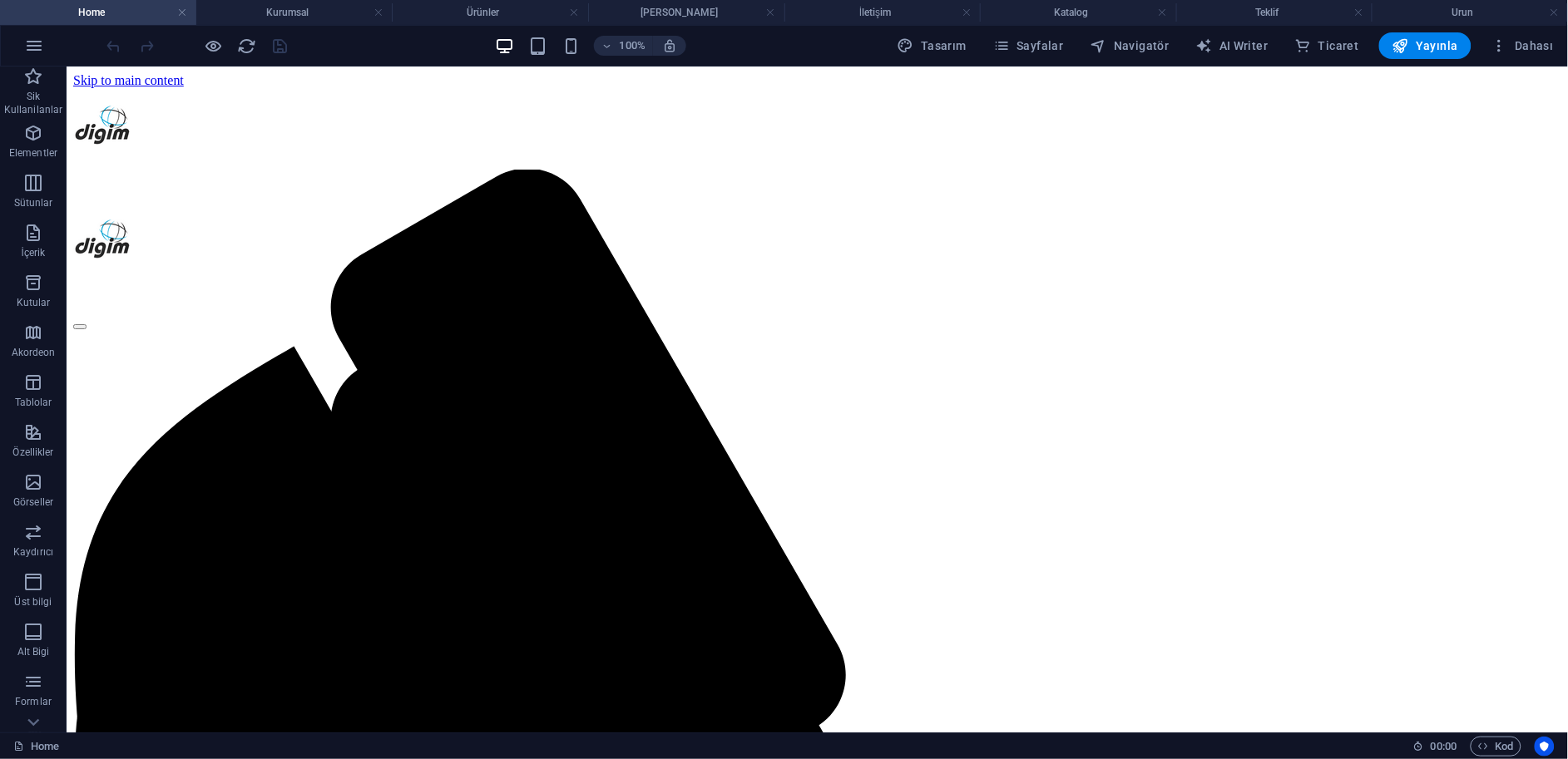
scroll to position [0, 0]
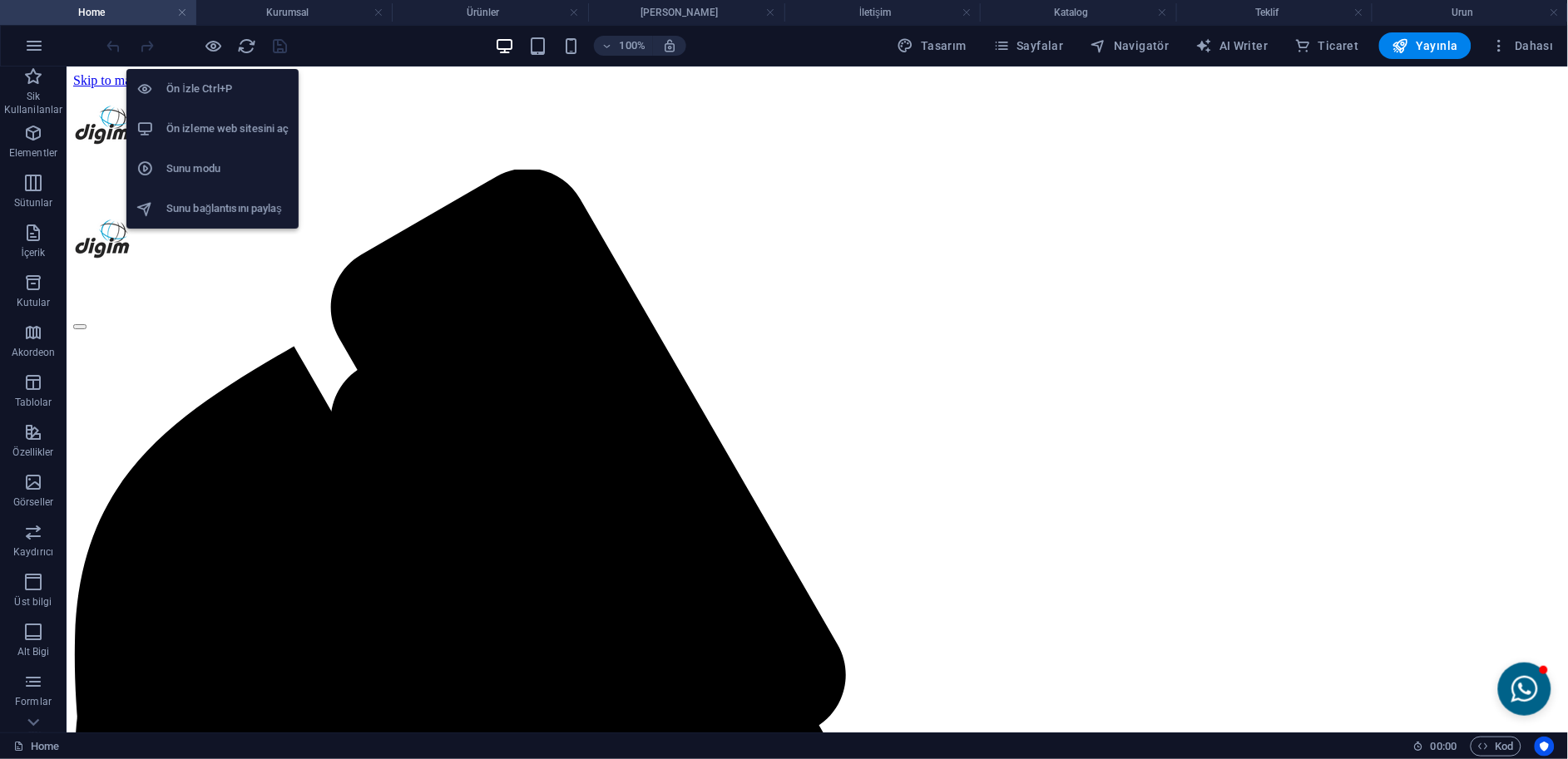
click at [262, 124] on h6 "Ön izleme web sitesini aç" at bounding box center [228, 129] width 123 height 20
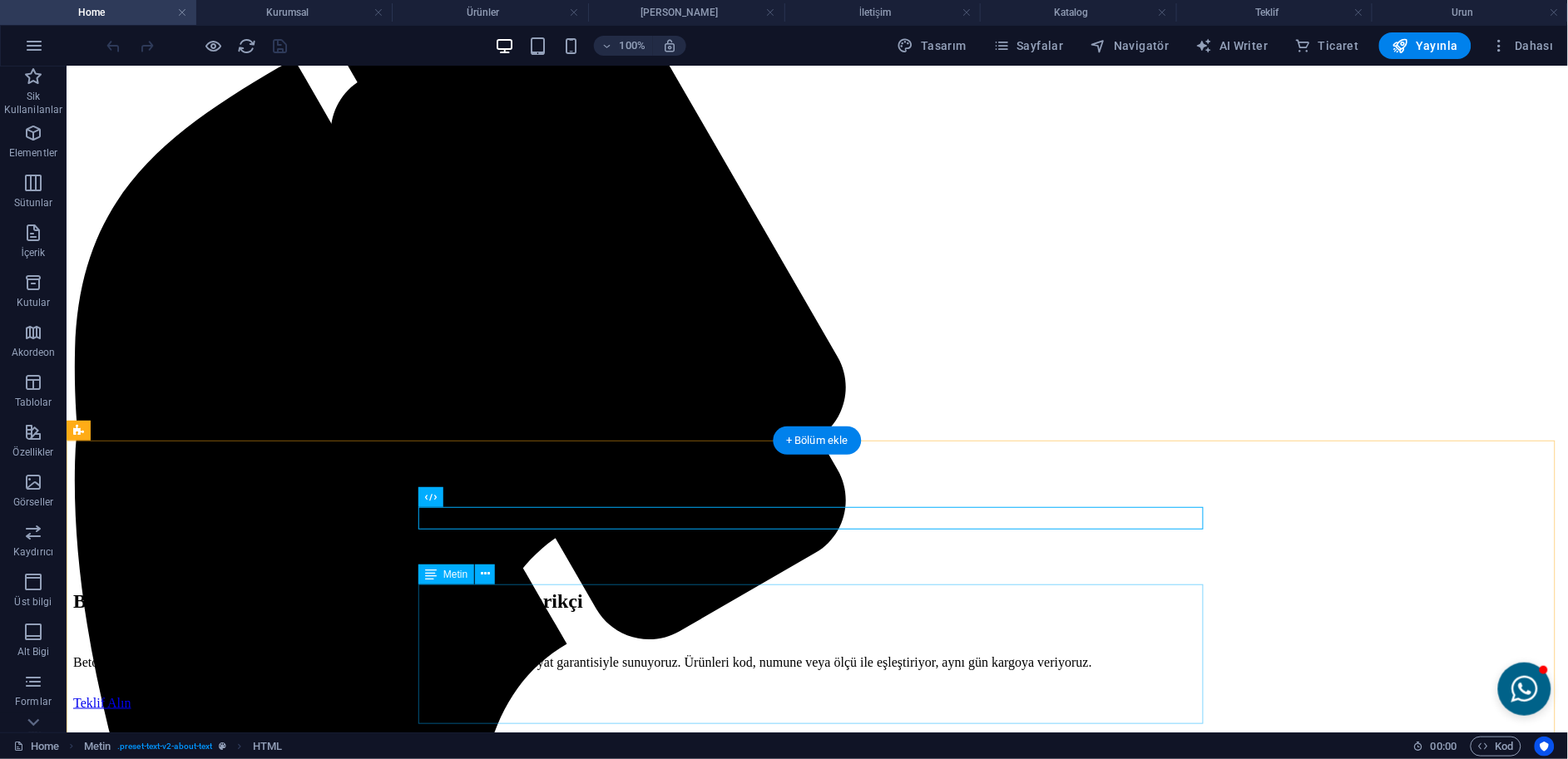
scroll to position [369, 0]
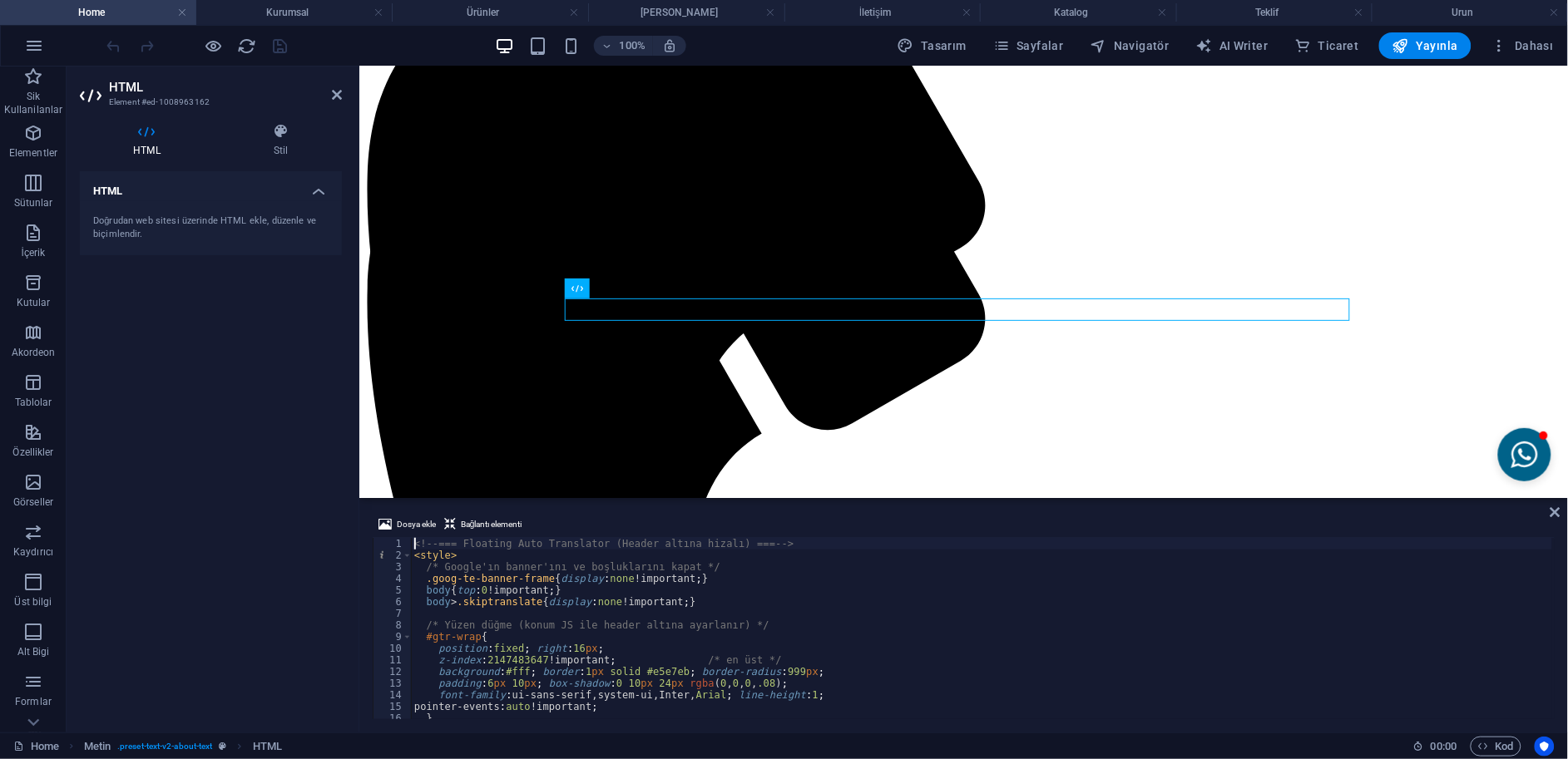
click at [664, 577] on div "<!-- === Floating Auto Translator (Header altına hizalı) === --> < style > /* G…" at bounding box center [982, 640] width 1142 height 205
type textarea "<!-- === /Floating Auto Translator === -->"
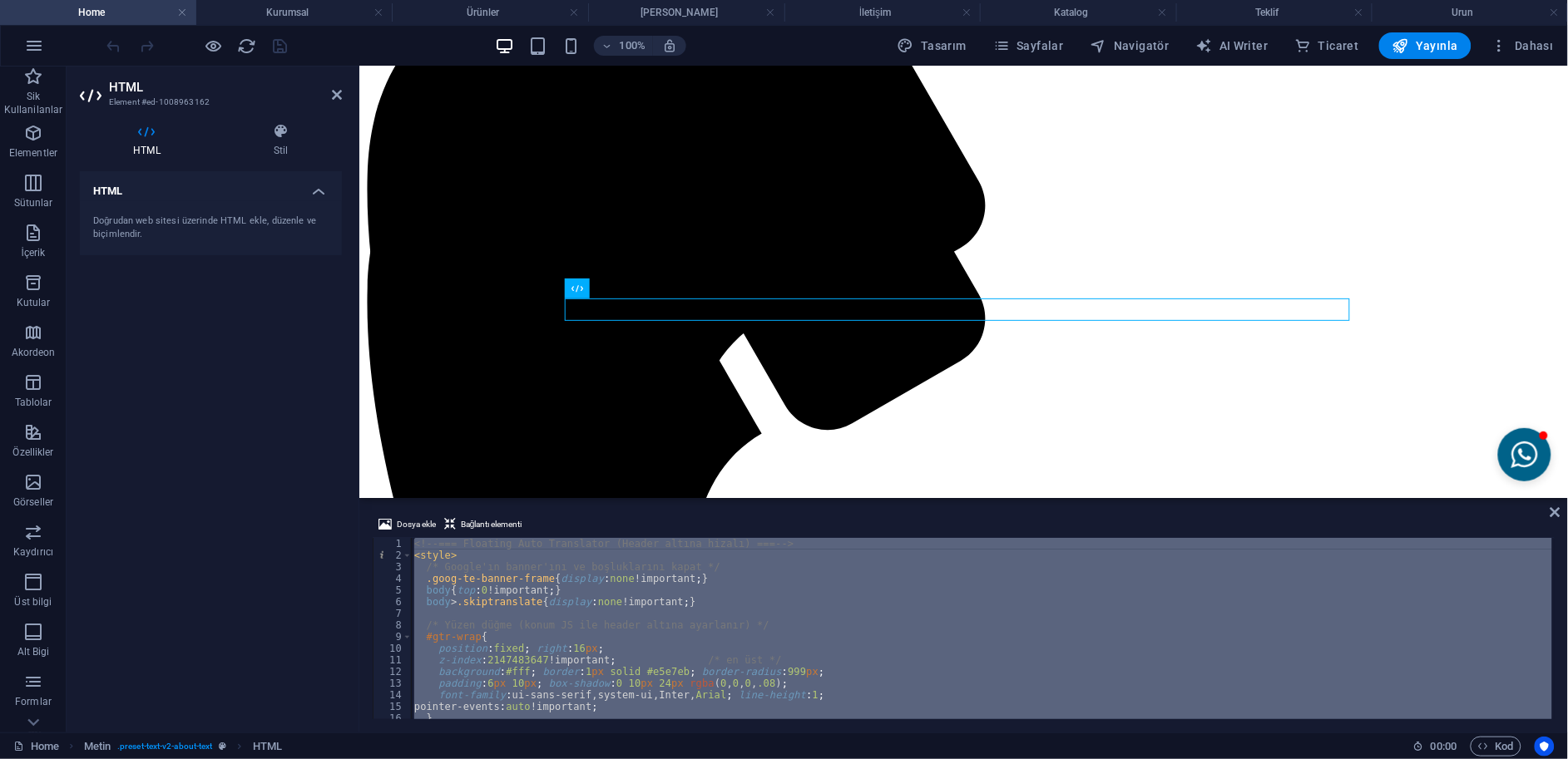
scroll to position [982, 0]
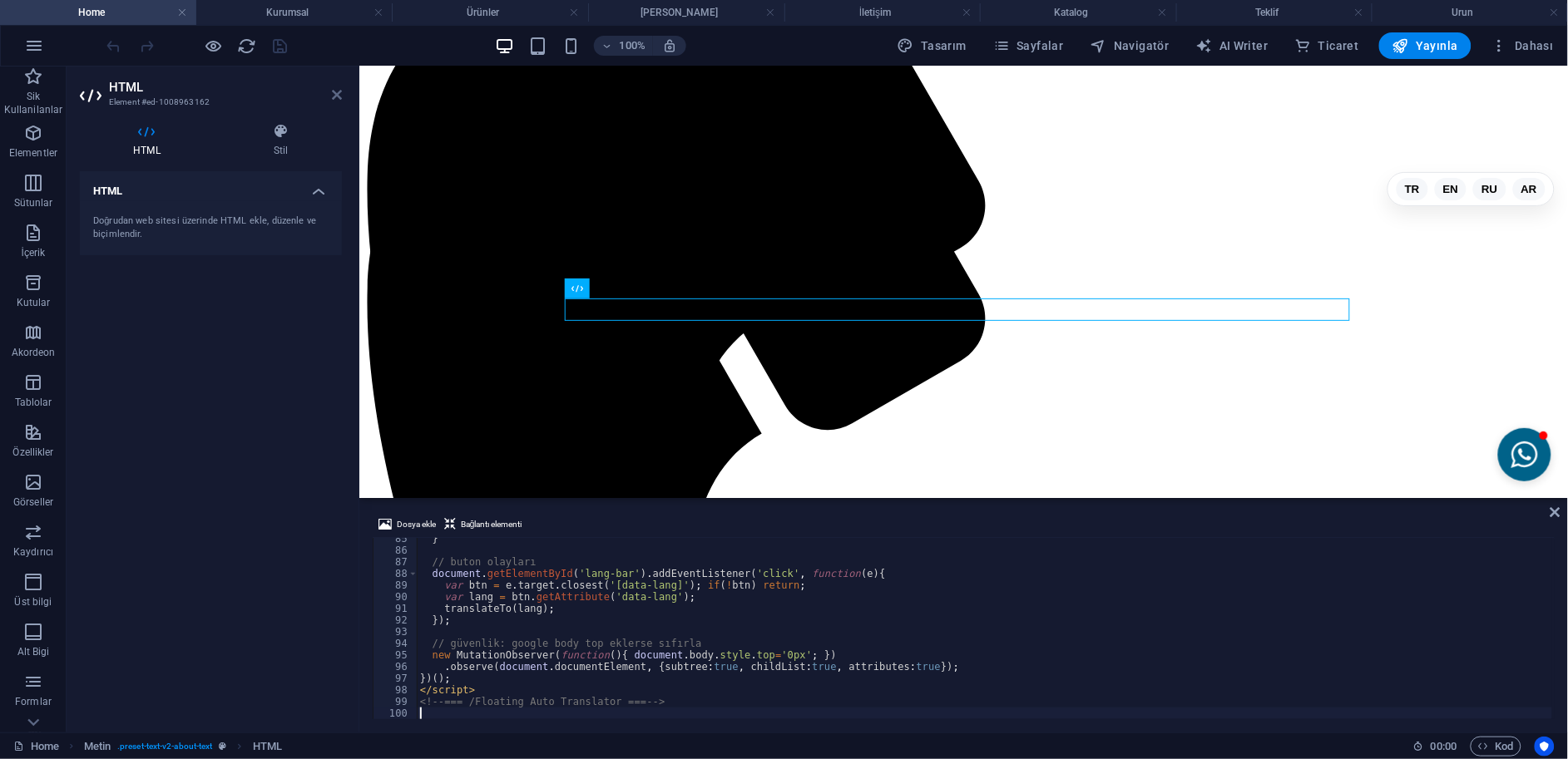
click at [334, 88] on icon at bounding box center [336, 94] width 10 height 13
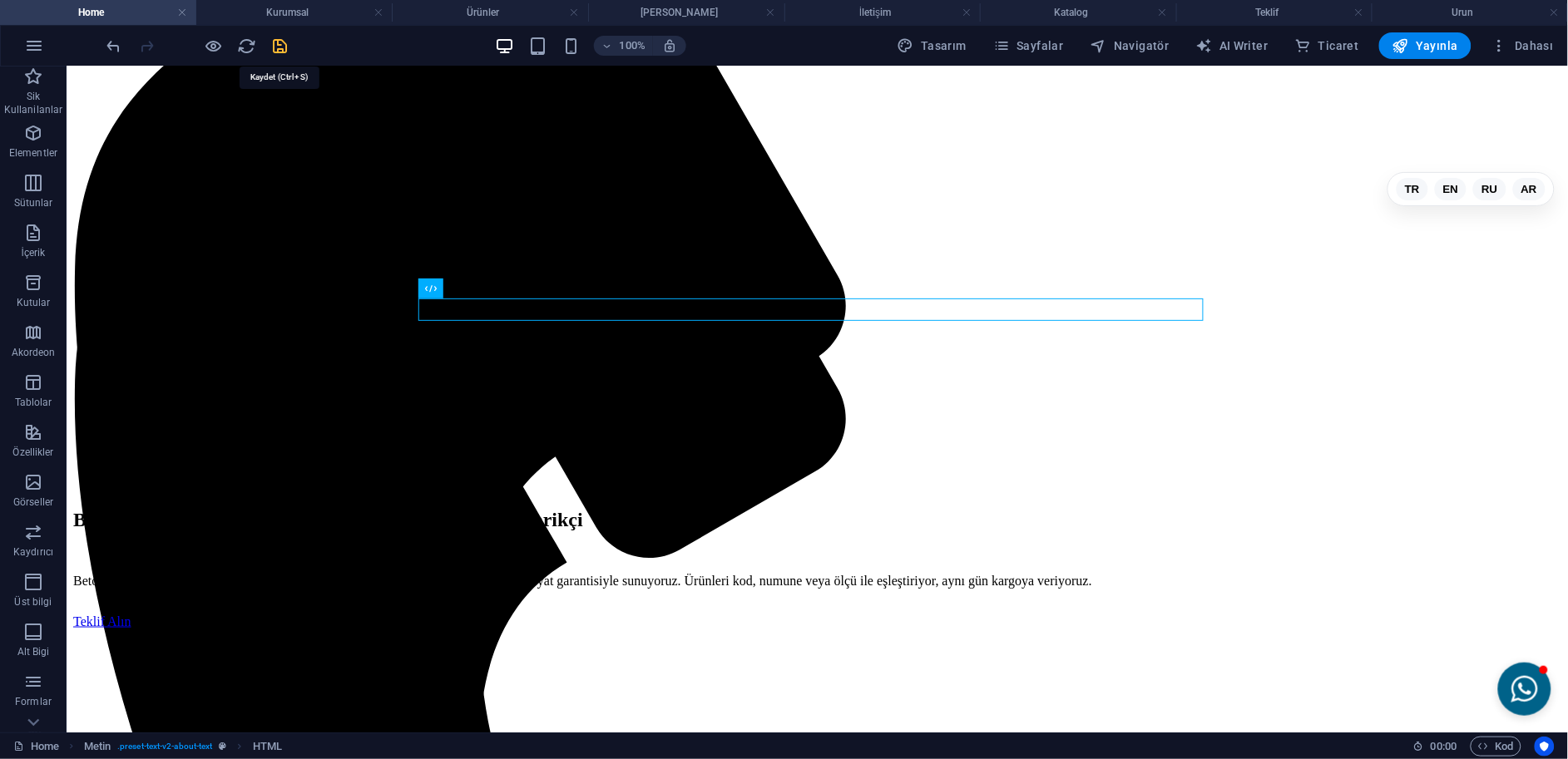
click at [280, 43] on icon "save" at bounding box center [280, 46] width 19 height 19
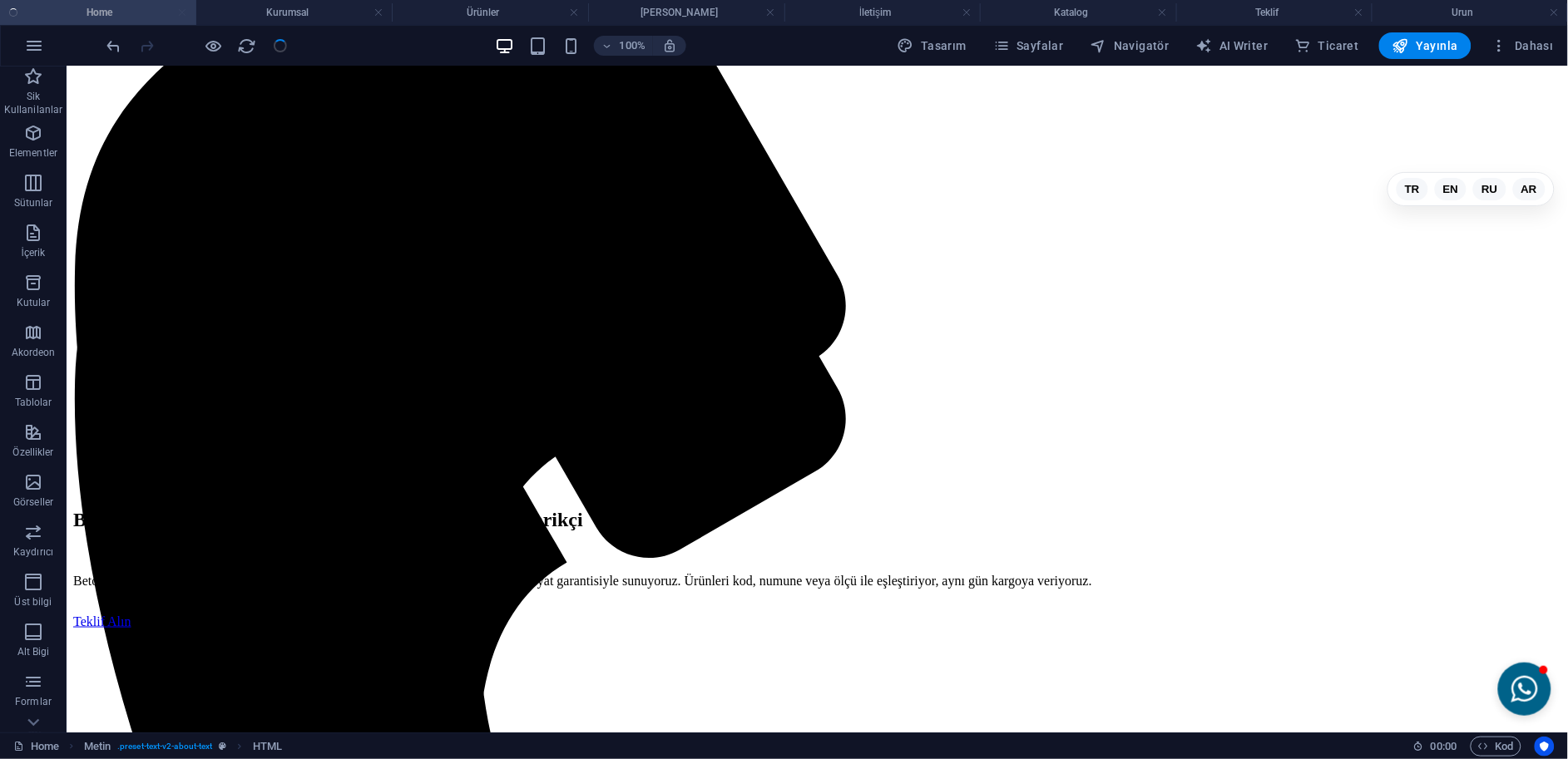
checkbox input "false"
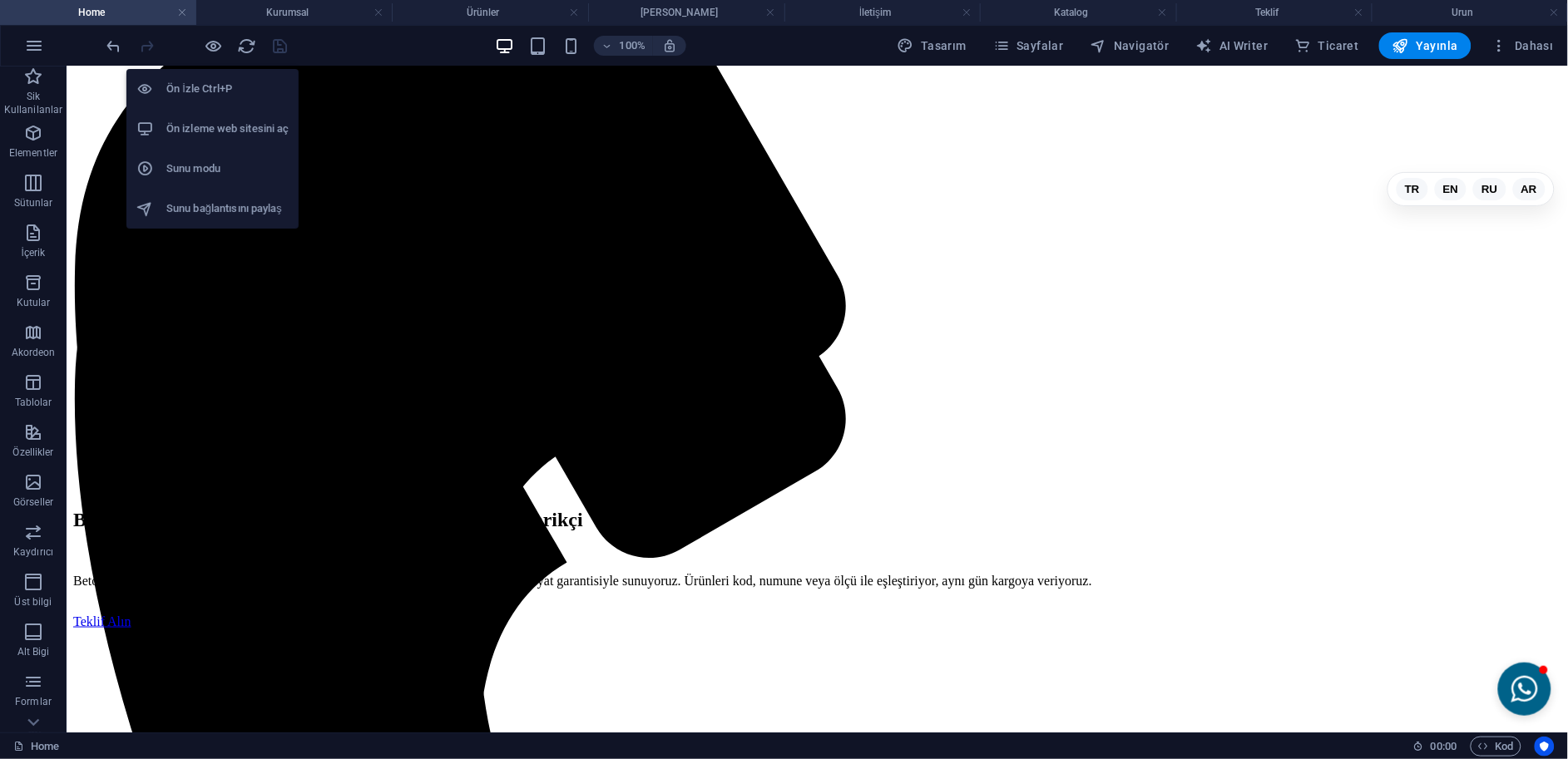
click at [228, 111] on li "Ön izleme web sitesini aç" at bounding box center [212, 129] width 172 height 40
click at [210, 121] on h6 "Ön izleme web sitesini aç" at bounding box center [228, 129] width 123 height 20
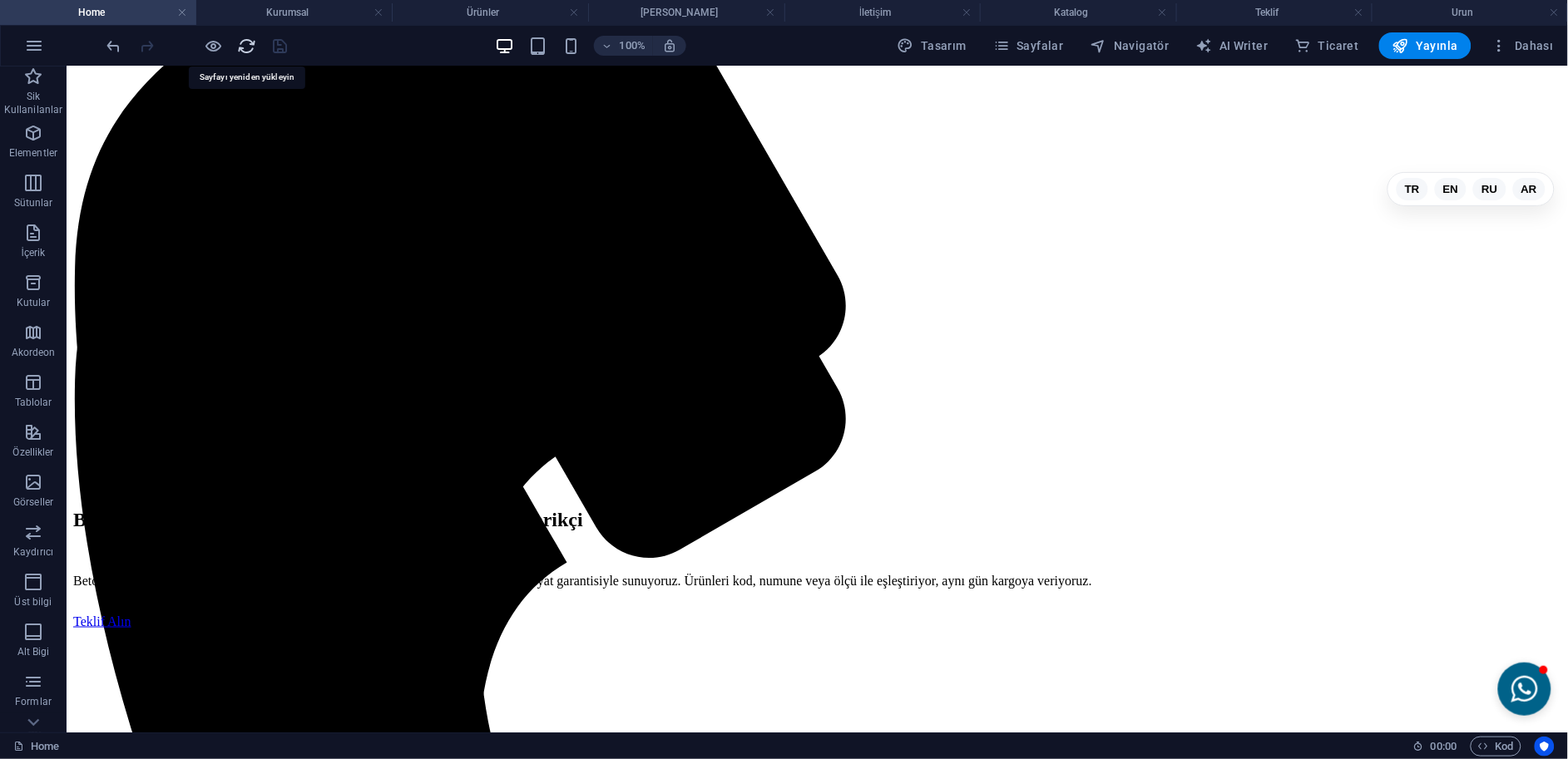
click at [239, 51] on icon "reload" at bounding box center [248, 46] width 19 height 19
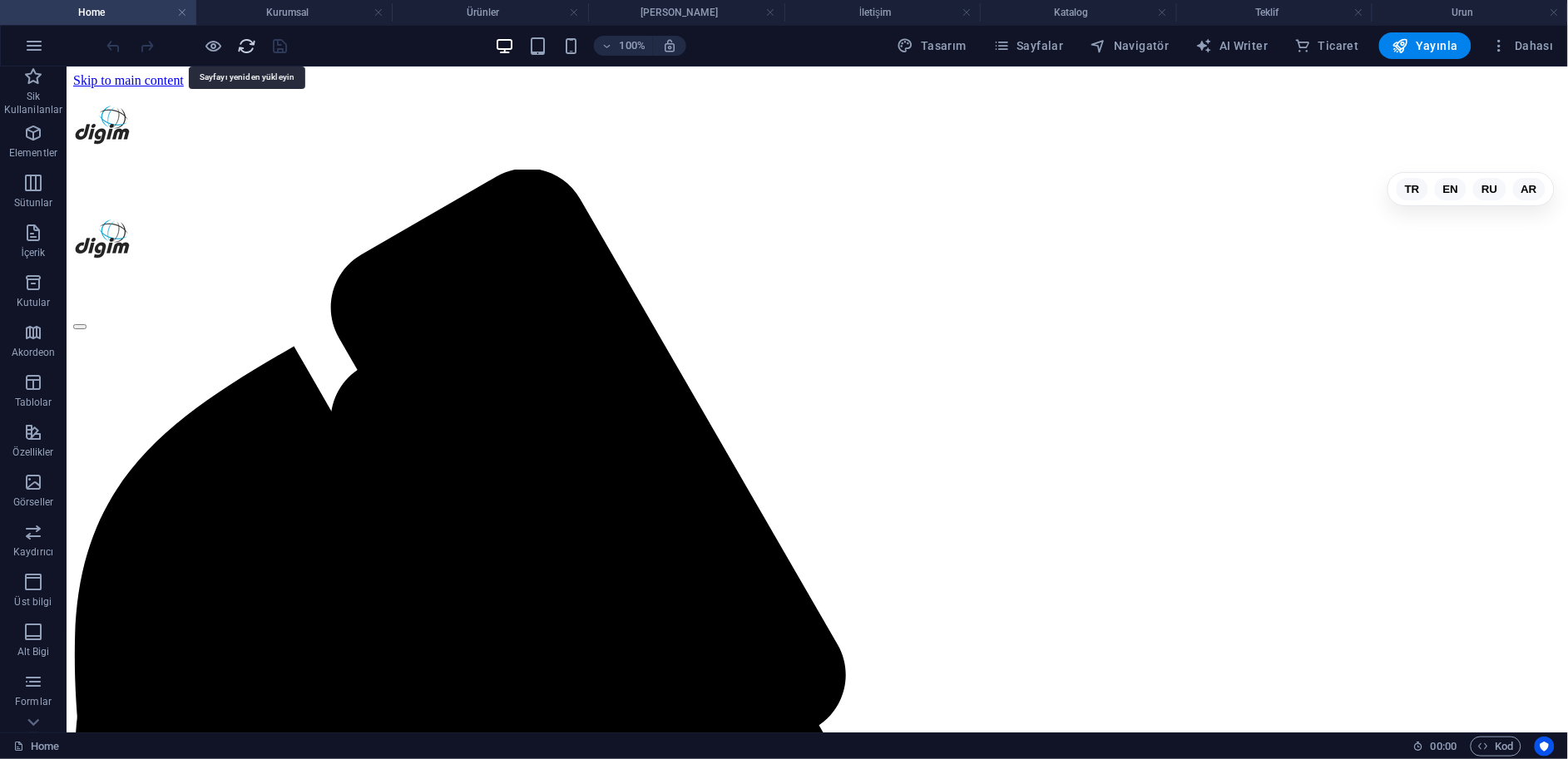
scroll to position [0, 0]
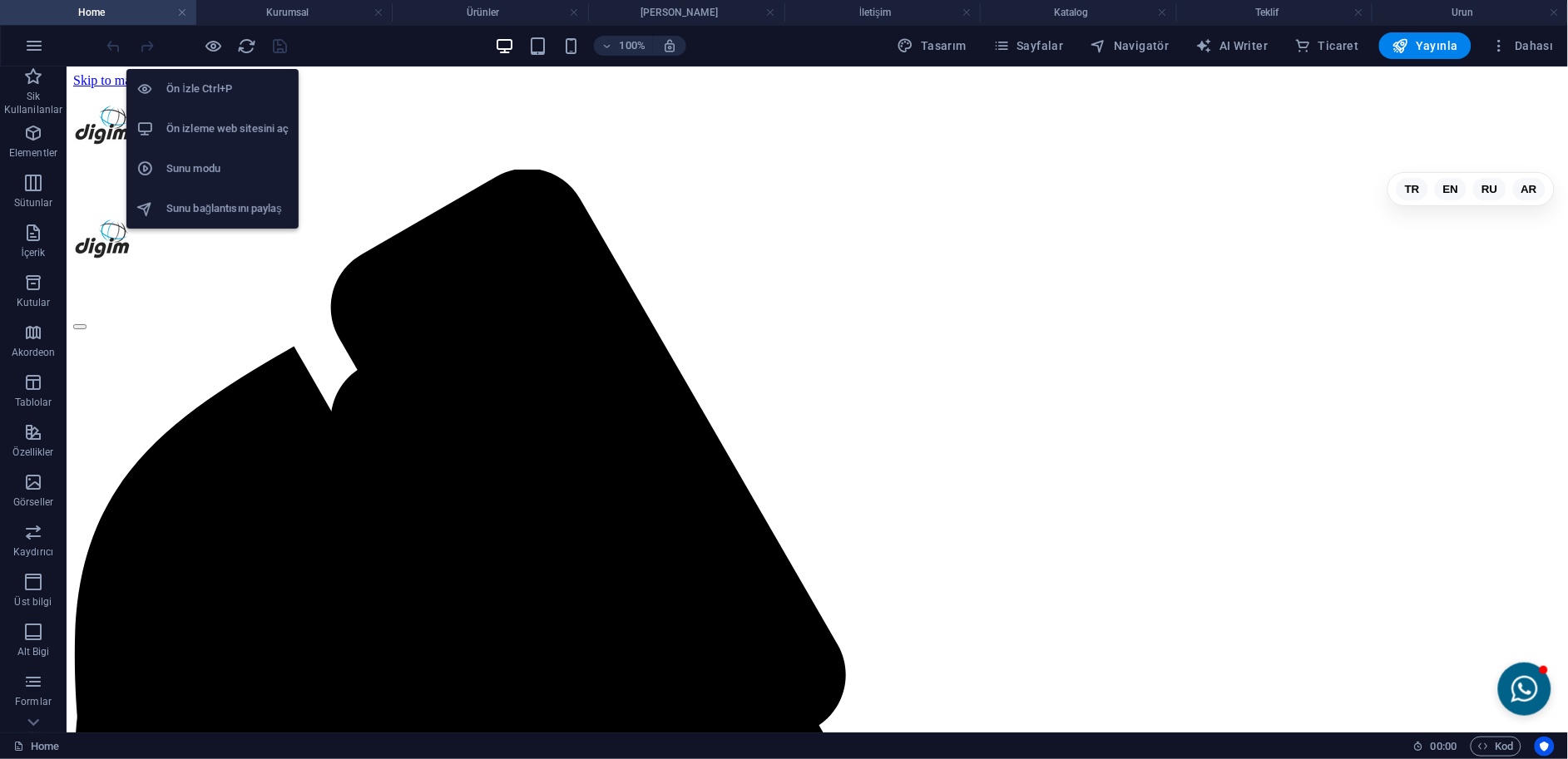
click at [229, 130] on h6 "Ön izleme web sitesini aç" at bounding box center [228, 129] width 123 height 20
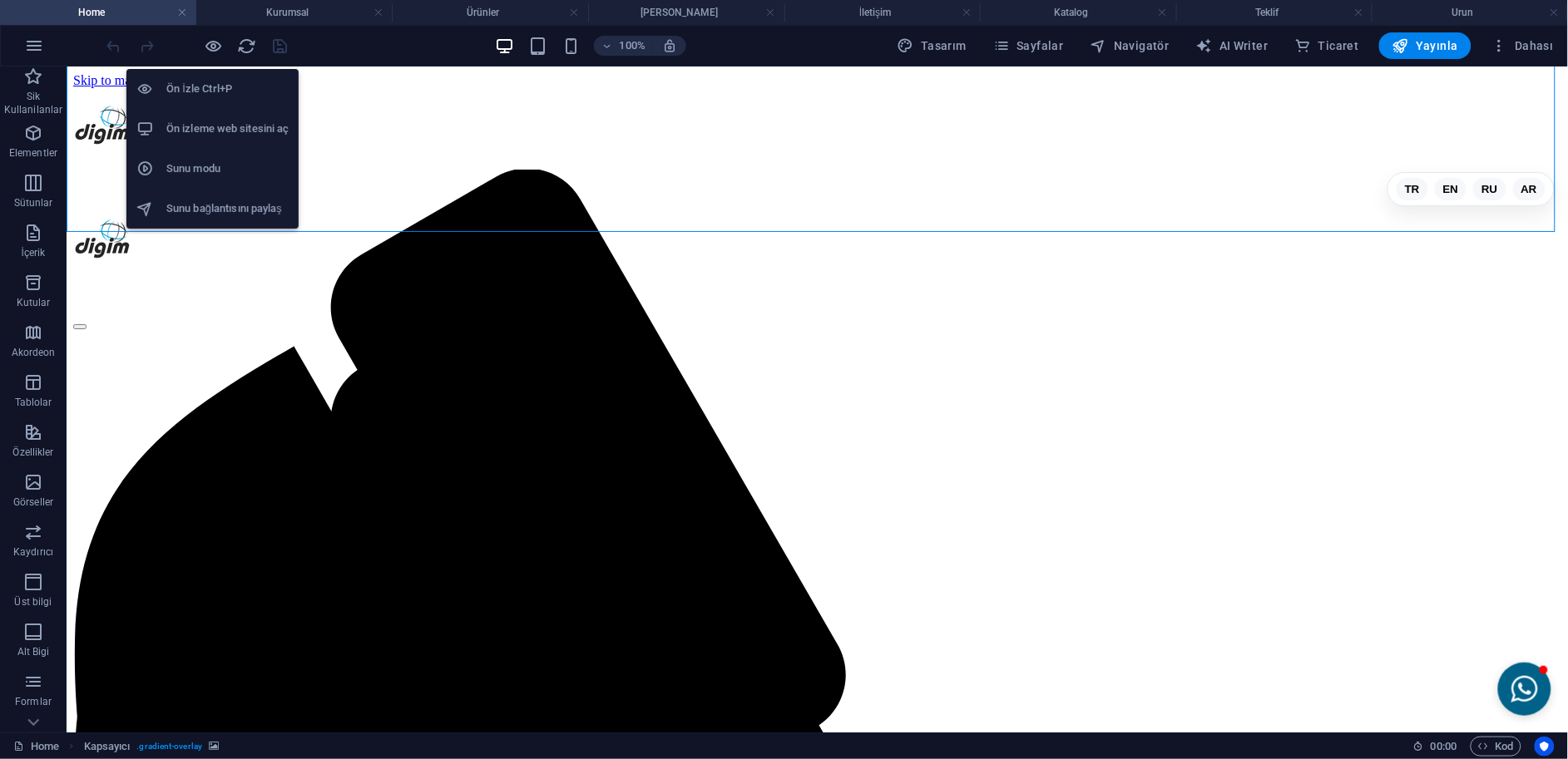
click at [228, 119] on h6 "Ön izleme web sitesini aç" at bounding box center [228, 129] width 123 height 20
click at [256, 138] on h6 "Ön izleme web sitesini aç" at bounding box center [228, 129] width 123 height 20
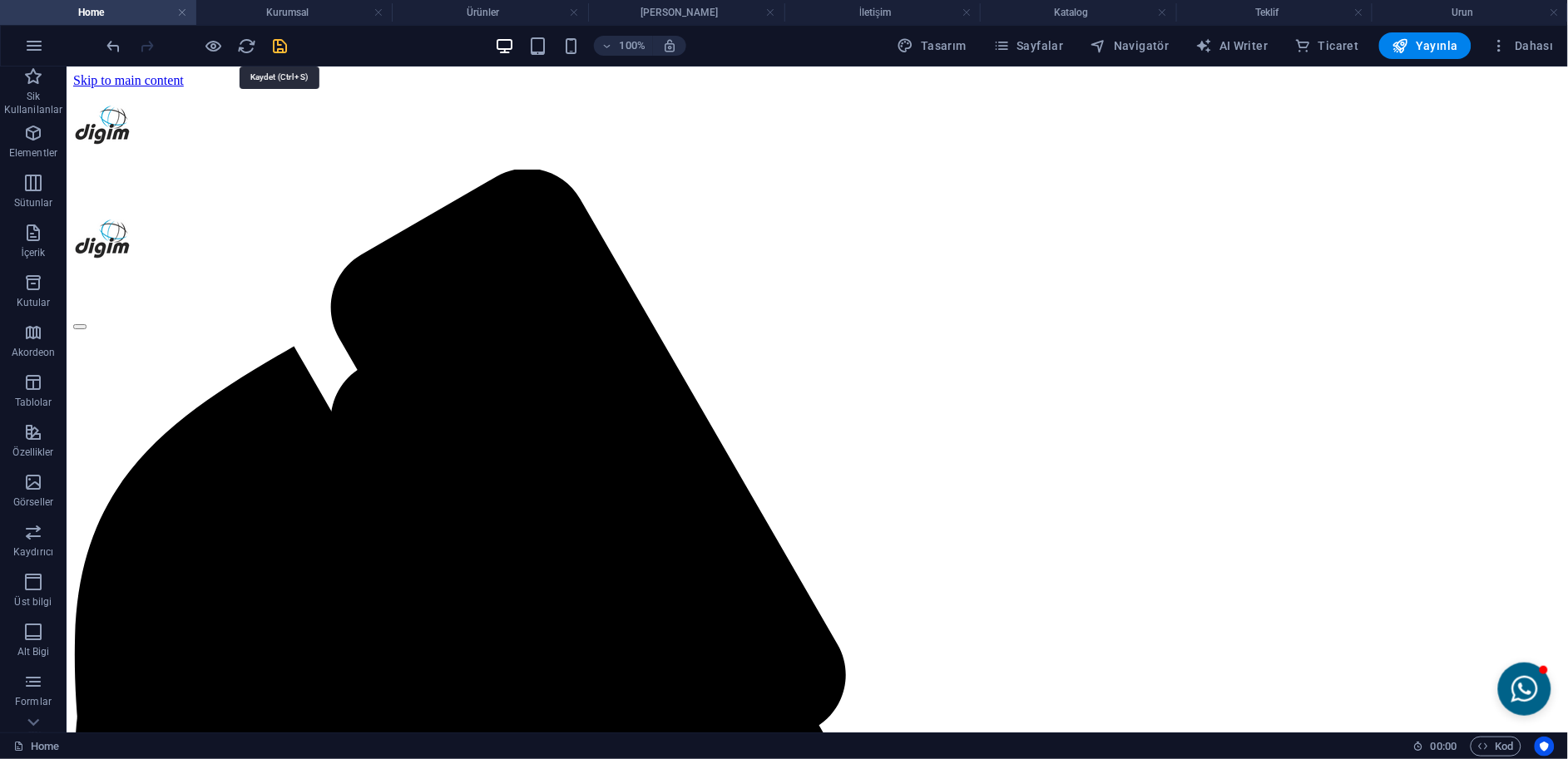
drag, startPoint x: 280, startPoint y: 48, endPoint x: 31, endPoint y: 19, distance: 250.7
click at [280, 48] on icon "save" at bounding box center [280, 46] width 19 height 19
checkbox input "false"
click at [40, 52] on icon "button" at bounding box center [34, 46] width 20 height 20
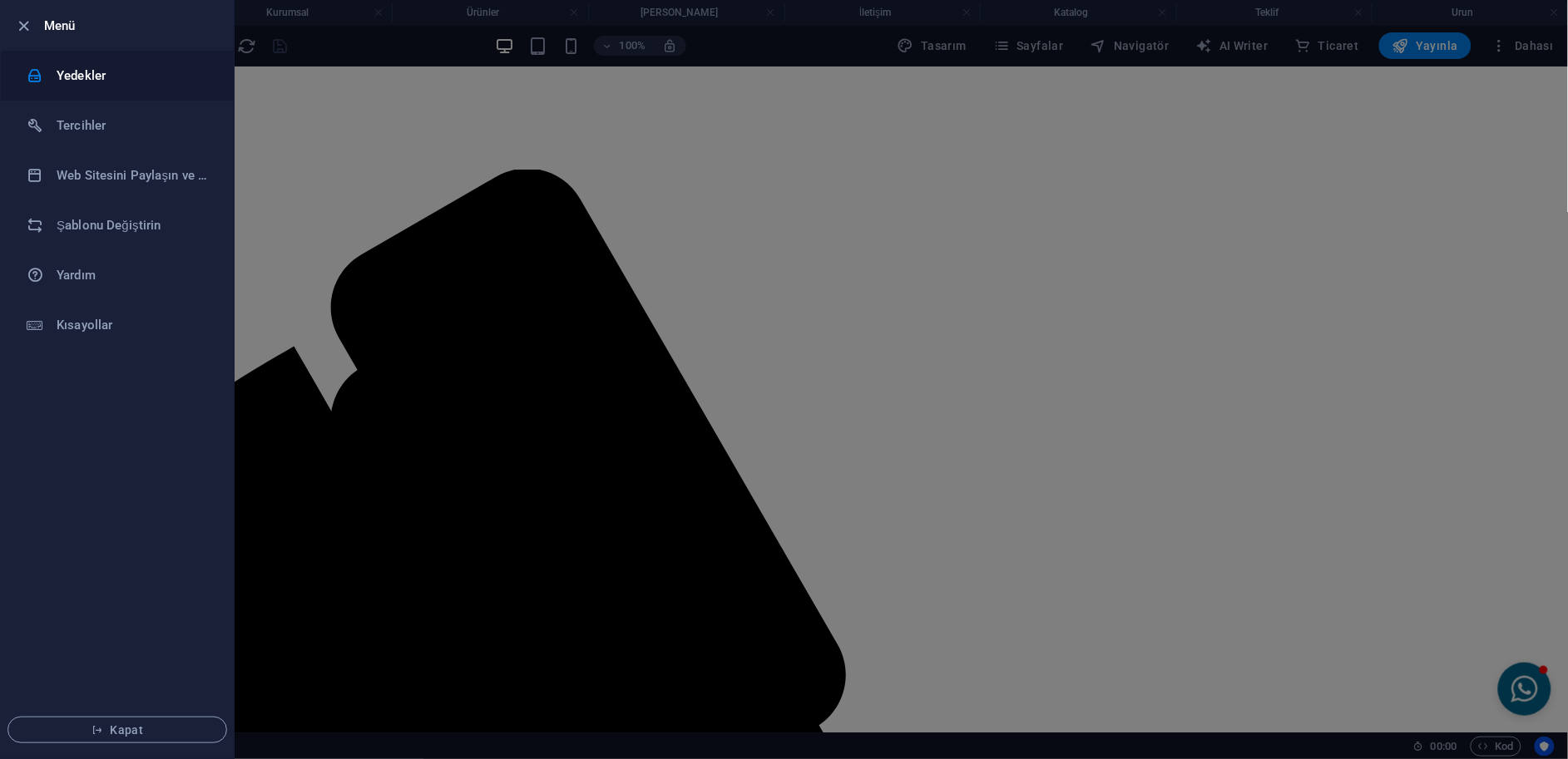
click at [109, 78] on h6 "Yedekler" at bounding box center [133, 76] width 153 height 20
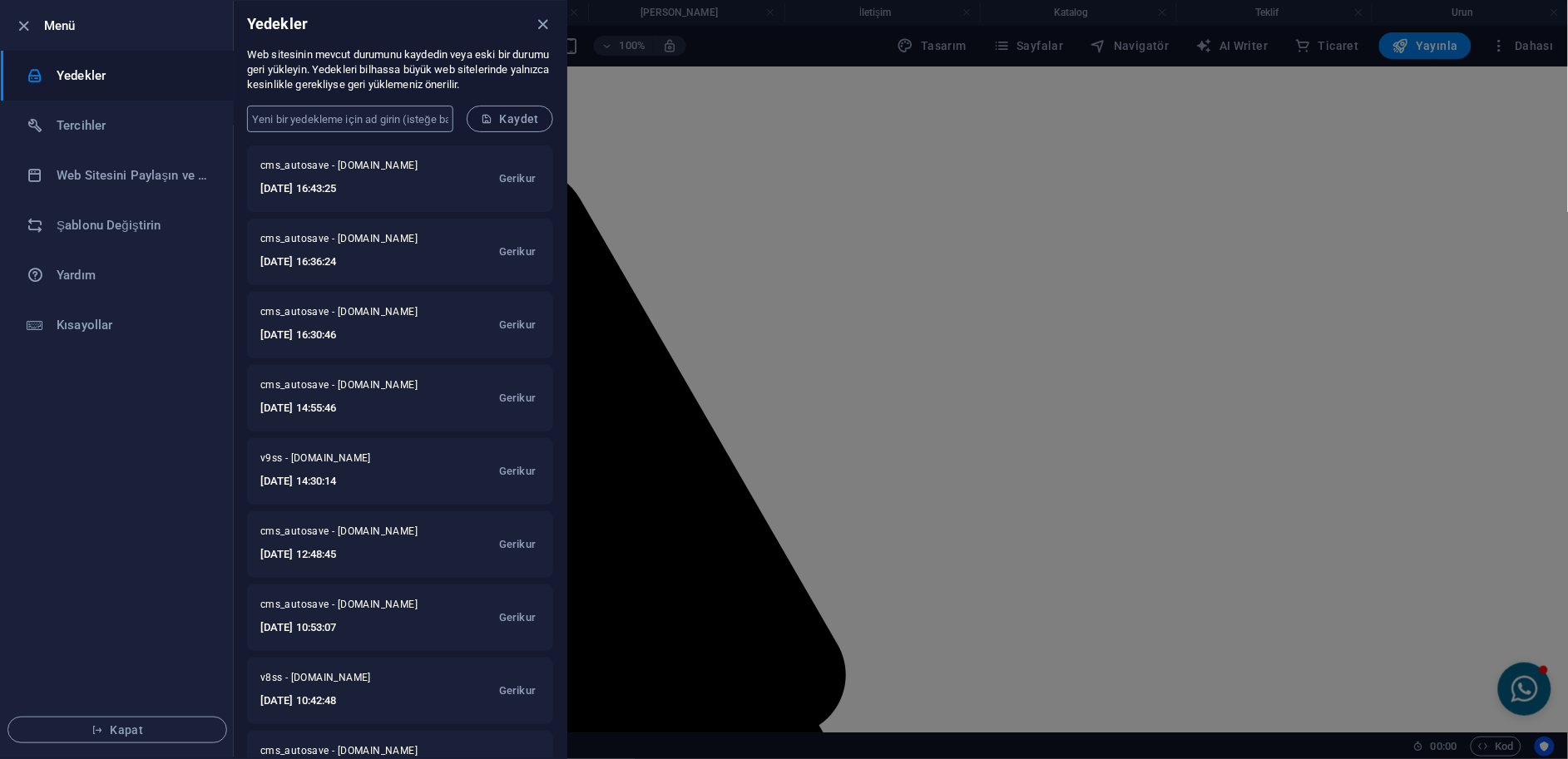
click at [352, 115] on input "text" at bounding box center [350, 119] width 206 height 26
type input "v10ss"
click at [529, 109] on button "Kaydet" at bounding box center [510, 119] width 86 height 26
click at [542, 26] on icon "close" at bounding box center [543, 25] width 19 height 19
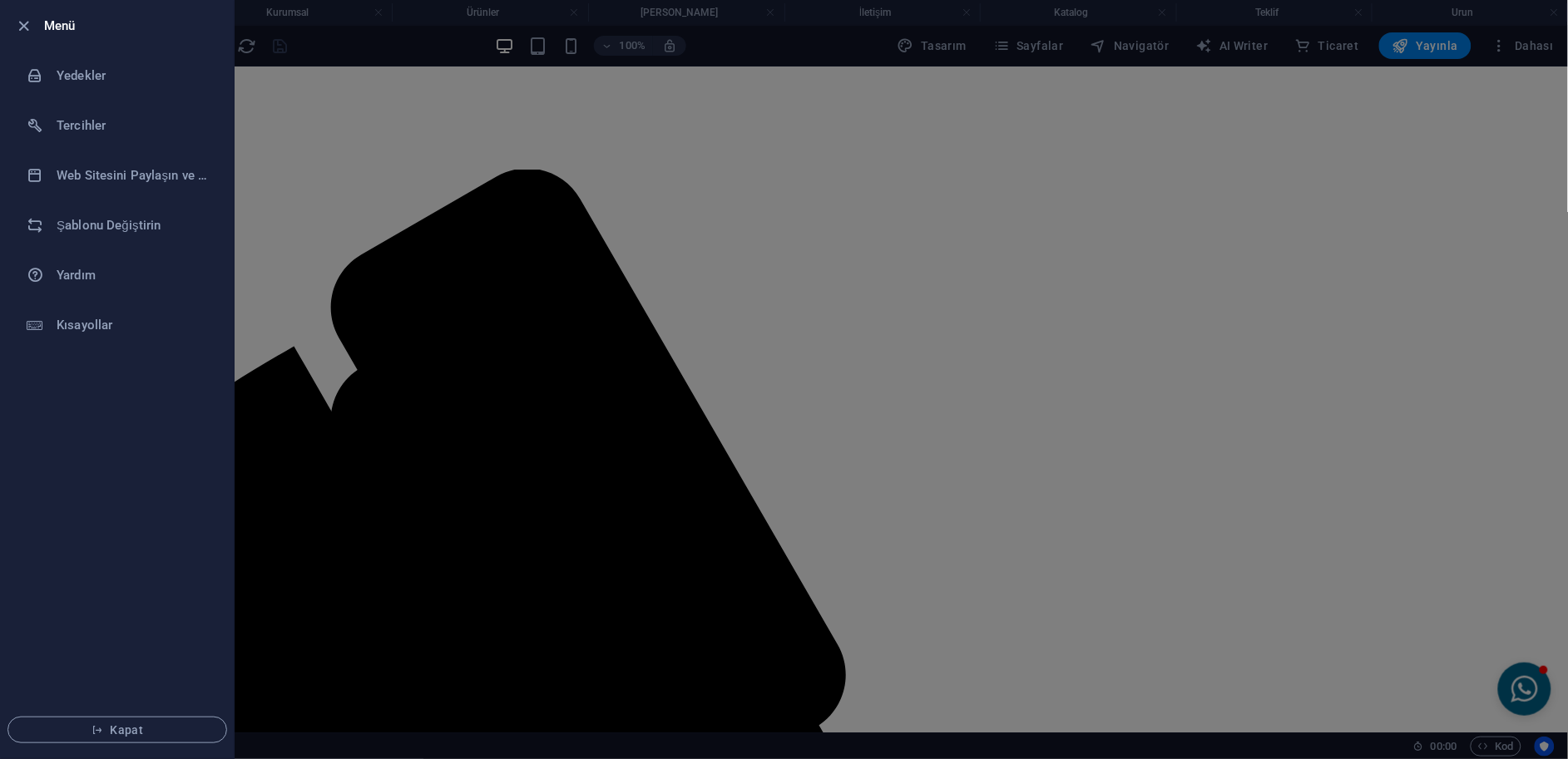
click at [328, 95] on div at bounding box center [784, 379] width 1568 height 759
